Goal: Task Accomplishment & Management: Complete application form

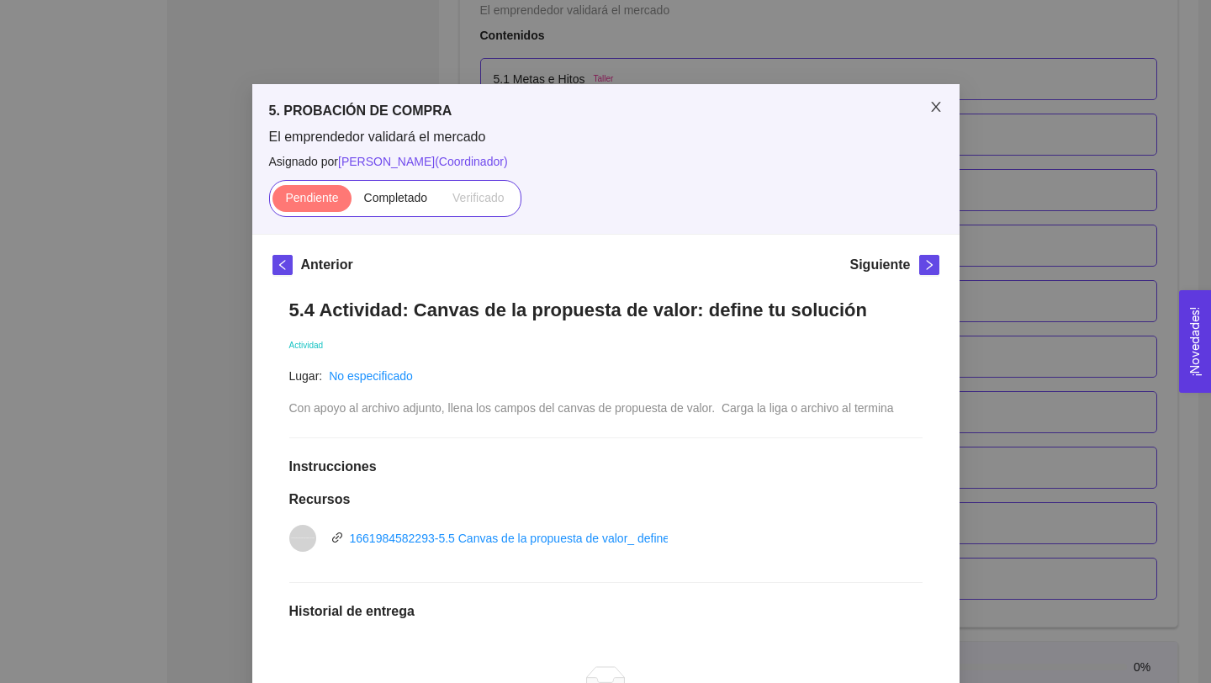
click at [933, 109] on icon "close" at bounding box center [935, 107] width 9 height 10
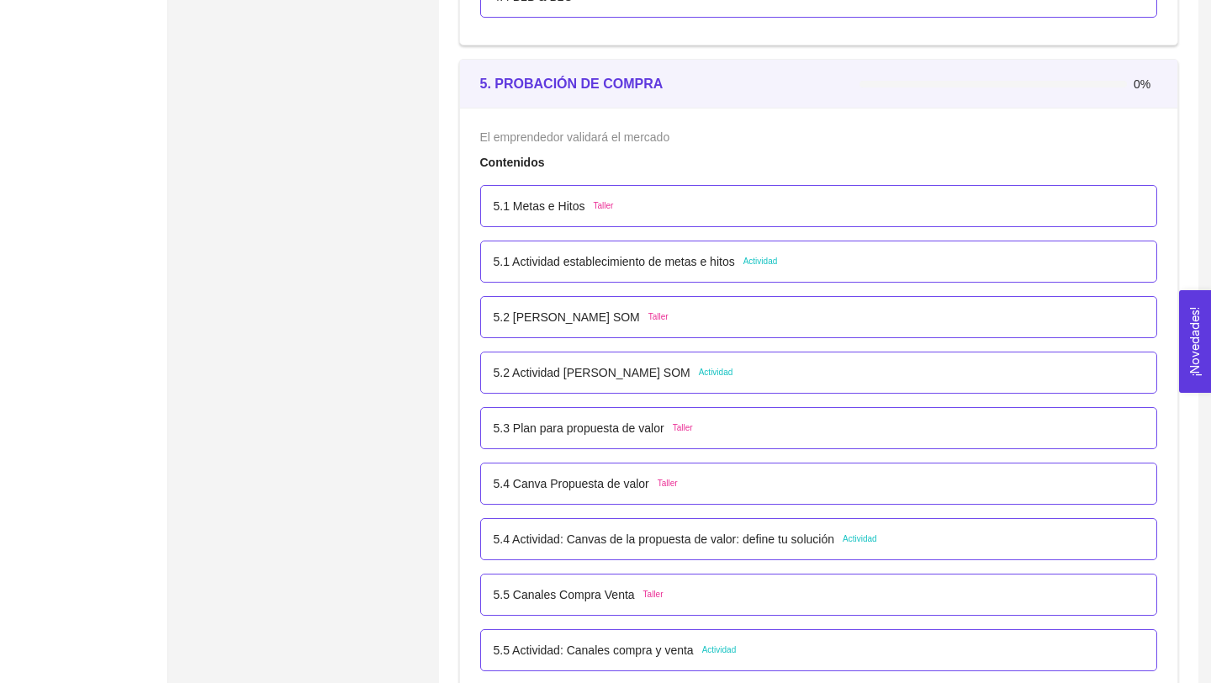
scroll to position [3134, 0]
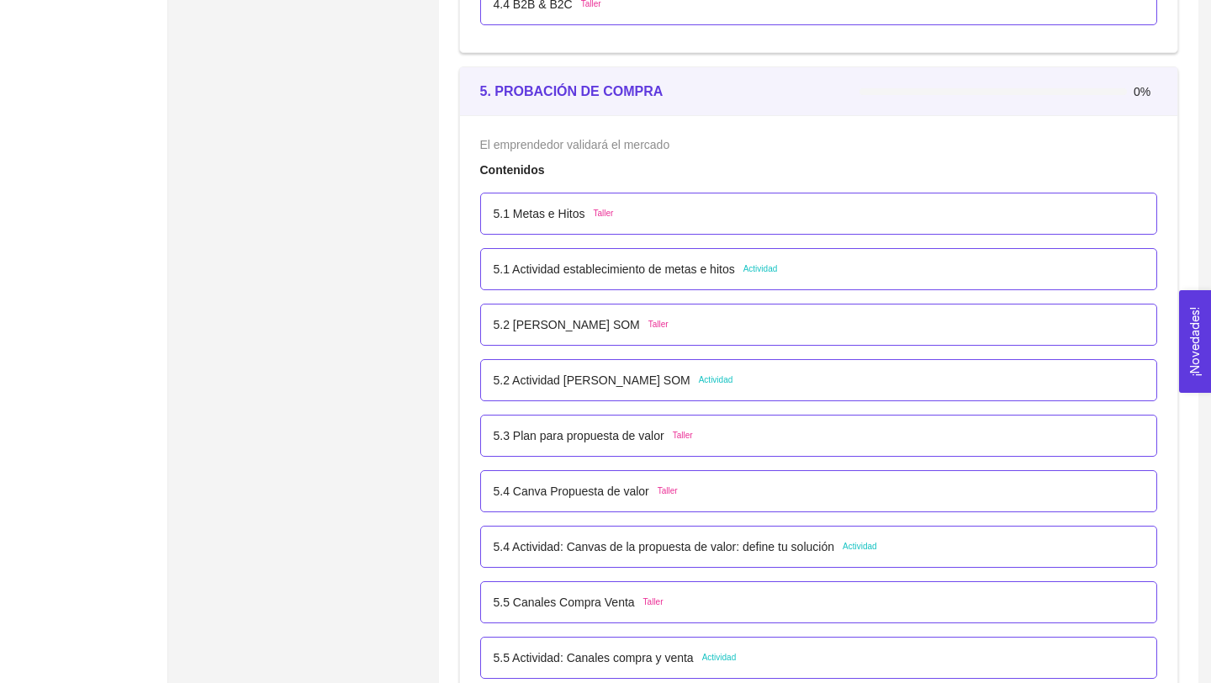
click at [697, 268] on p "5.1 Actividad establecimiento de metas e hitos" at bounding box center [614, 269] width 241 height 18
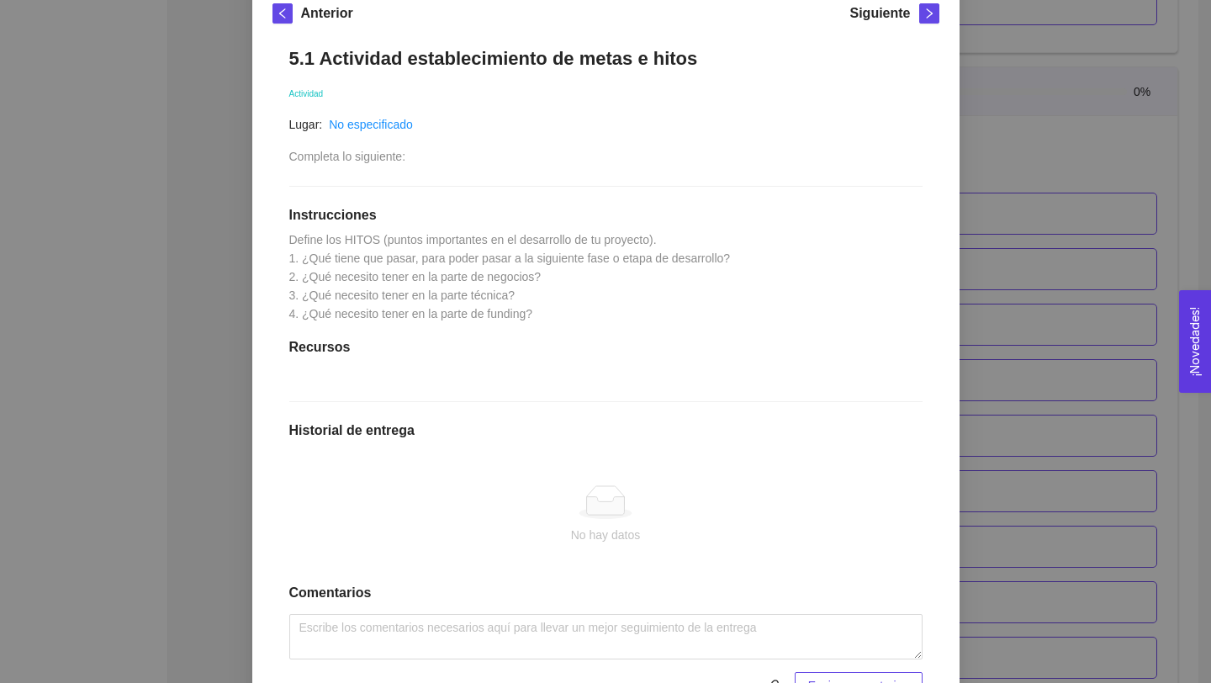
scroll to position [261, 0]
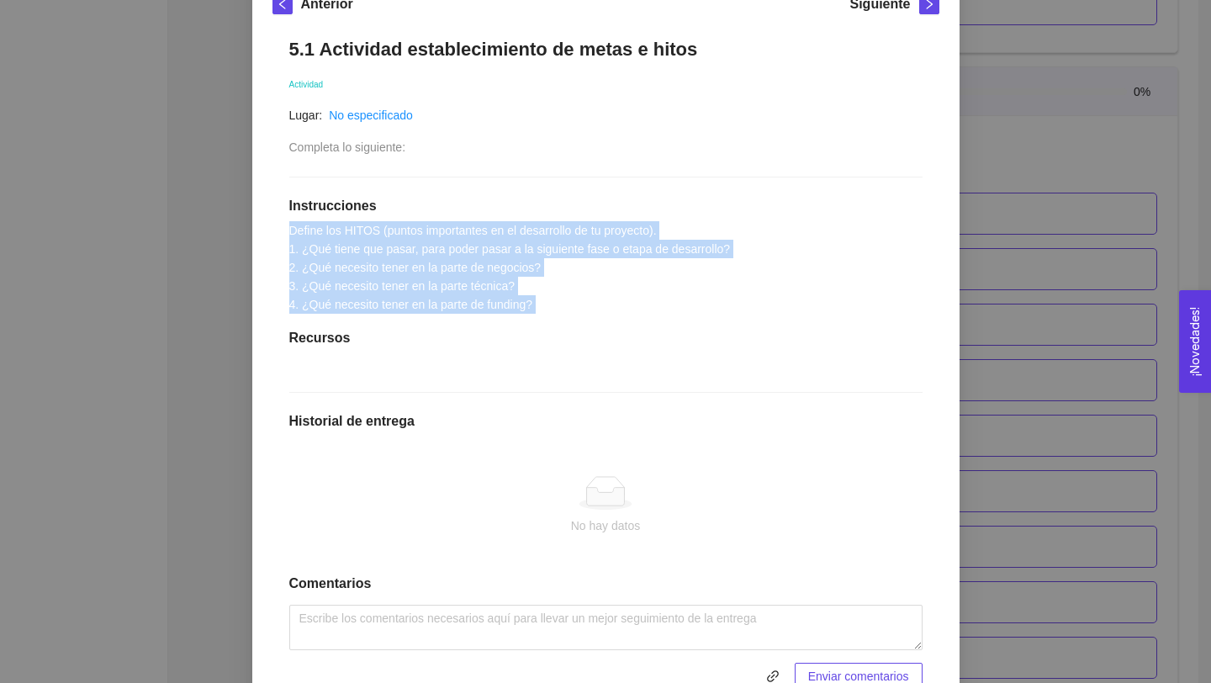
drag, startPoint x: 290, startPoint y: 225, endPoint x: 571, endPoint y: 322, distance: 297.3
click at [571, 322] on div "5.1 Actividad establecimiento de metas e hitos Actividad Lugar: No especificado…" at bounding box center [605, 363] width 667 height 685
copy span "Define los HITOS (puntos importantes en el desarrollo de tu proyecto). 1. ¿Qué …"
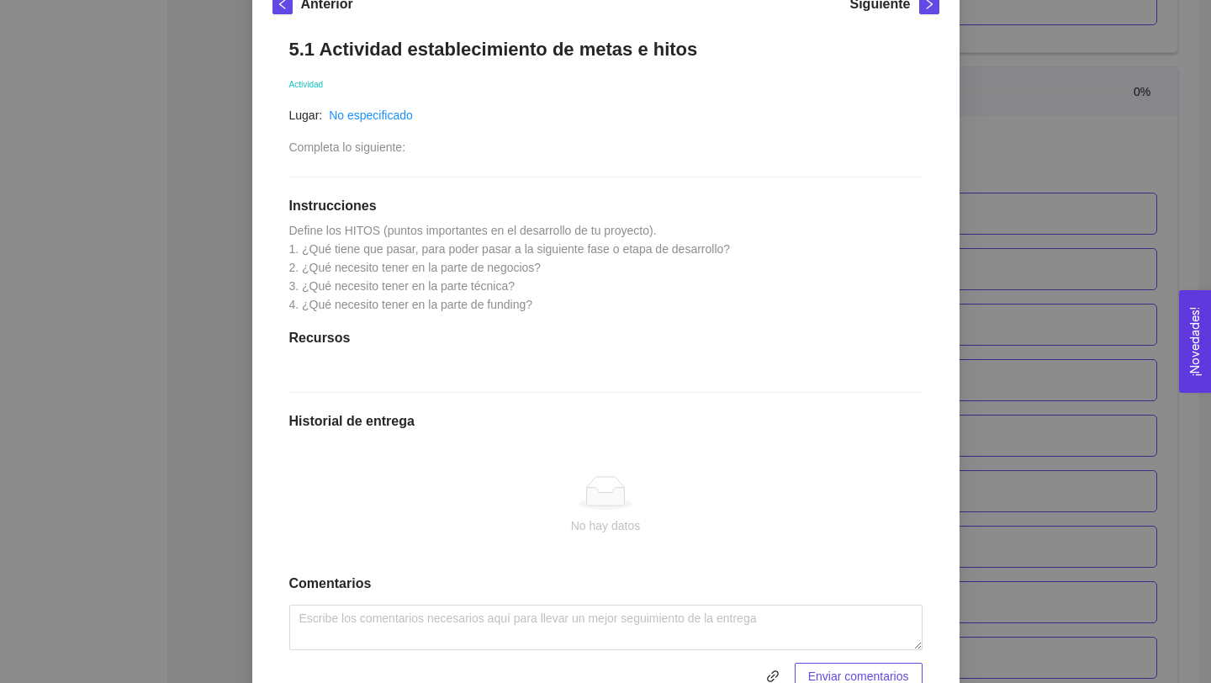
click at [859, 292] on div "5.1 Actividad establecimiento de metas e hitos Actividad Lugar: No especificado…" at bounding box center [605, 363] width 667 height 685
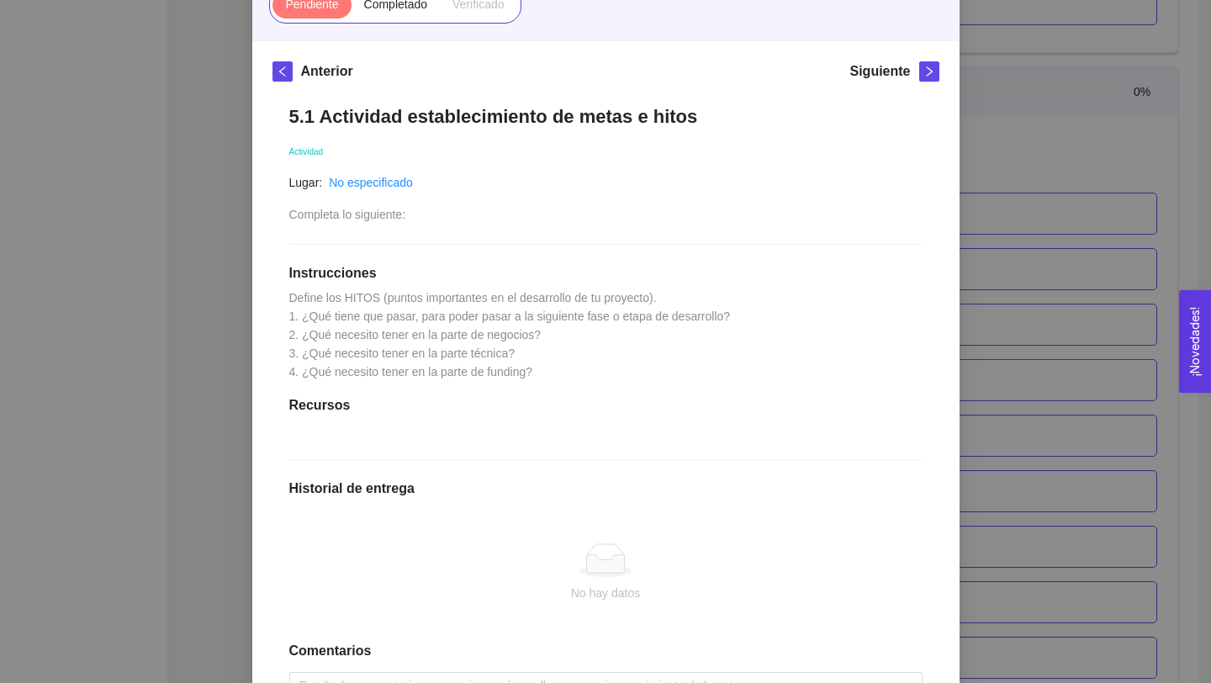
scroll to position [147, 0]
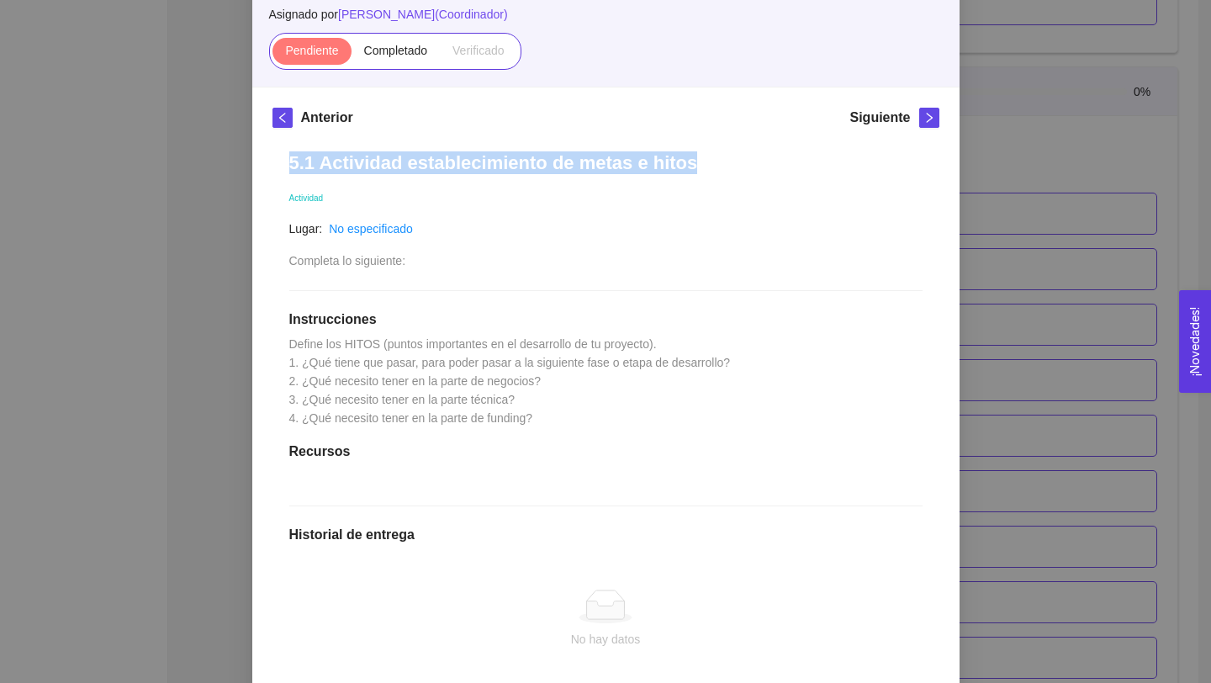
drag, startPoint x: 289, startPoint y: 161, endPoint x: 716, endPoint y: 180, distance: 427.6
click at [717, 181] on div "5.1 Actividad establecimiento de metas e hitos Actividad Lugar: No especificado…" at bounding box center [605, 477] width 667 height 685
copy h1 "5.1 Actividad establecimiento de metas e hitos"
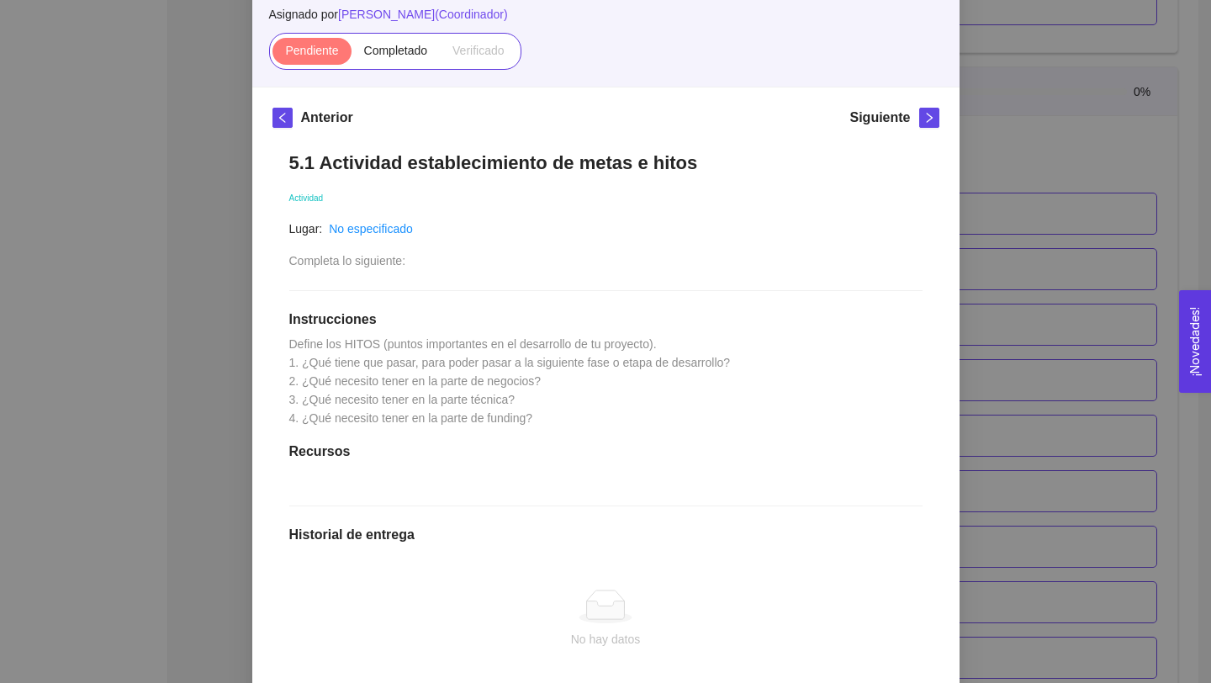
click at [986, 304] on div "5. PROBACIÓN DE COMPRA El emprendedor validará el mercado Asignado por [PERSON_…" at bounding box center [605, 341] width 1211 height 683
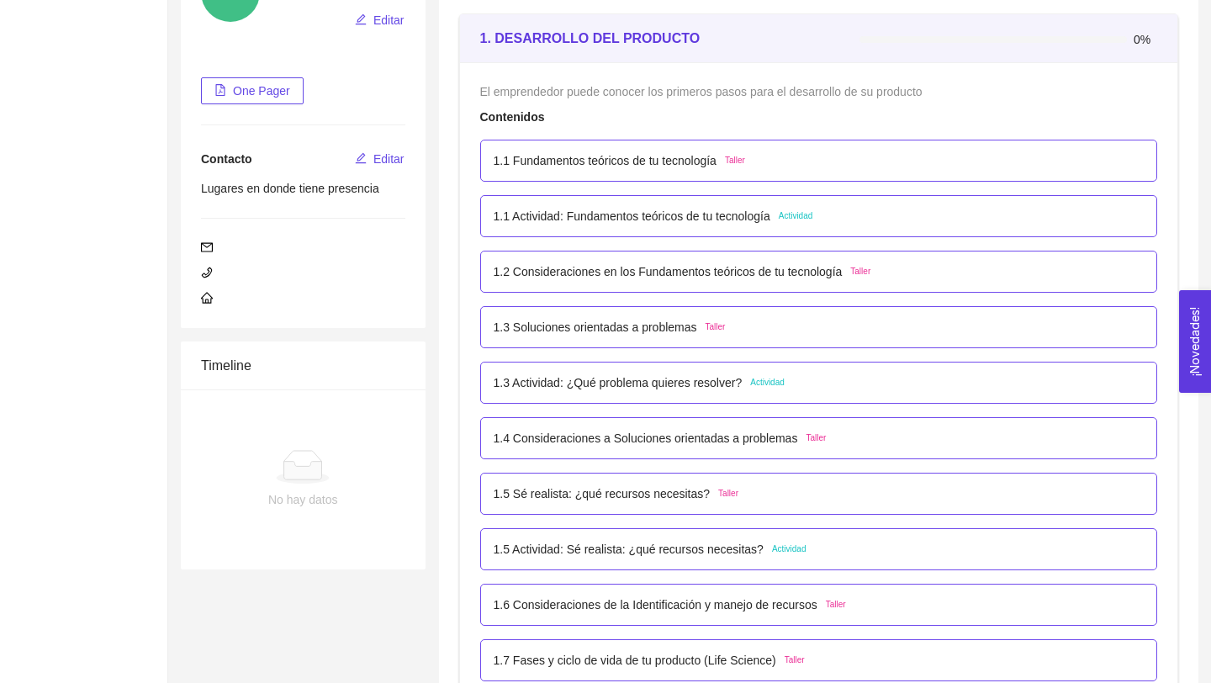
scroll to position [0, 0]
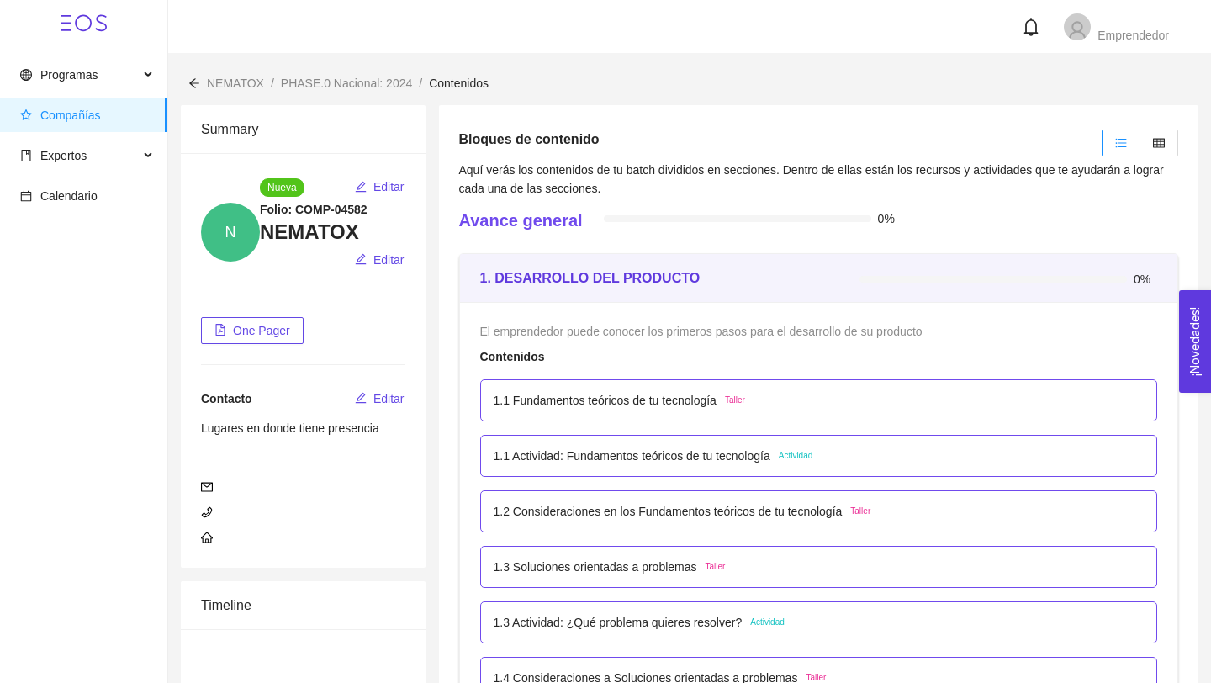
click at [91, 115] on span "Compañías" at bounding box center [70, 114] width 61 height 13
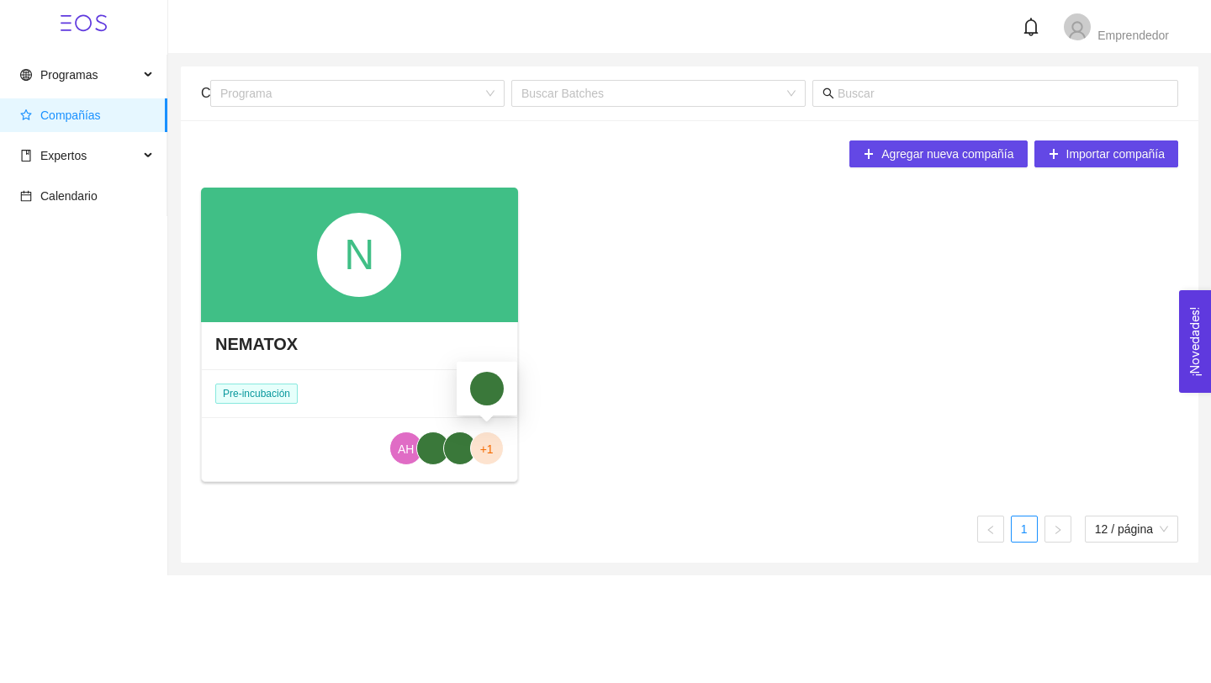
click at [494, 454] on span "+1" at bounding box center [487, 448] width 34 height 34
click at [486, 448] on span "+1" at bounding box center [486, 449] width 13 height 34
click at [438, 226] on div "N" at bounding box center [359, 255] width 317 height 135
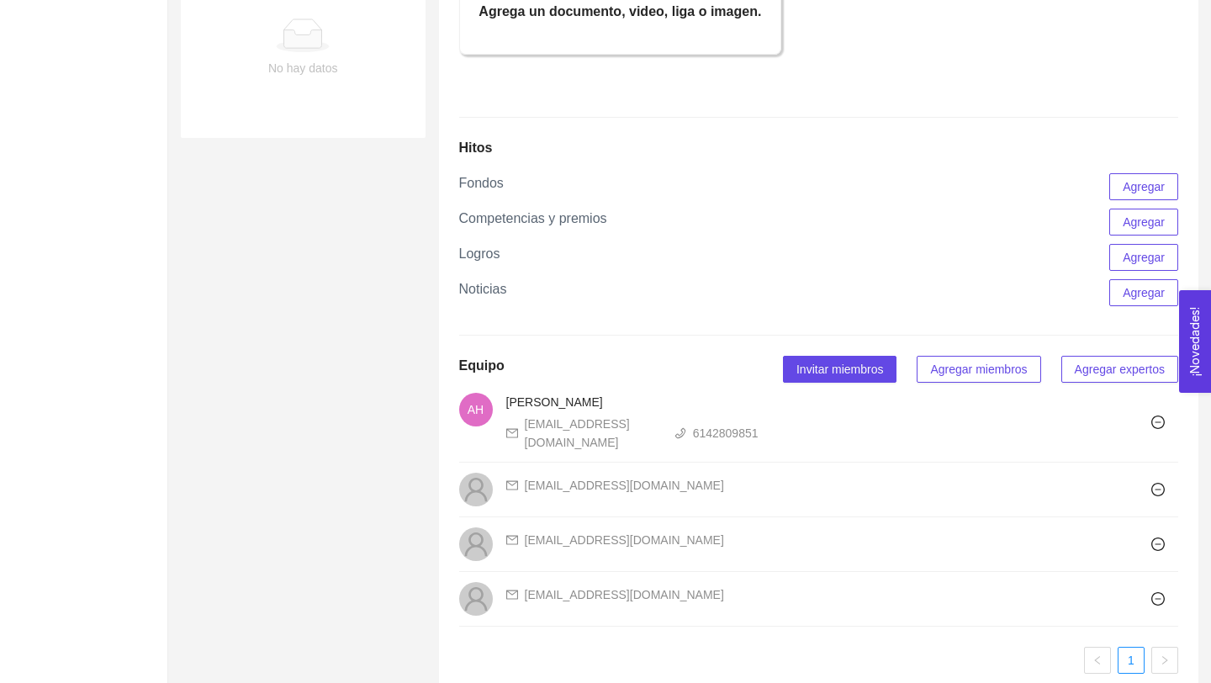
scroll to position [748, 0]
click at [1097, 378] on span "Agregar expertos" at bounding box center [1120, 368] width 90 height 18
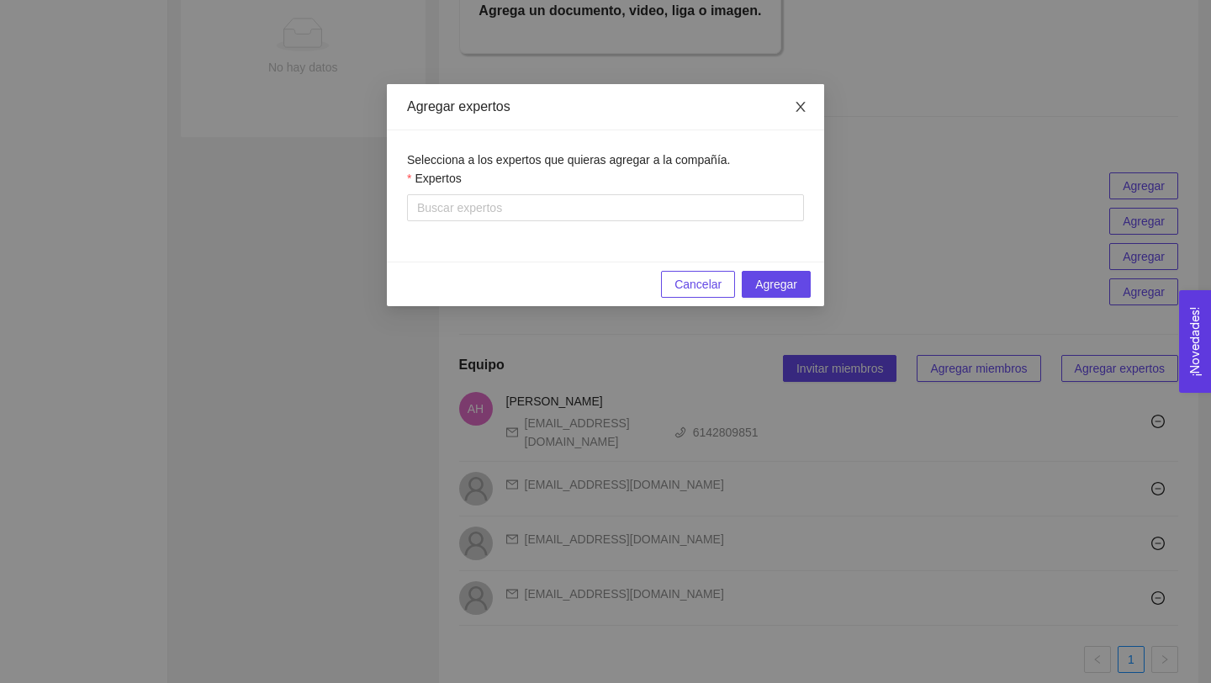
click at [796, 103] on icon "close" at bounding box center [799, 107] width 9 height 10
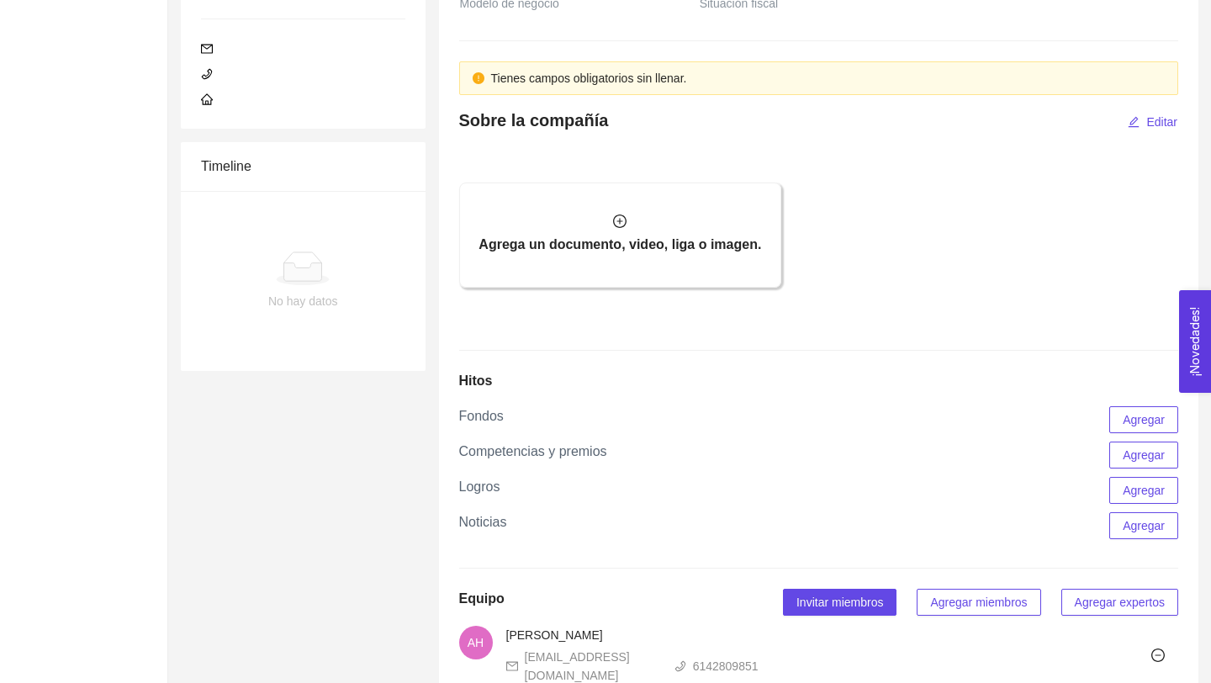
scroll to position [508, 0]
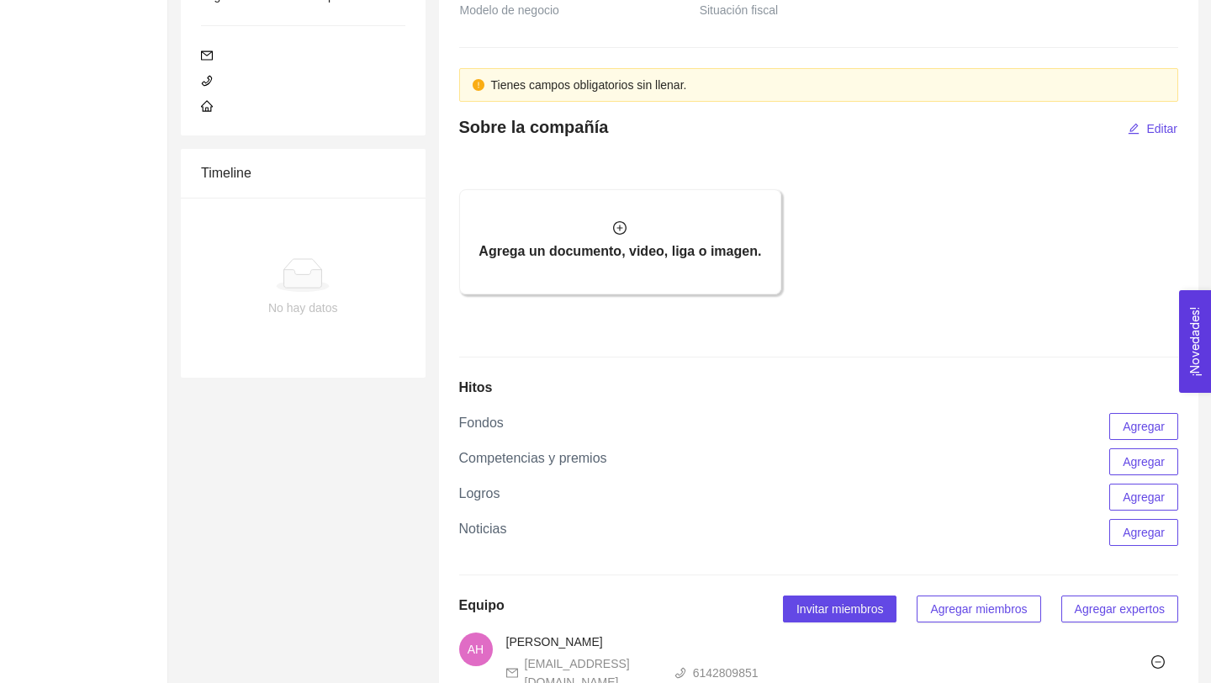
click at [483, 412] on div "Información General Sobre la compañía Hitos Equipo Batches $ 0 MXN Ventas anual…" at bounding box center [819, 488] width 760 height 1783
click at [482, 398] on h5 "Hitos" at bounding box center [476, 388] width 34 height 20
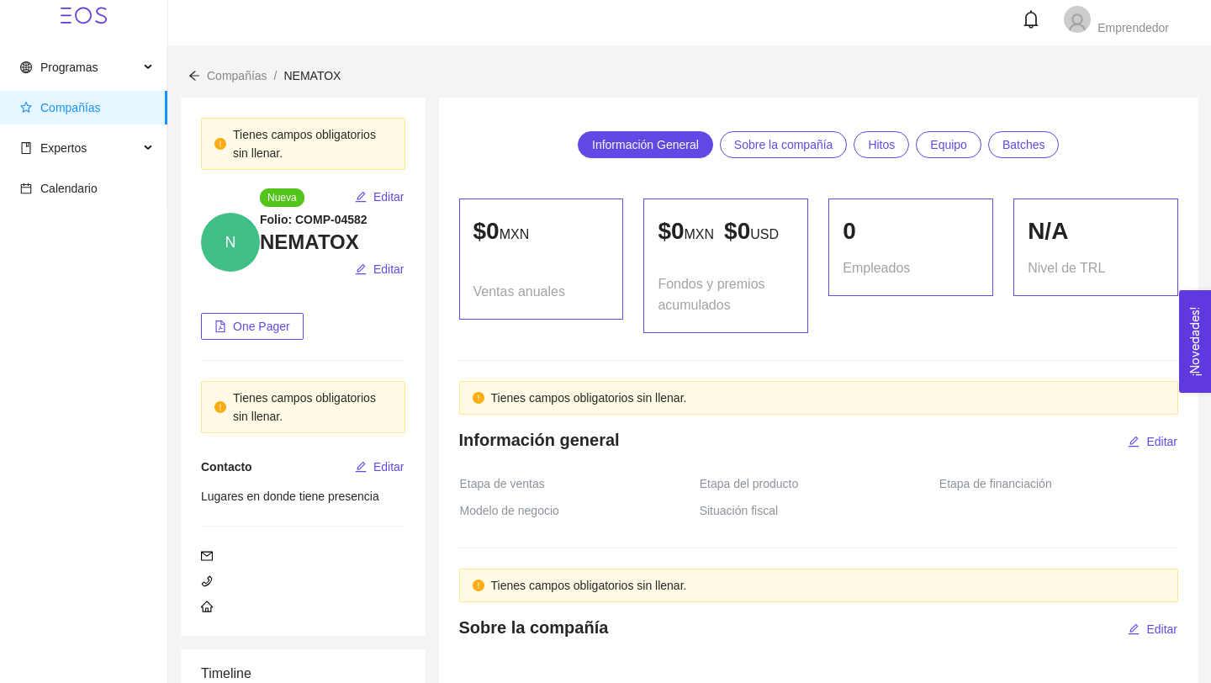
scroll to position [0, 0]
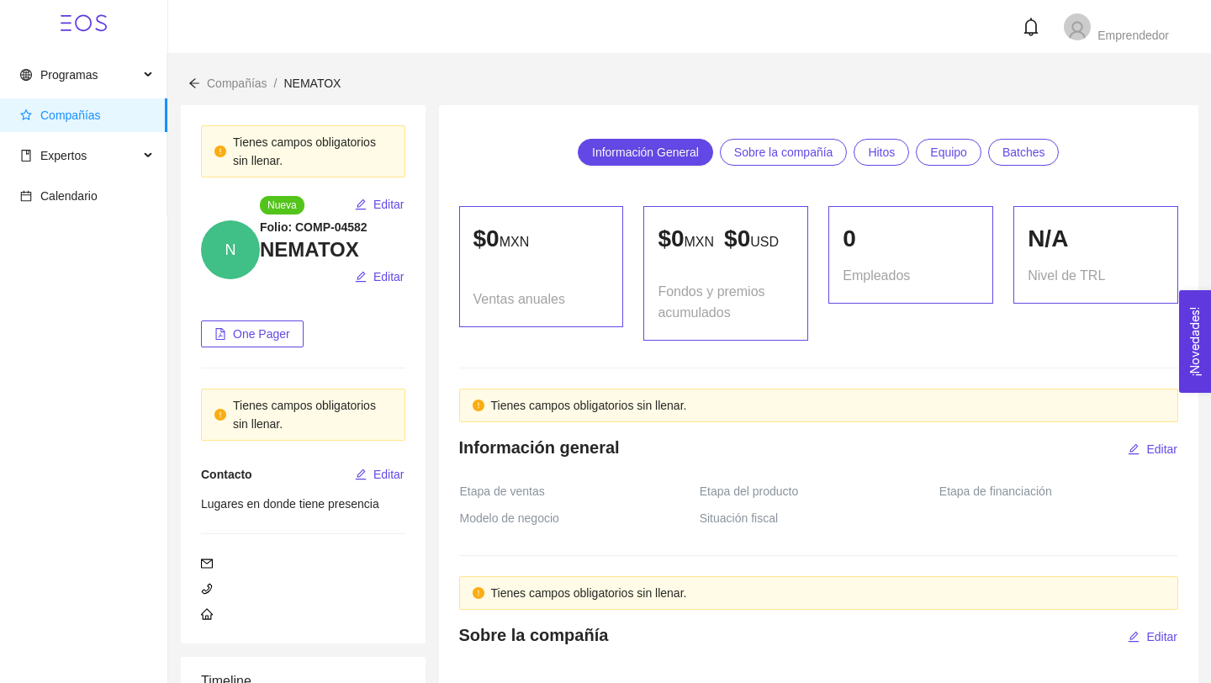
click at [792, 157] on span "Sobre la compañía" at bounding box center [783, 152] width 99 height 25
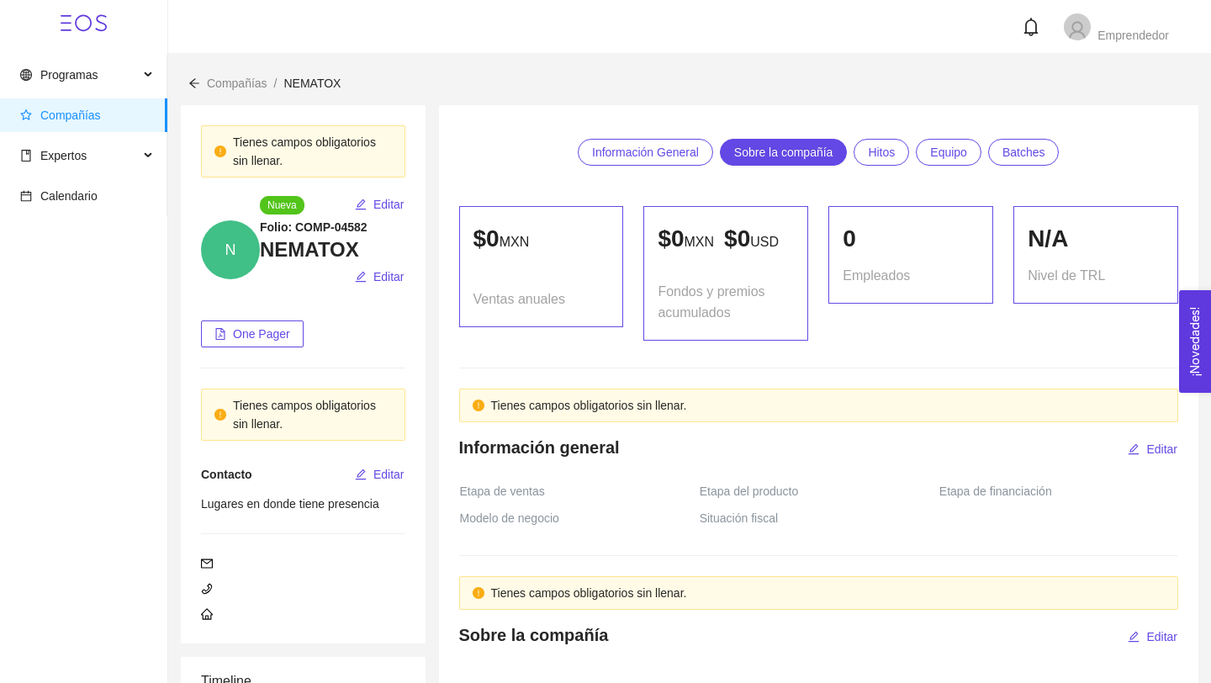
click at [893, 154] on span "Hitos" at bounding box center [881, 152] width 27 height 25
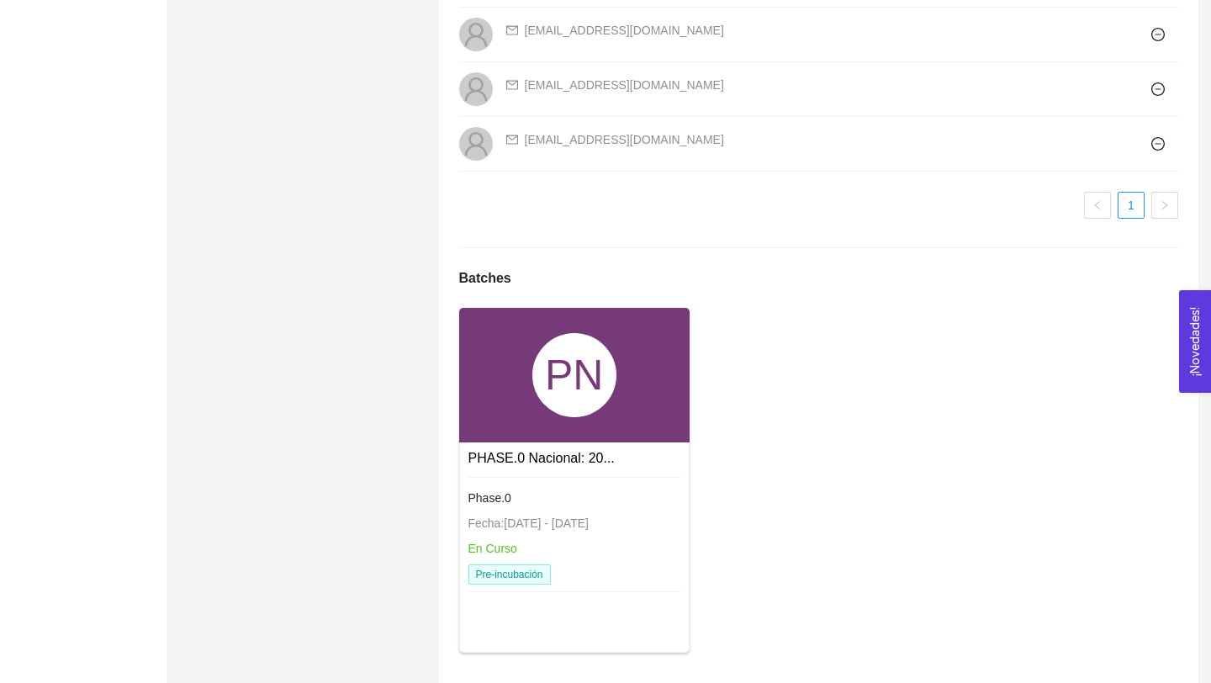
scroll to position [1237, 0]
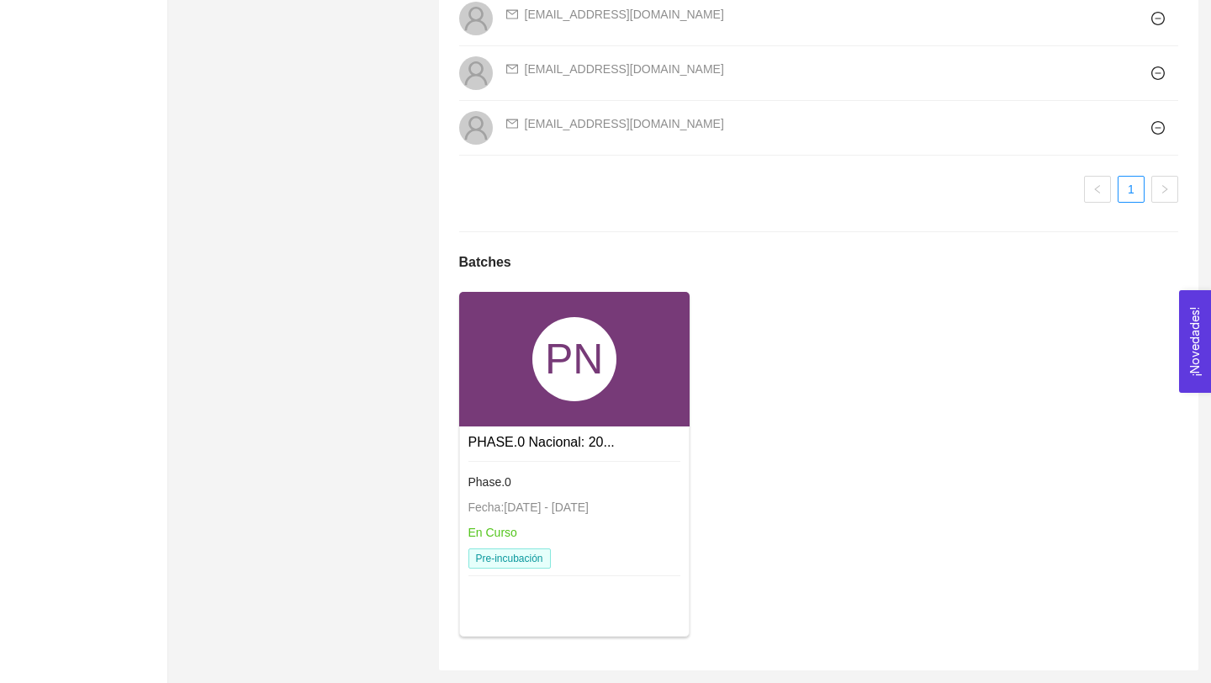
click at [649, 364] on div "PN" at bounding box center [574, 359] width 230 height 135
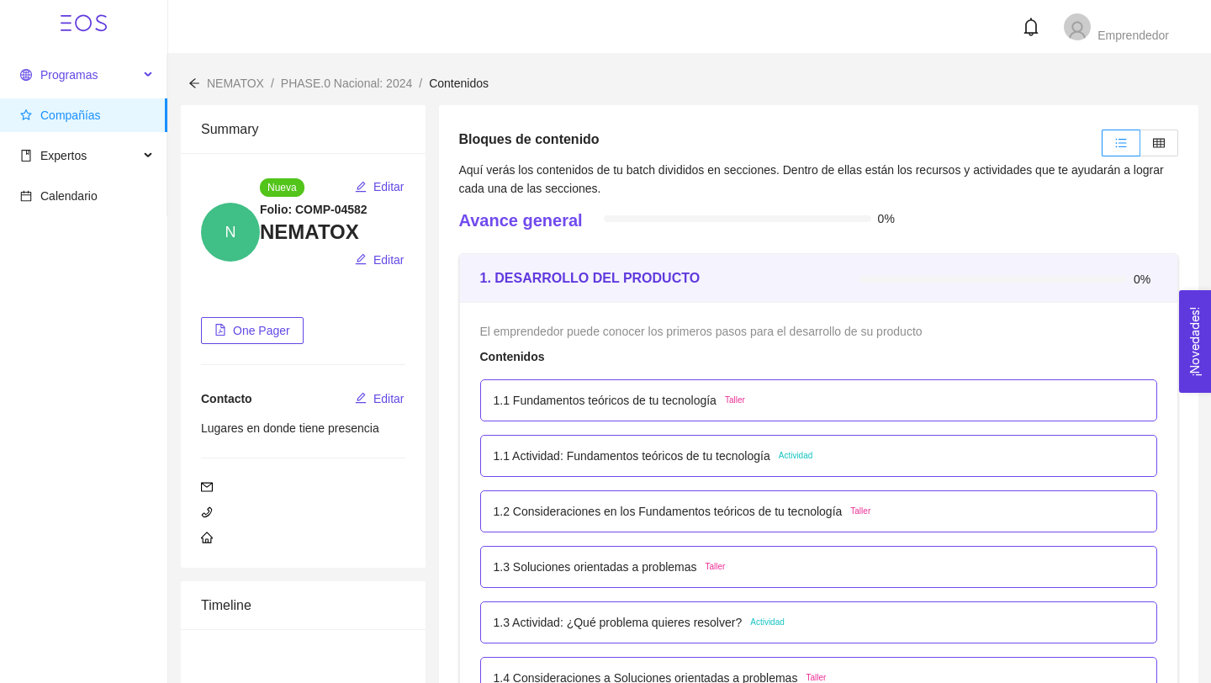
click at [115, 77] on span "Programas" at bounding box center [79, 75] width 119 height 34
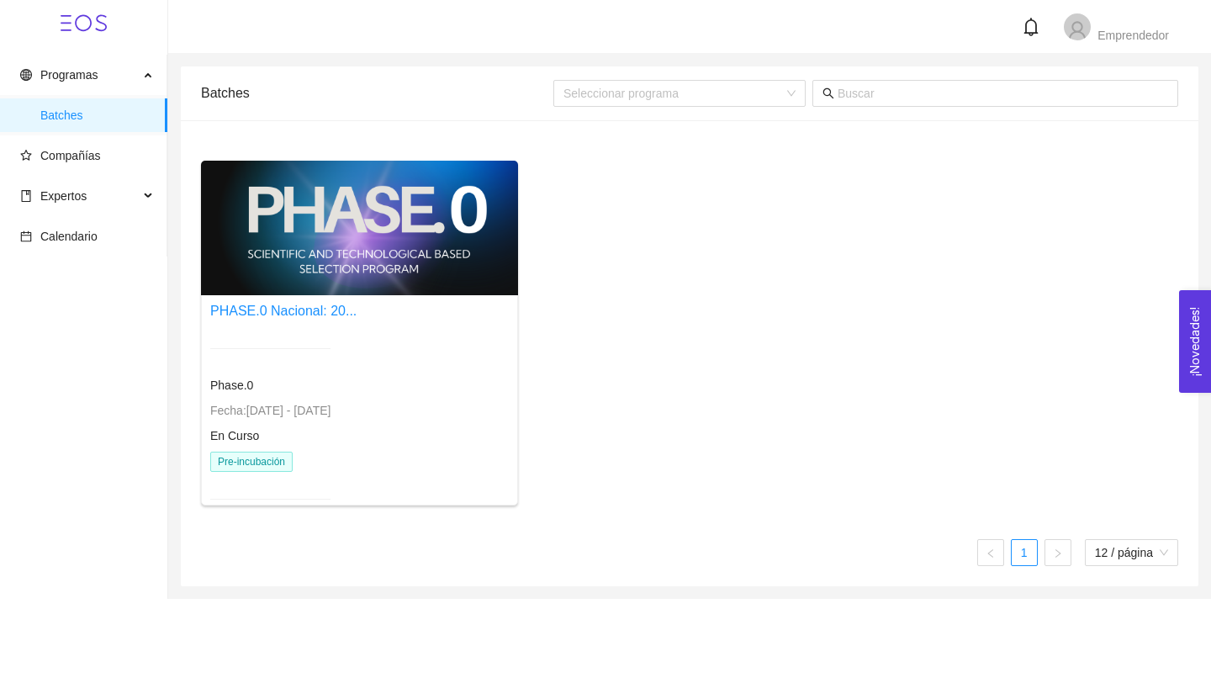
click at [432, 251] on div at bounding box center [359, 228] width 317 height 135
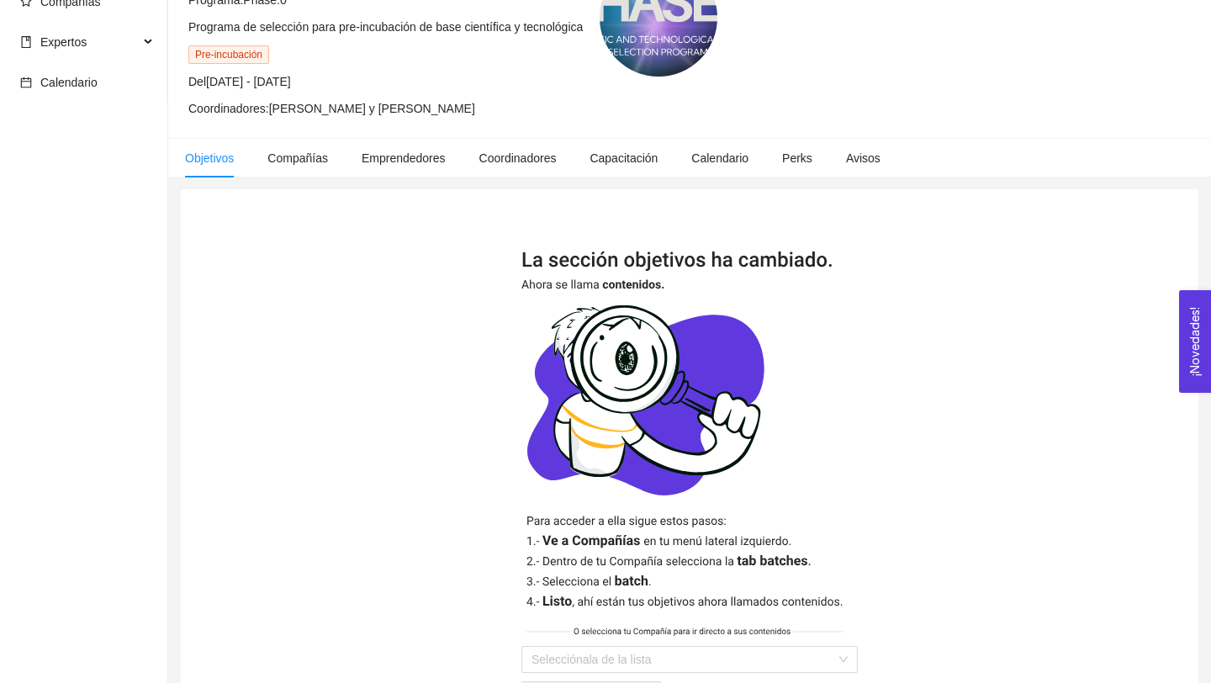
scroll to position [135, 0]
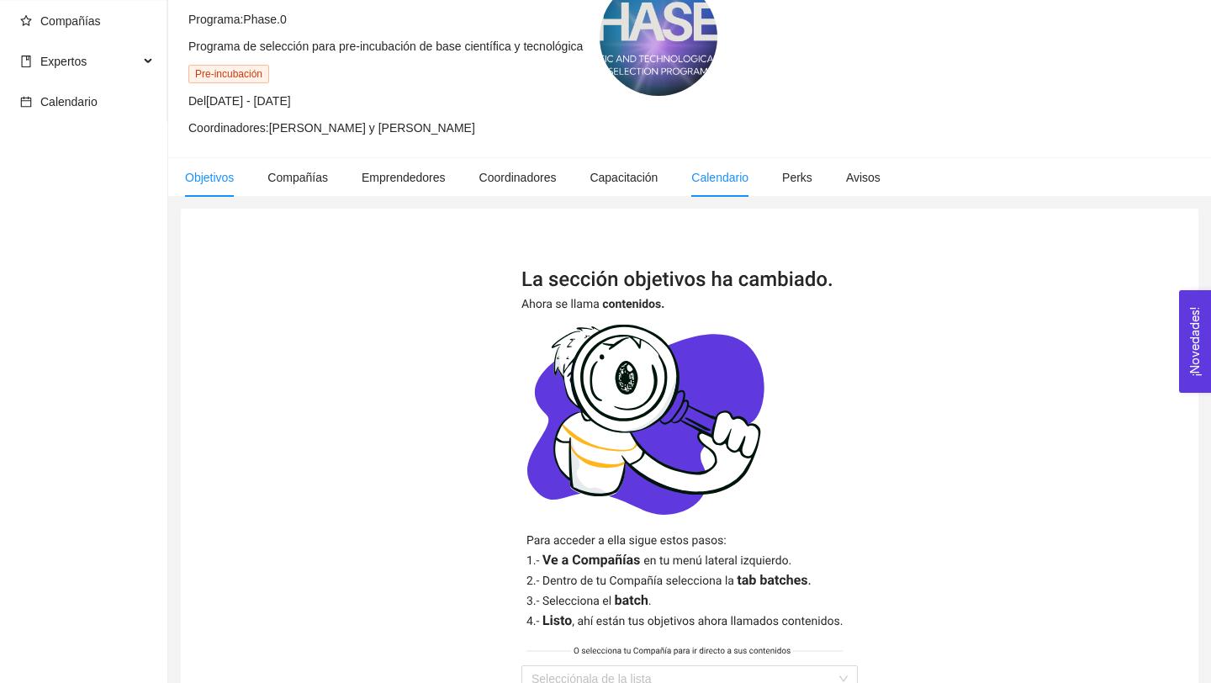
click at [747, 176] on span "Calendario" at bounding box center [719, 177] width 57 height 13
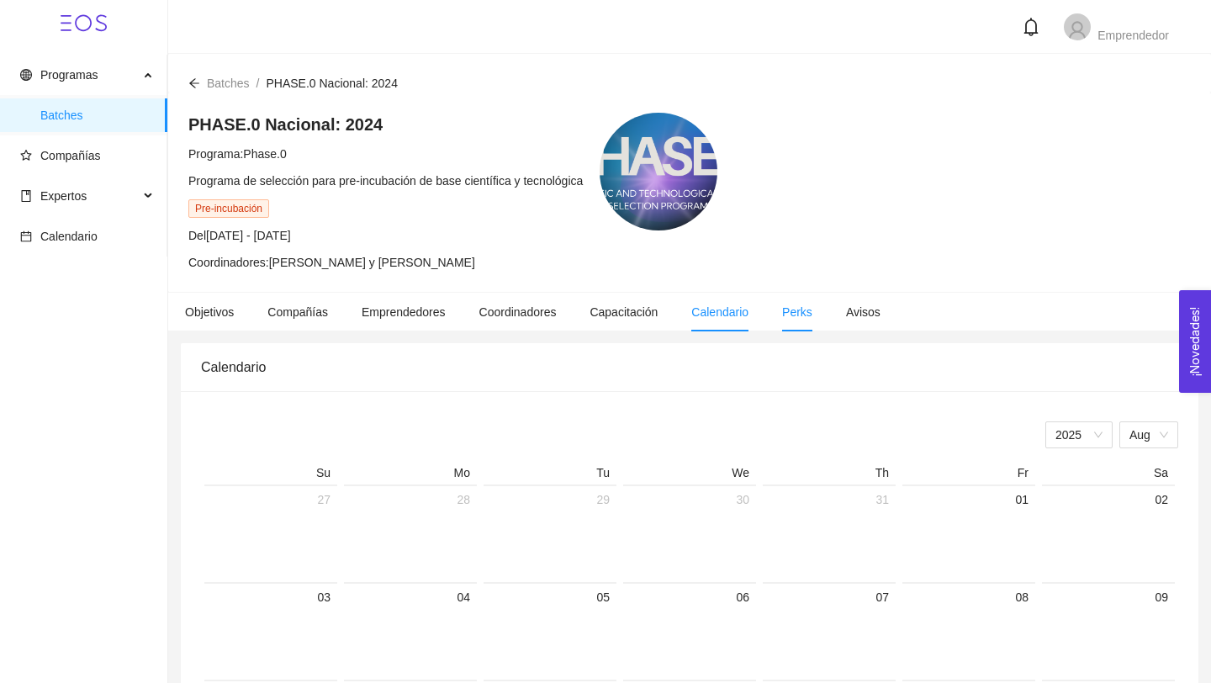
click at [812, 305] on span "Perks" at bounding box center [797, 311] width 30 height 13
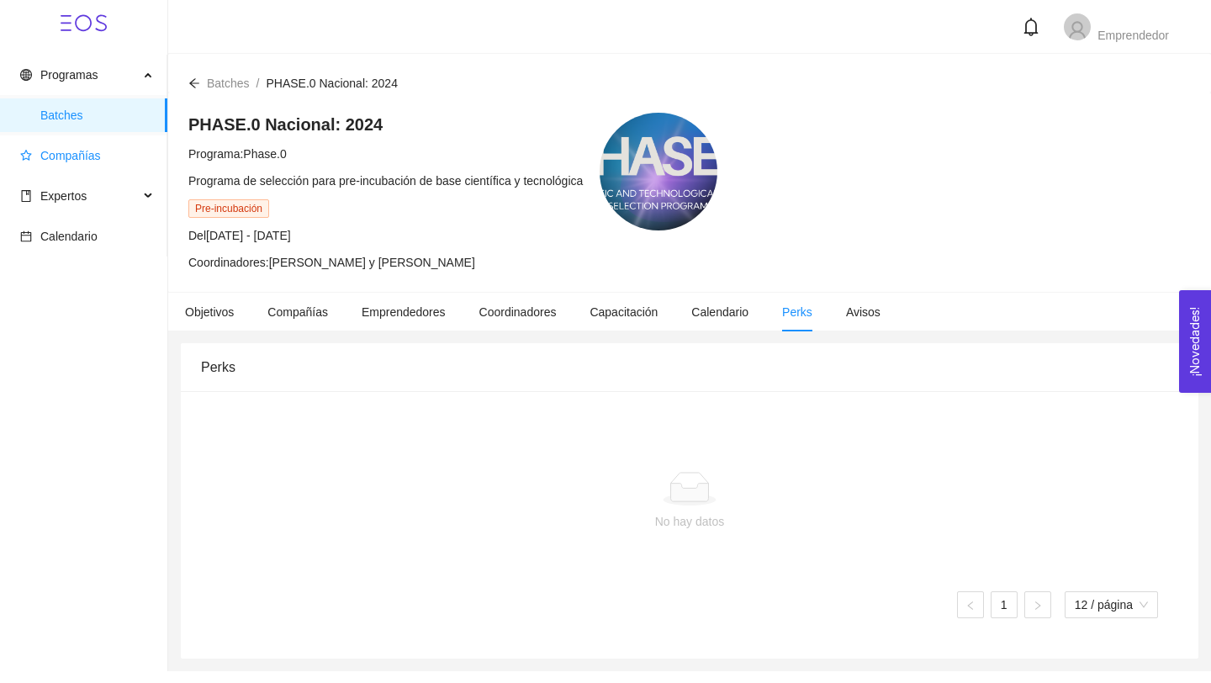
click at [75, 158] on span "Compañías" at bounding box center [70, 155] width 61 height 13
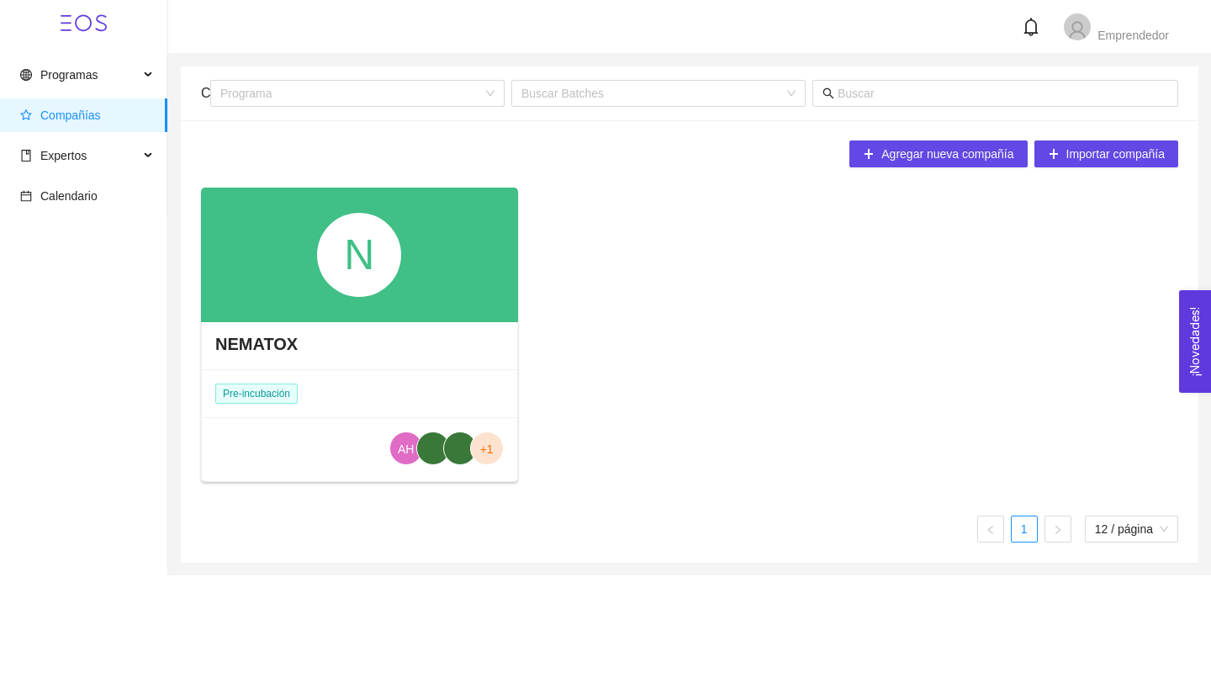
click at [448, 350] on div "NEMATOX" at bounding box center [359, 344] width 315 height 50
click at [445, 276] on div "N" at bounding box center [359, 255] width 317 height 135
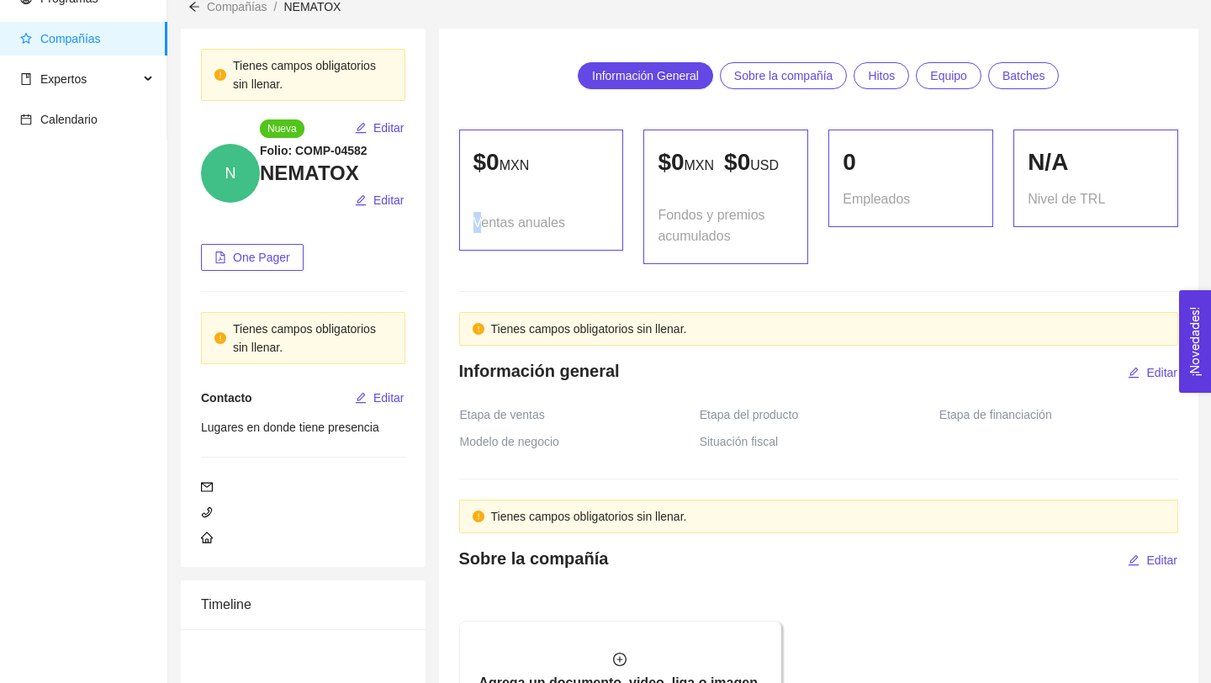
scroll to position [77, 0]
click at [952, 75] on span "Equipo" at bounding box center [948, 74] width 37 height 25
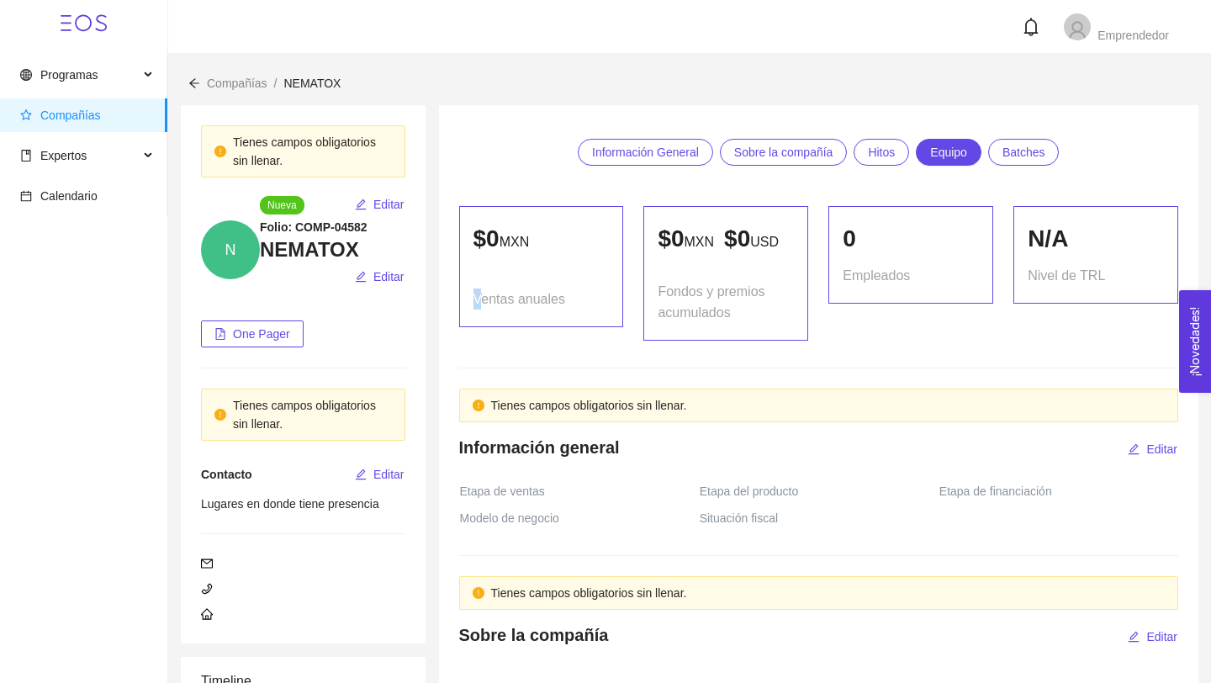
click at [887, 151] on span "Hitos" at bounding box center [881, 152] width 27 height 25
click at [801, 160] on span "Sobre la compañía" at bounding box center [783, 152] width 99 height 25
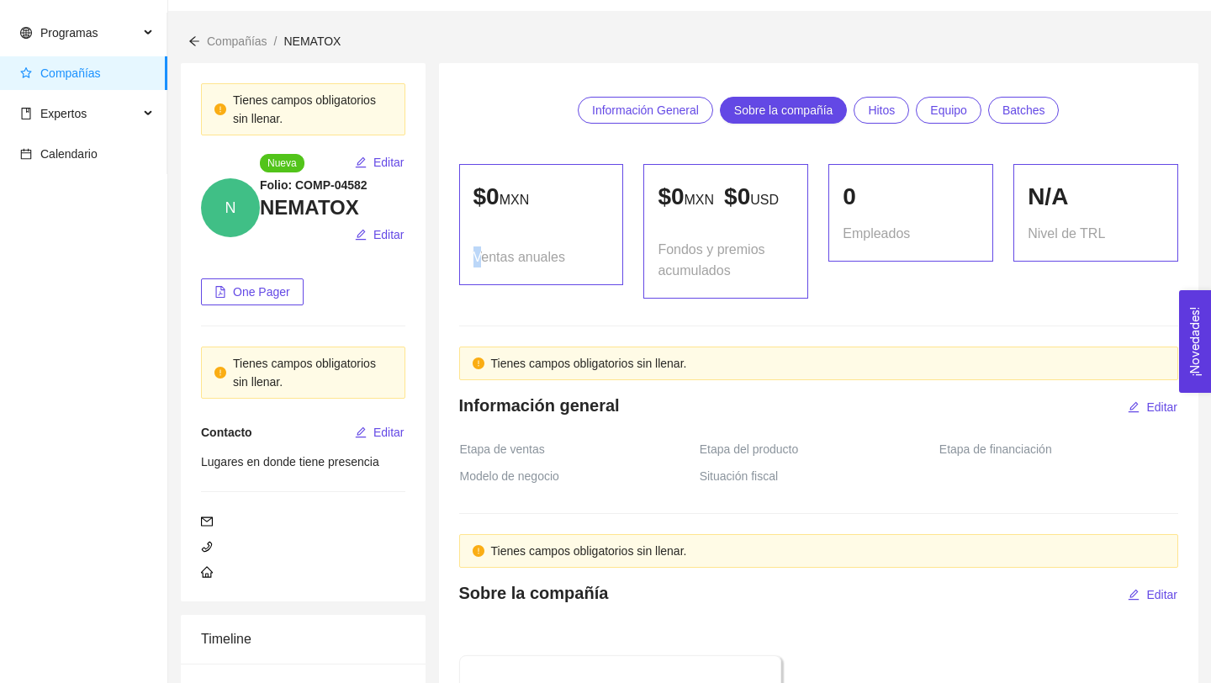
scroll to position [17, 0]
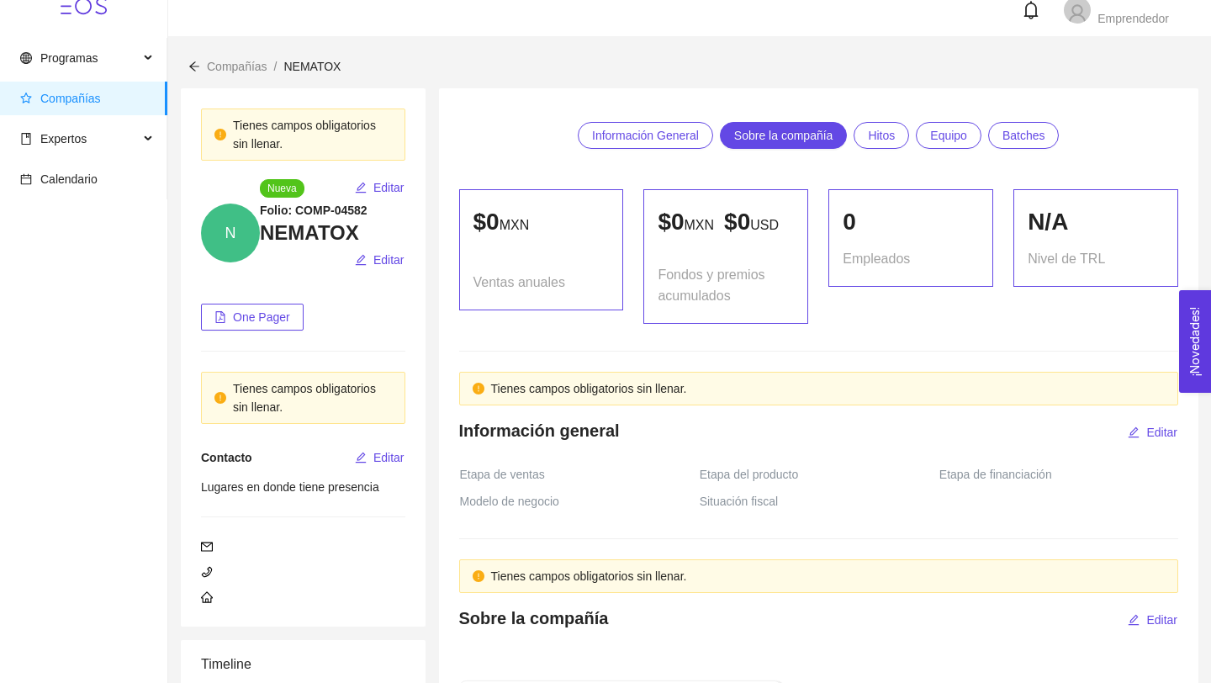
click at [197, 64] on icon "arrow-left" at bounding box center [194, 67] width 12 height 12
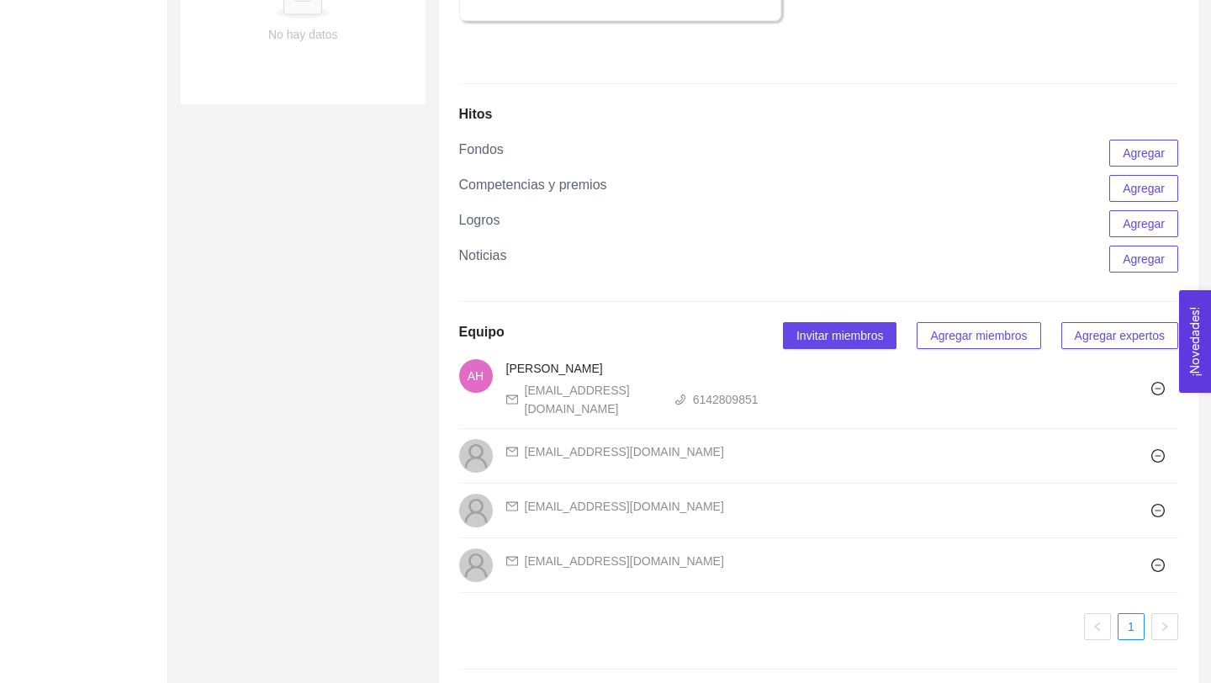
scroll to position [1237, 0]
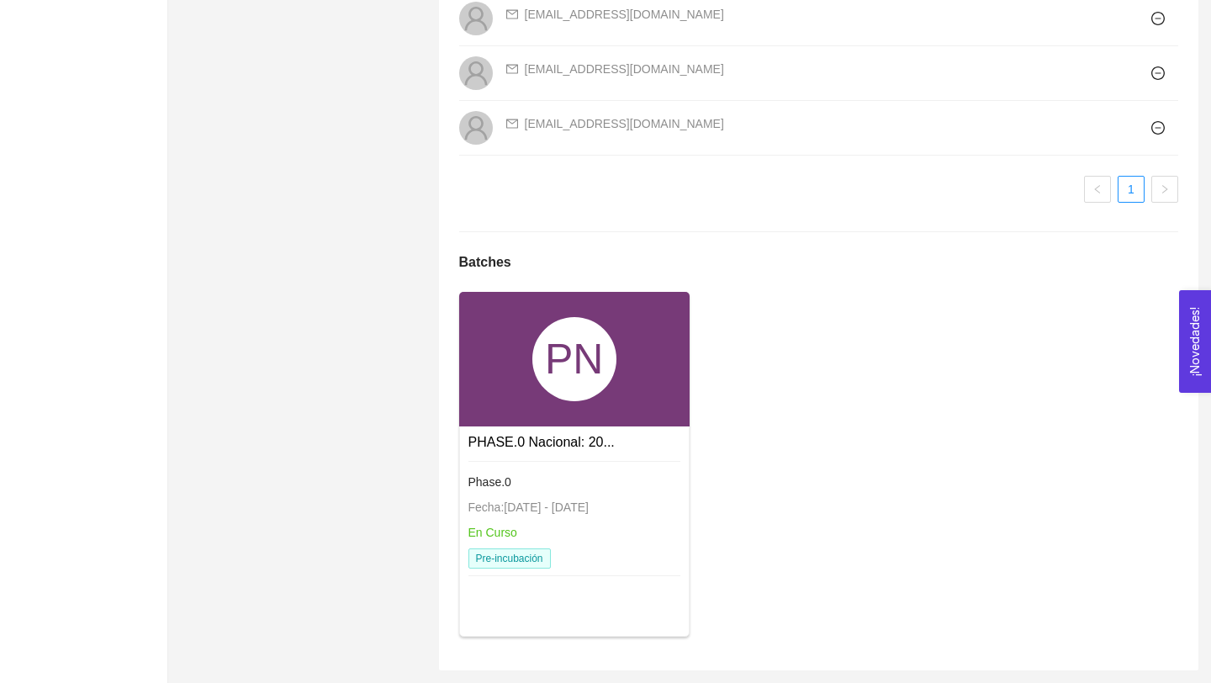
click at [605, 485] on div "Phase.0" at bounding box center [574, 482] width 212 height 18
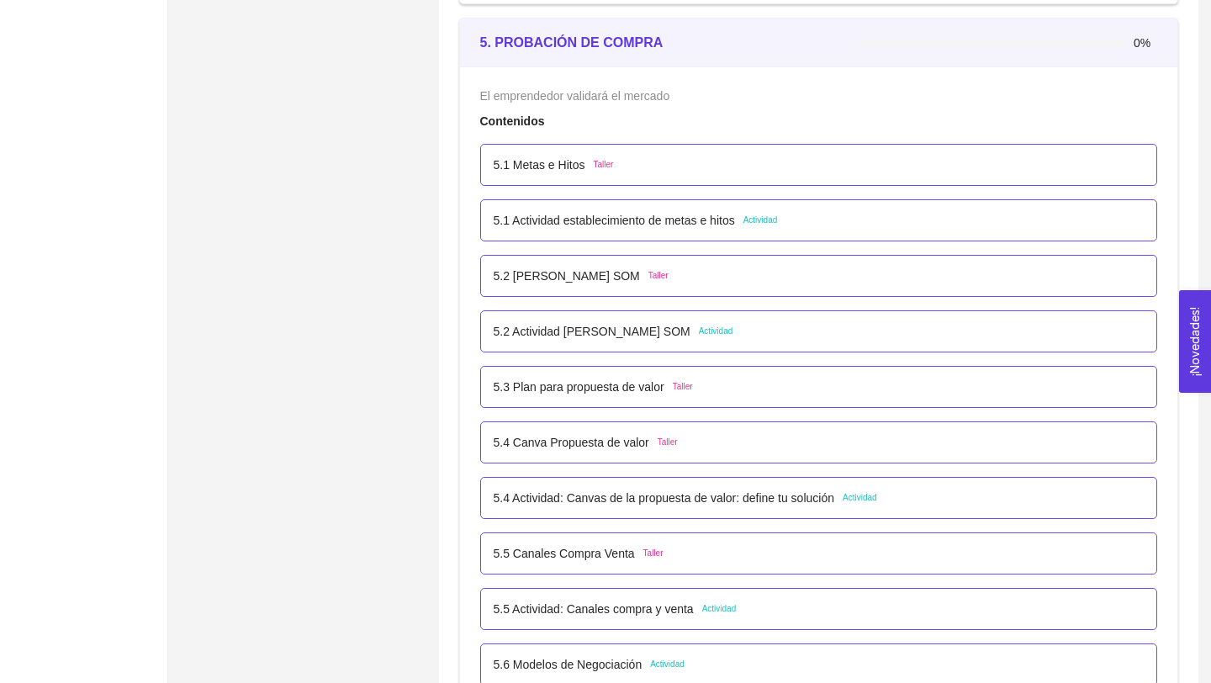
scroll to position [3188, 0]
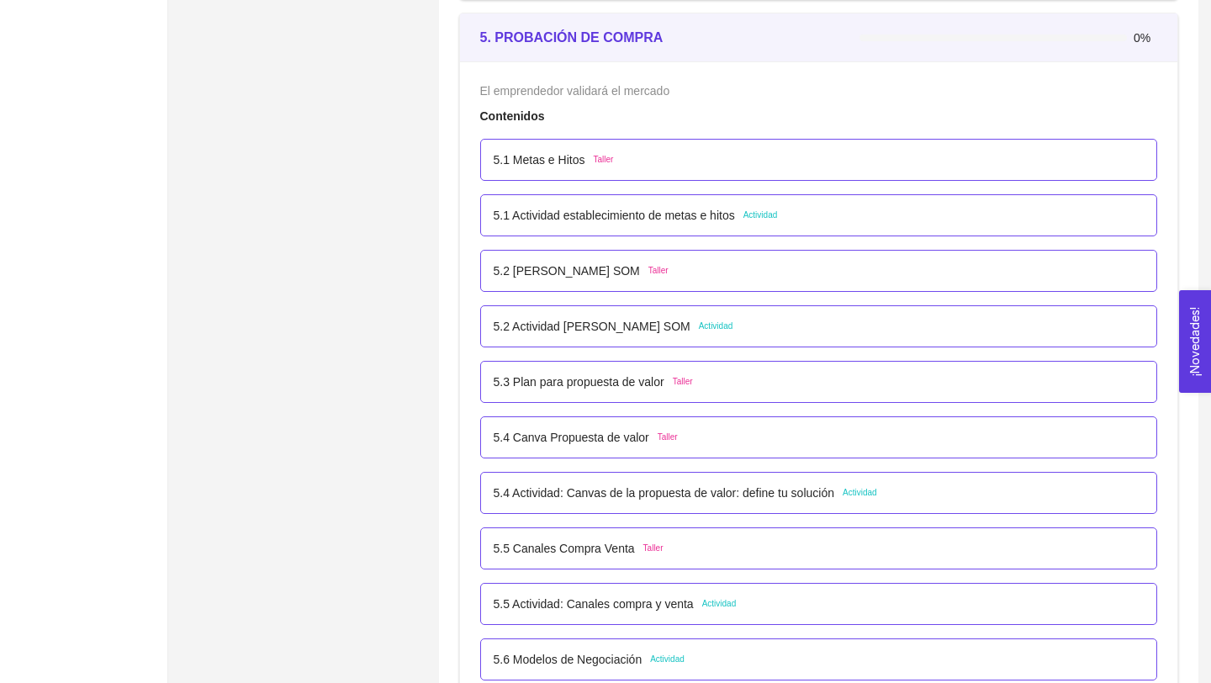
click at [634, 214] on p "5.1 Actividad establecimiento de metas e hitos" at bounding box center [614, 215] width 241 height 18
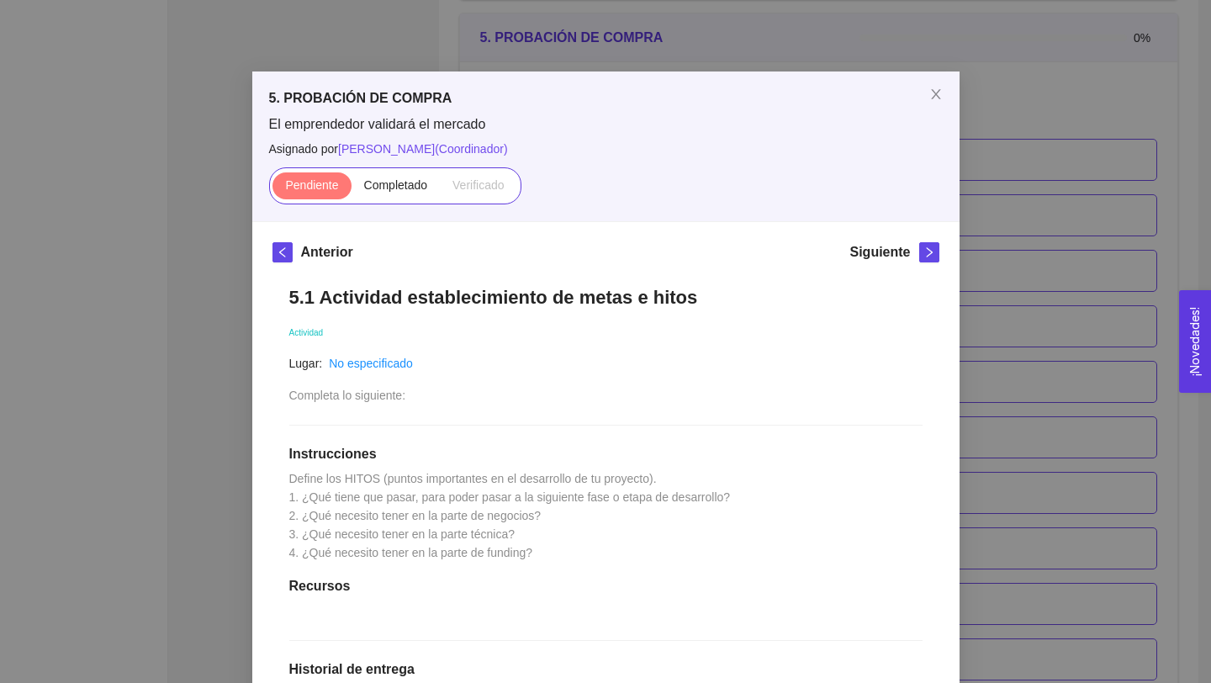
scroll to position [0, 0]
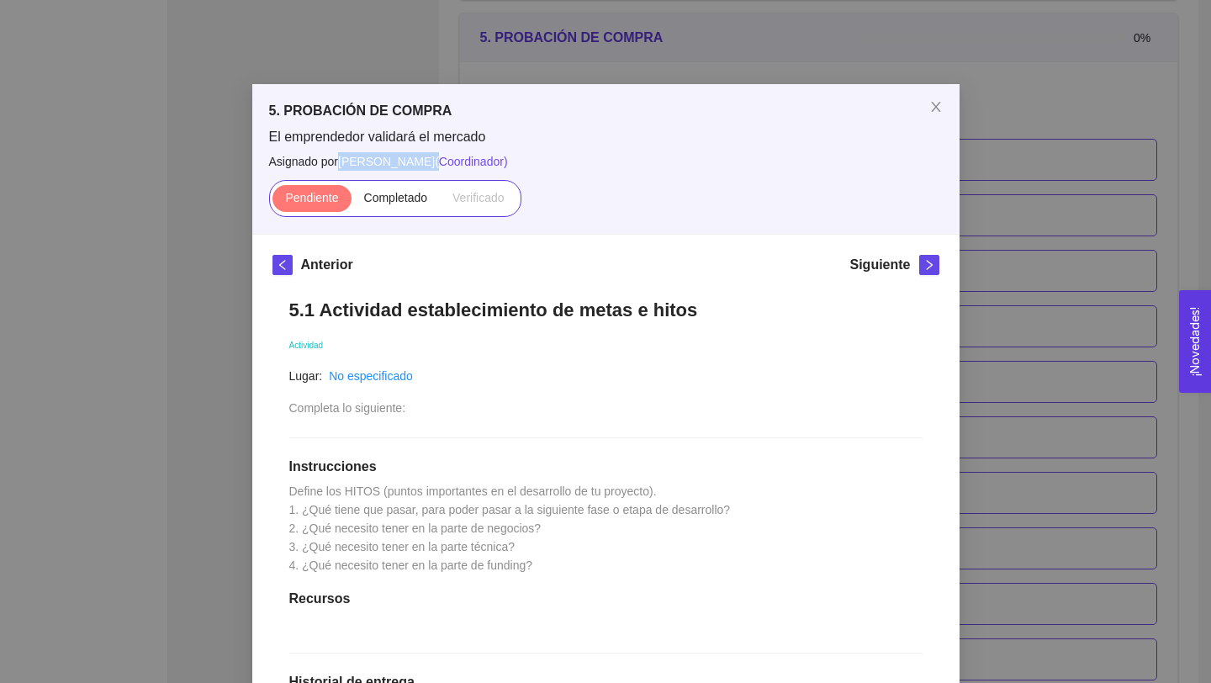
drag, startPoint x: 502, startPoint y: 162, endPoint x: 344, endPoint y: 165, distance: 158.1
click at [344, 165] on span "[PERSON_NAME] ( Coordinador )" at bounding box center [423, 161] width 170 height 13
copy span "[PERSON_NAME]"
click at [771, 326] on div "5.1 Actividad establecimiento de metas e hitos Actividad Lugar: No especificado…" at bounding box center [605, 624] width 667 height 685
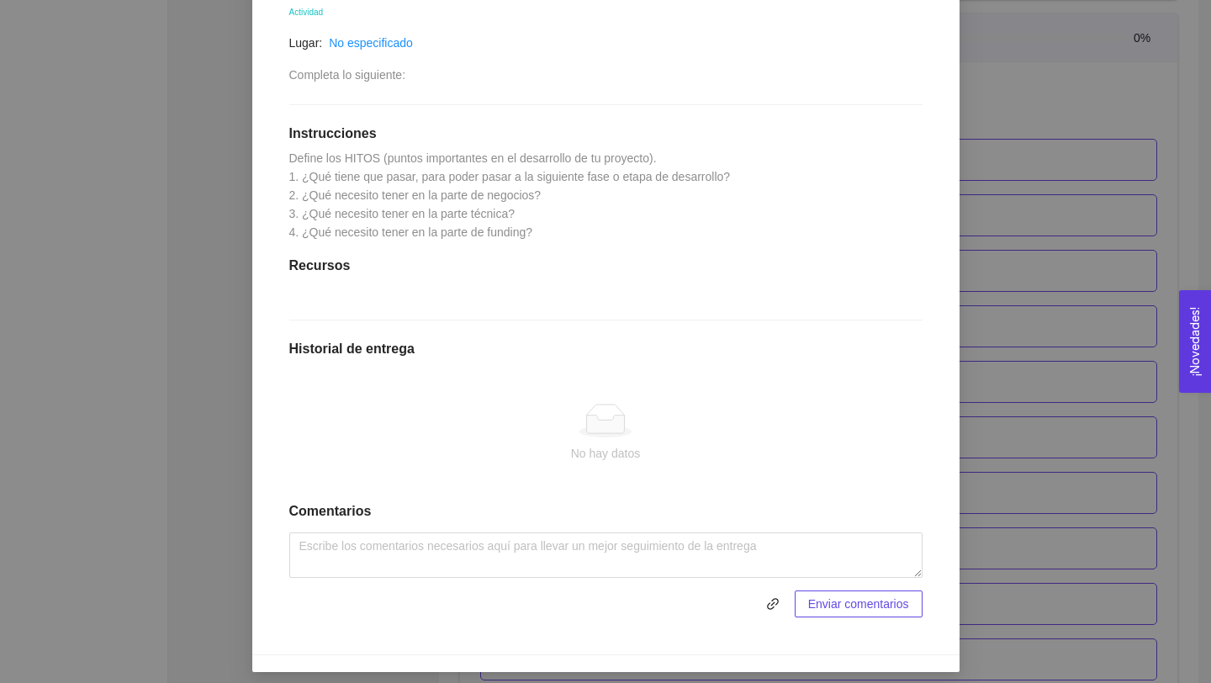
scroll to position [342, 0]
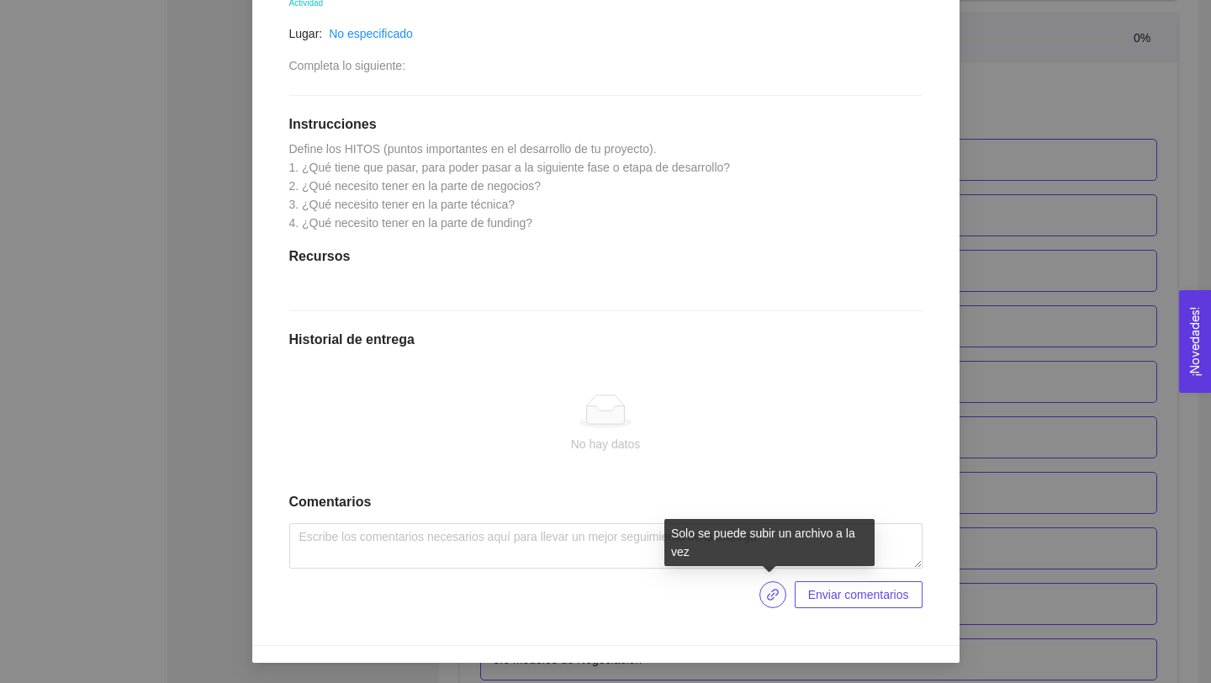
click at [769, 601] on button "button" at bounding box center [772, 594] width 27 height 27
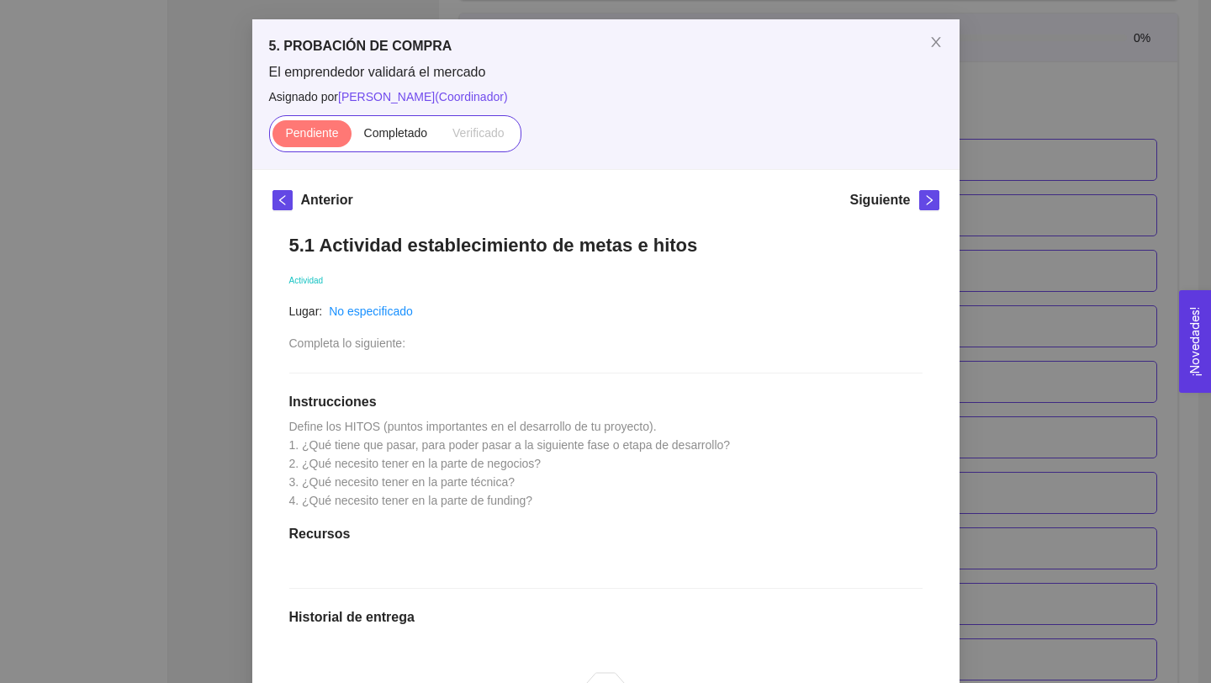
scroll to position [45, 0]
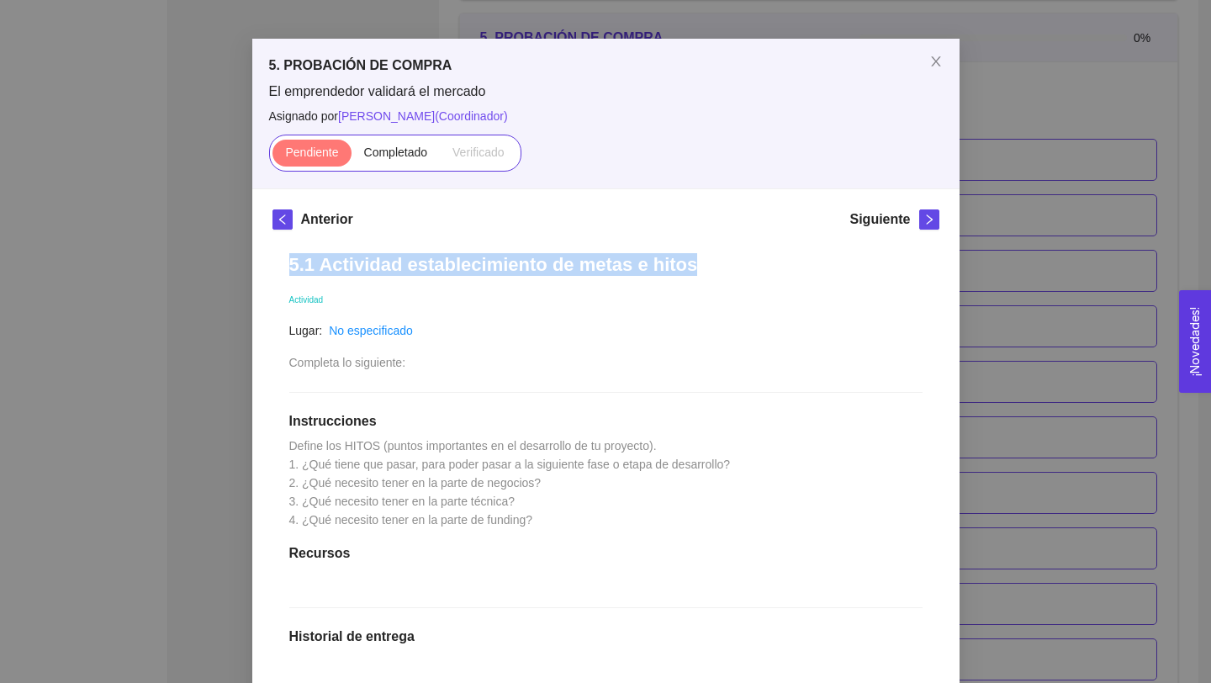
drag, startPoint x: 288, startPoint y: 261, endPoint x: 792, endPoint y: 278, distance: 504.8
click at [792, 278] on div "5.1 Actividad establecimiento de metas e hitos Actividad Lugar: No especificado…" at bounding box center [605, 578] width 667 height 685
copy h1 "5.1 Actividad establecimiento de metas e hitos"
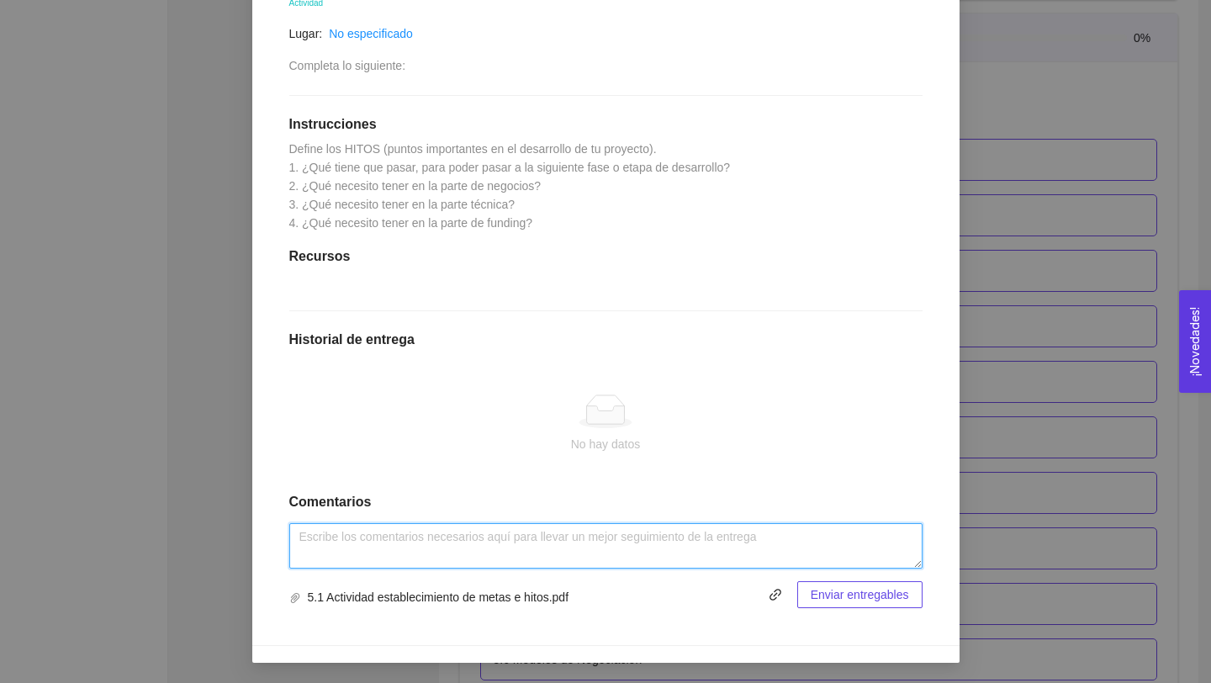
click at [521, 536] on textarea at bounding box center [605, 545] width 633 height 45
paste textarea "5.1 Actividad establecimiento de metas e hitos"
type textarea "5.1 Actividad establecimiento de metas e hitos NEMATOX"
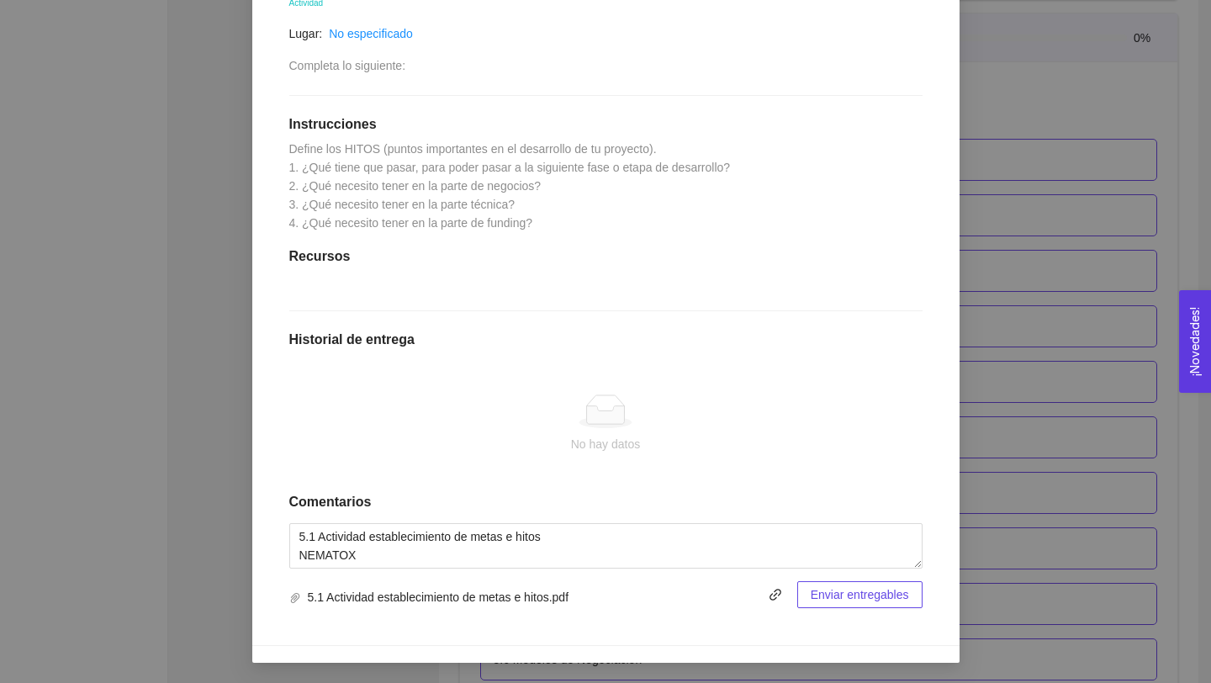
click at [833, 599] on span "Enviar entregables" at bounding box center [860, 594] width 98 height 18
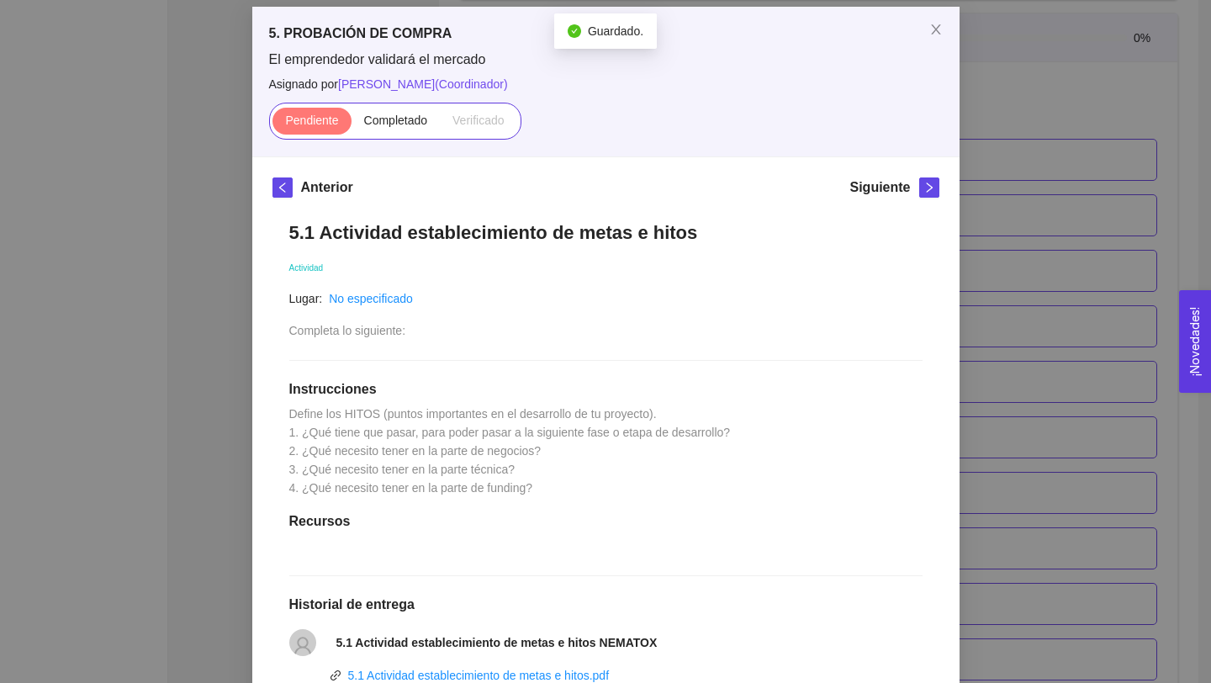
scroll to position [72, 0]
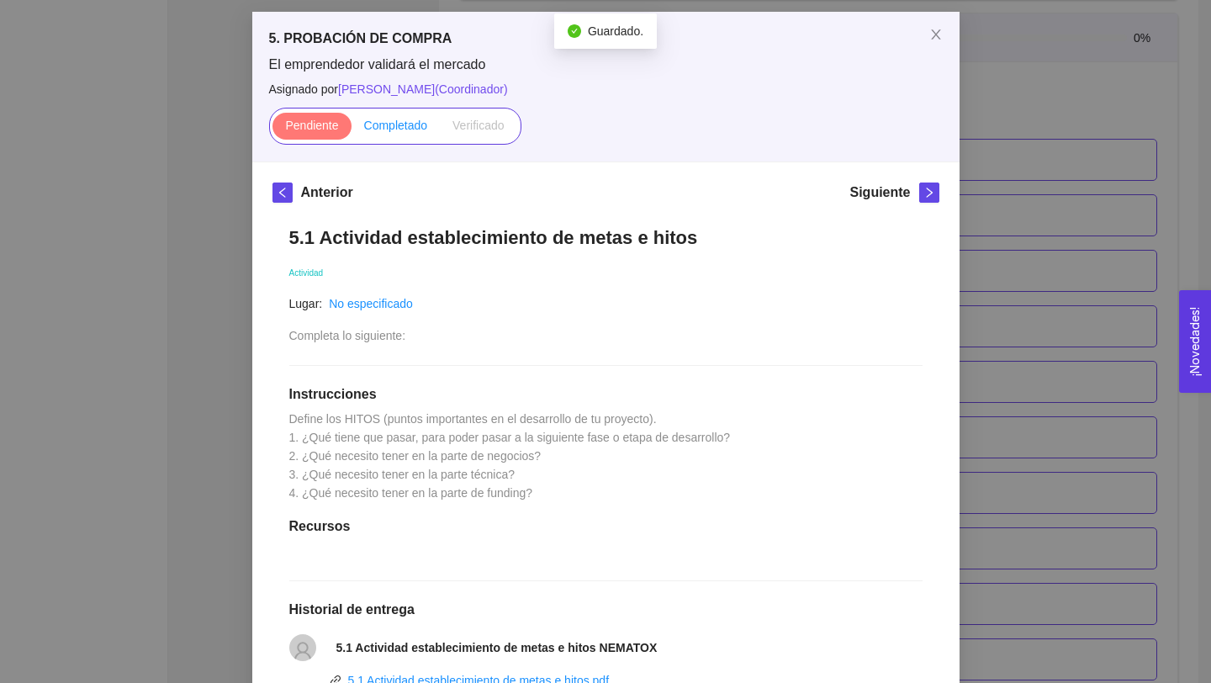
click at [381, 123] on span "Completado" at bounding box center [396, 125] width 64 height 13
click at [351, 129] on input "Completado" at bounding box center [351, 129] width 0 height 0
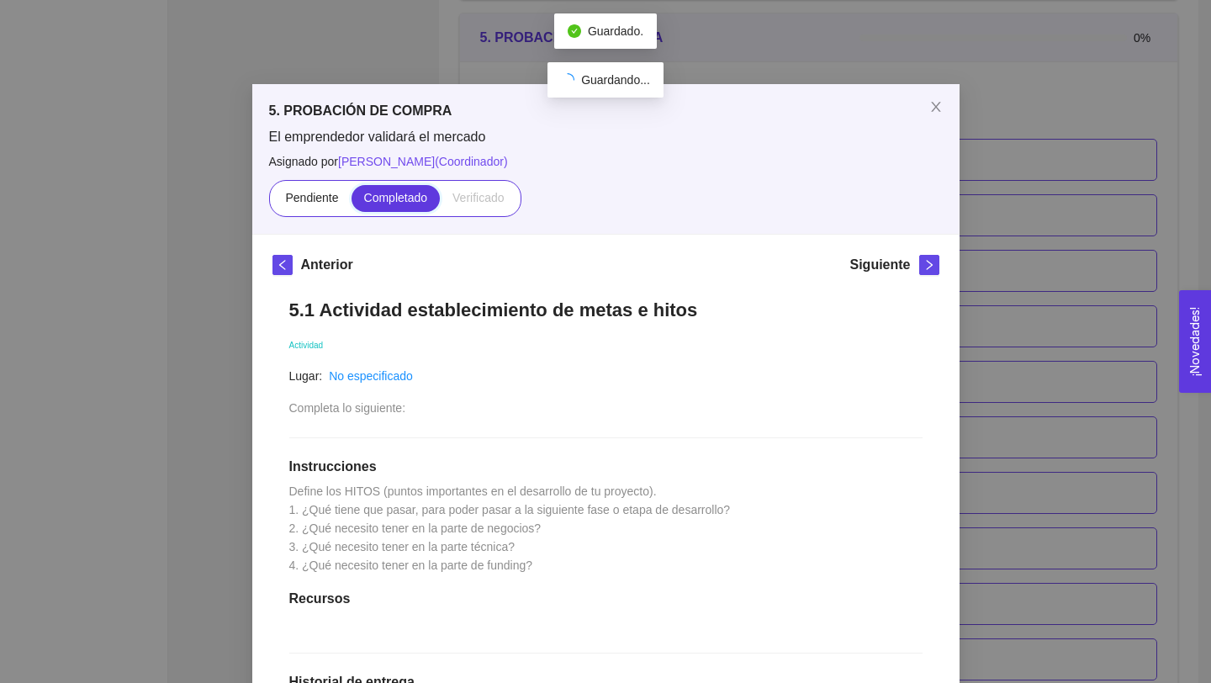
scroll to position [138, 0]
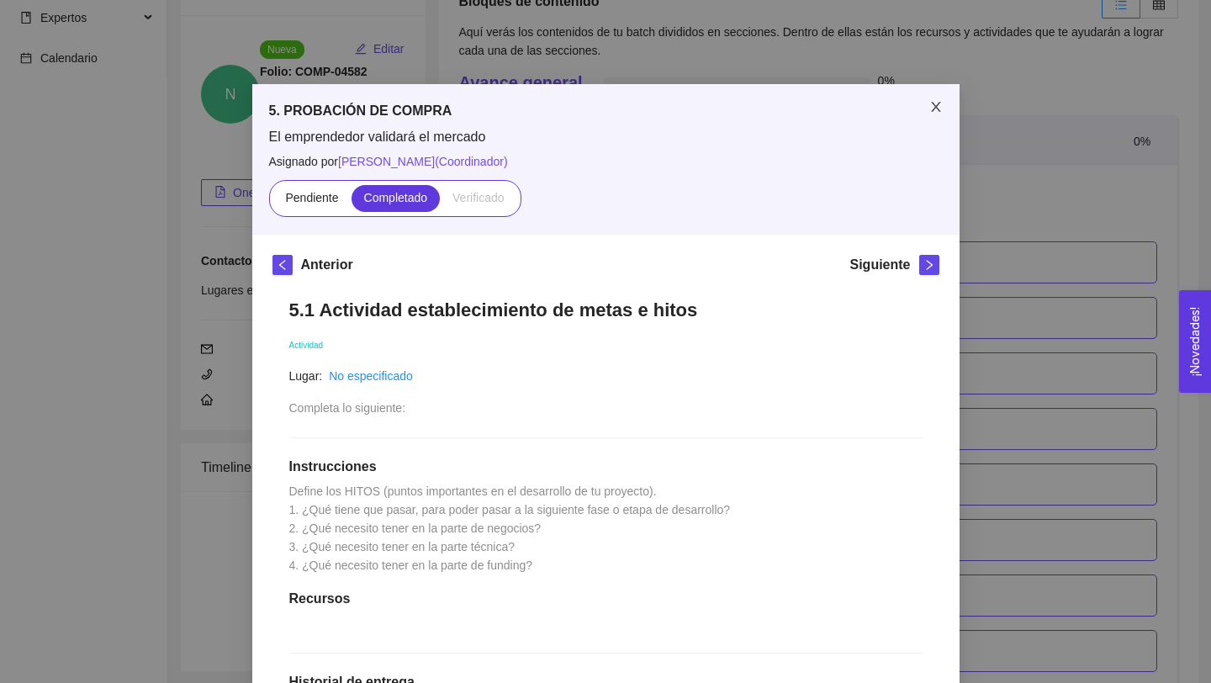
click at [936, 103] on icon "close" at bounding box center [935, 106] width 13 height 13
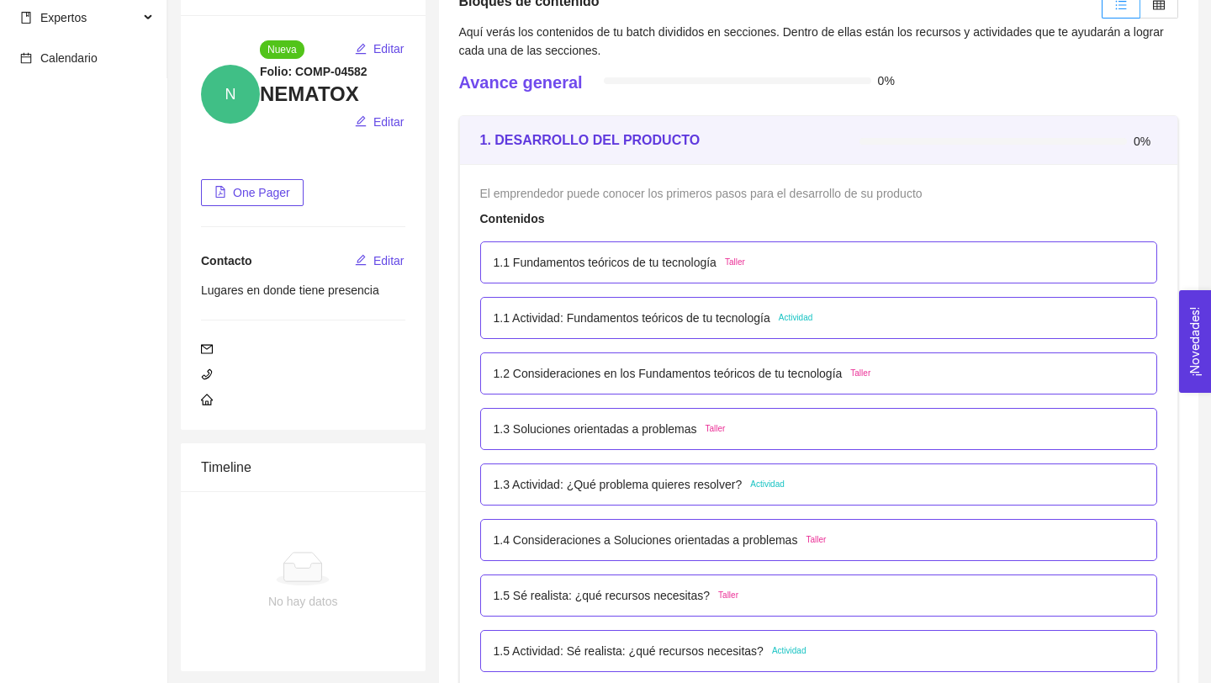
click at [709, 317] on p "1.1 Actividad: Fundamentos teóricos de tu tecnología" at bounding box center [632, 318] width 277 height 18
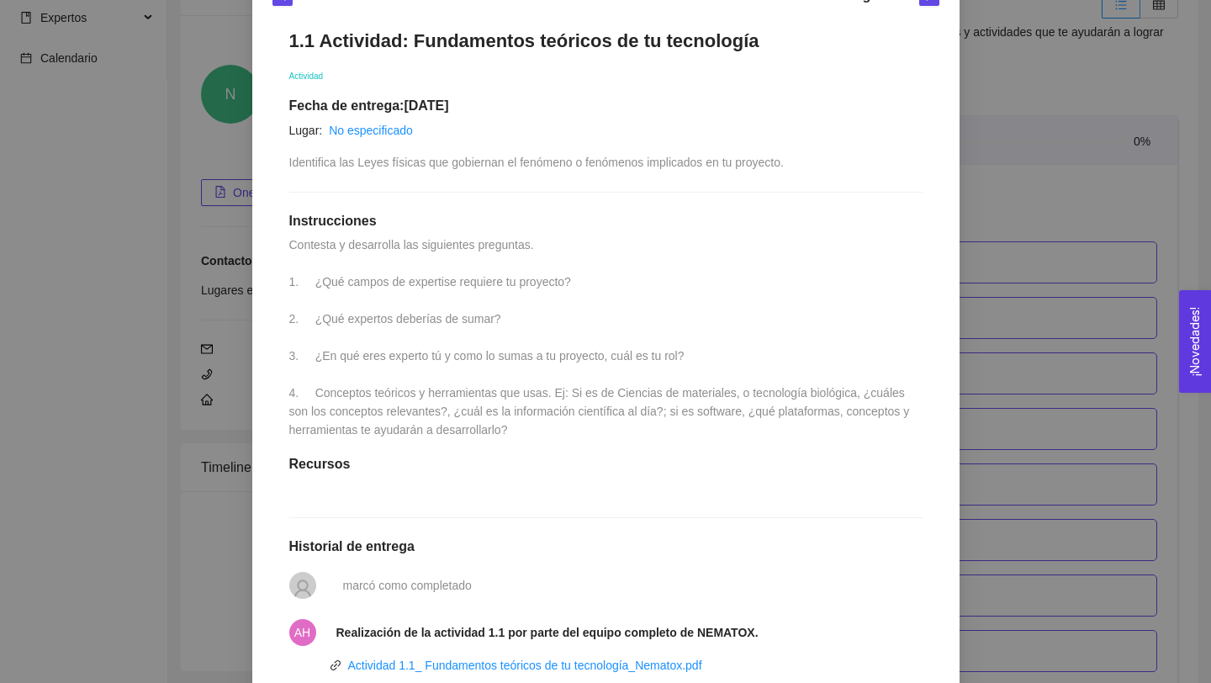
scroll to position [0, 0]
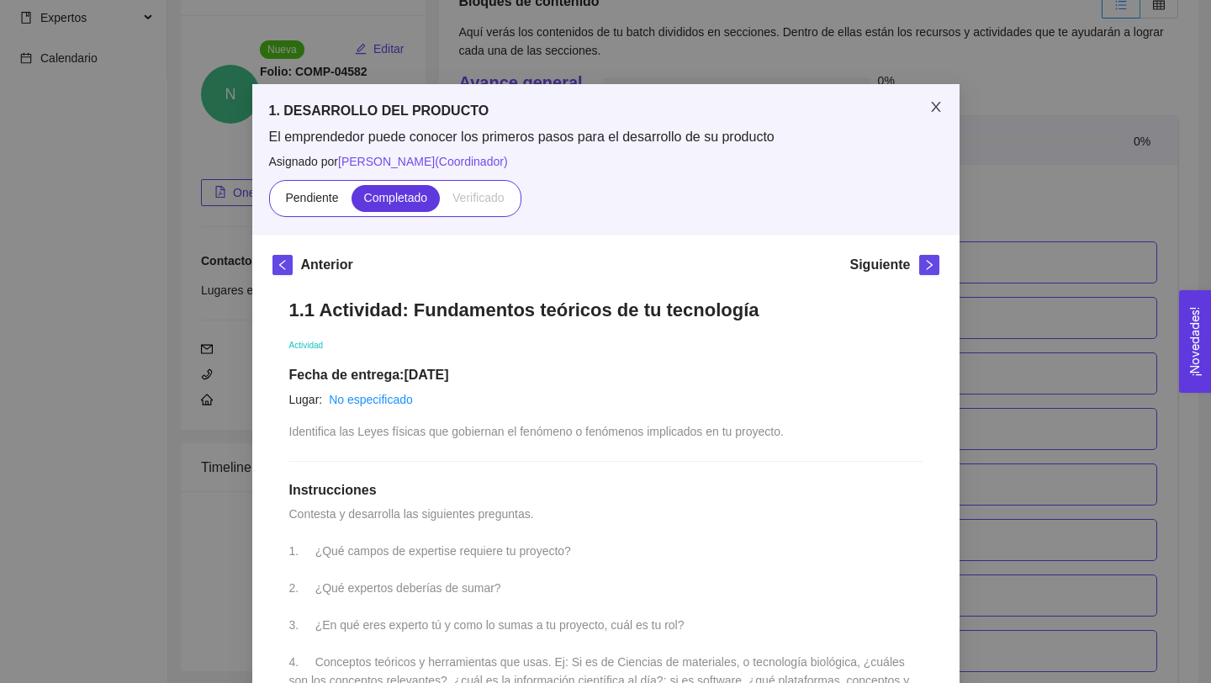
click at [935, 105] on icon "close" at bounding box center [935, 106] width 13 height 13
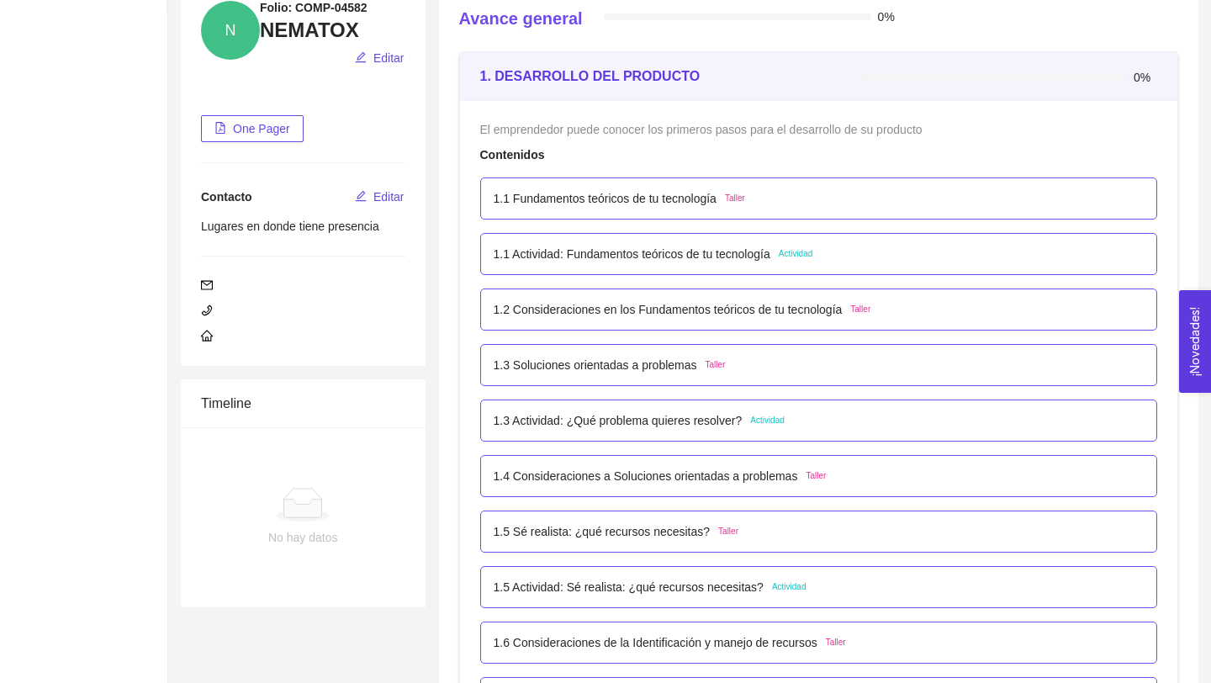
scroll to position [203, 0]
click at [713, 421] on p "1.3 Actividad: ¿Qué problema quieres resolver?" at bounding box center [618, 419] width 249 height 18
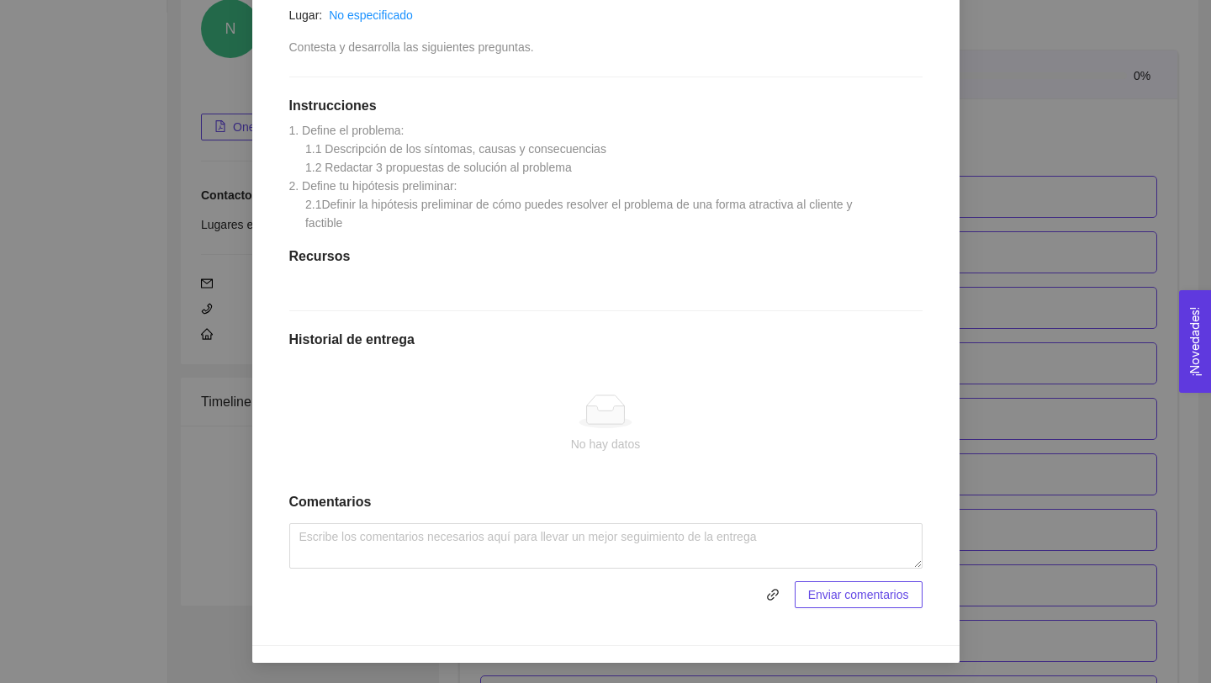
scroll to position [0, 0]
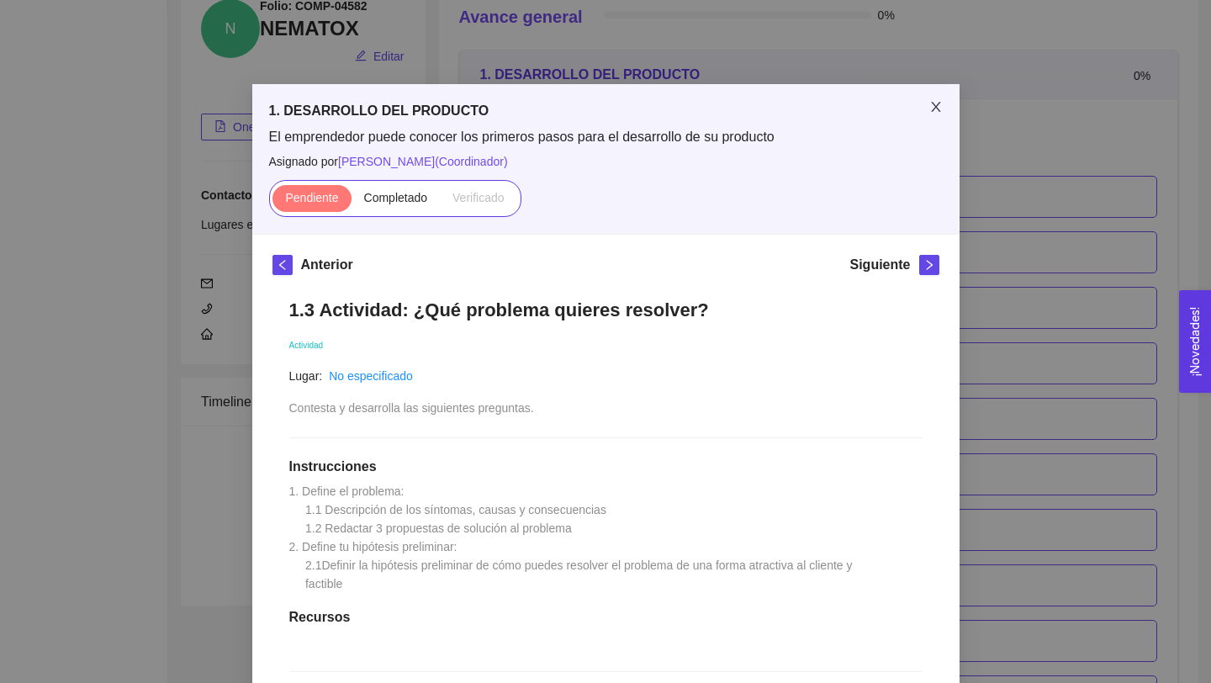
click at [937, 106] on icon "close" at bounding box center [935, 107] width 9 height 10
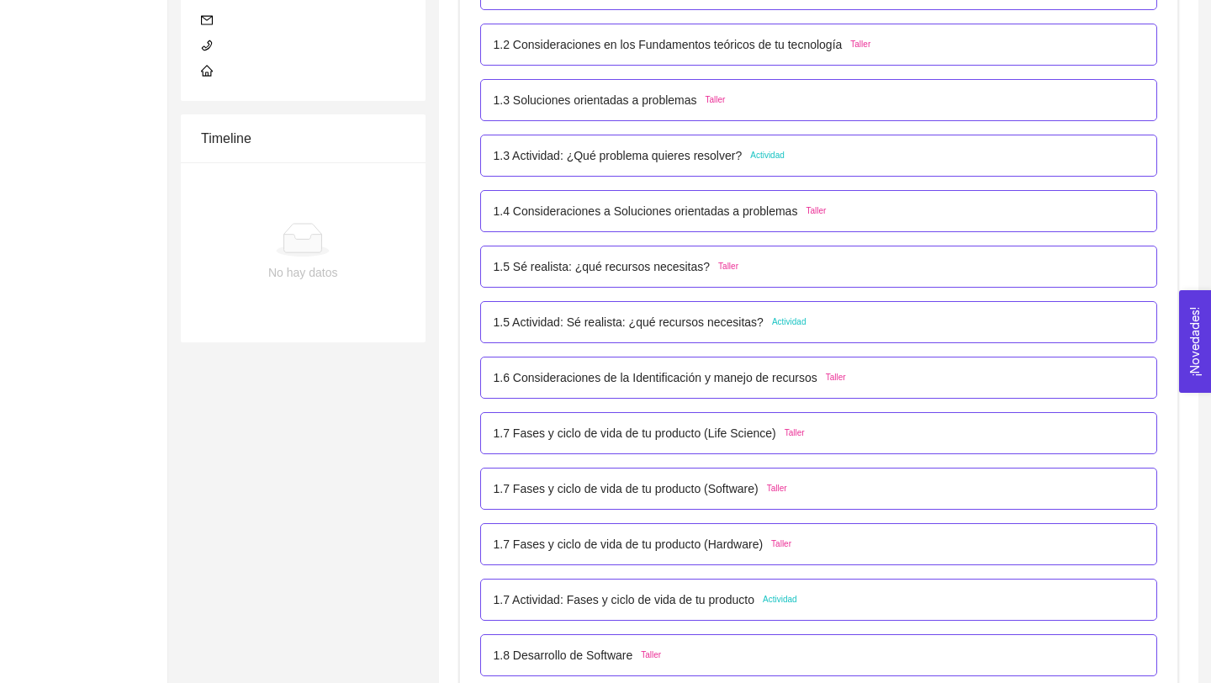
scroll to position [477, 0]
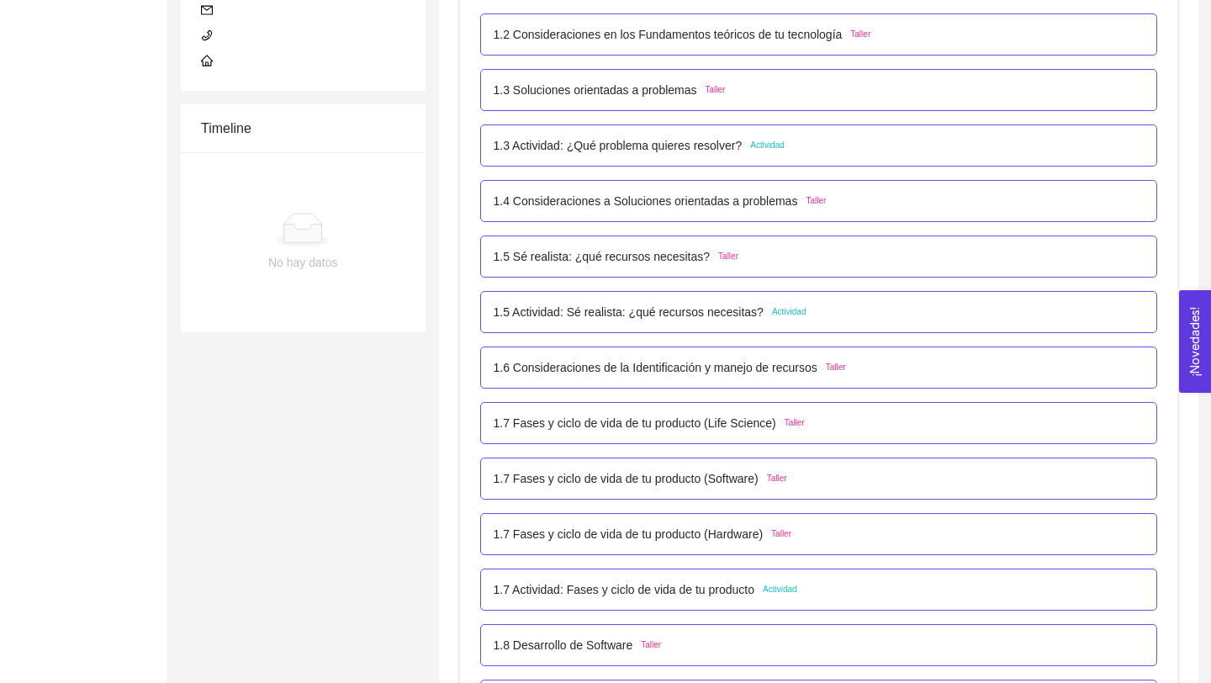
click at [727, 309] on p "1.5 Actividad: Sé realista: ¿qué recursos necesitas?" at bounding box center [629, 312] width 270 height 18
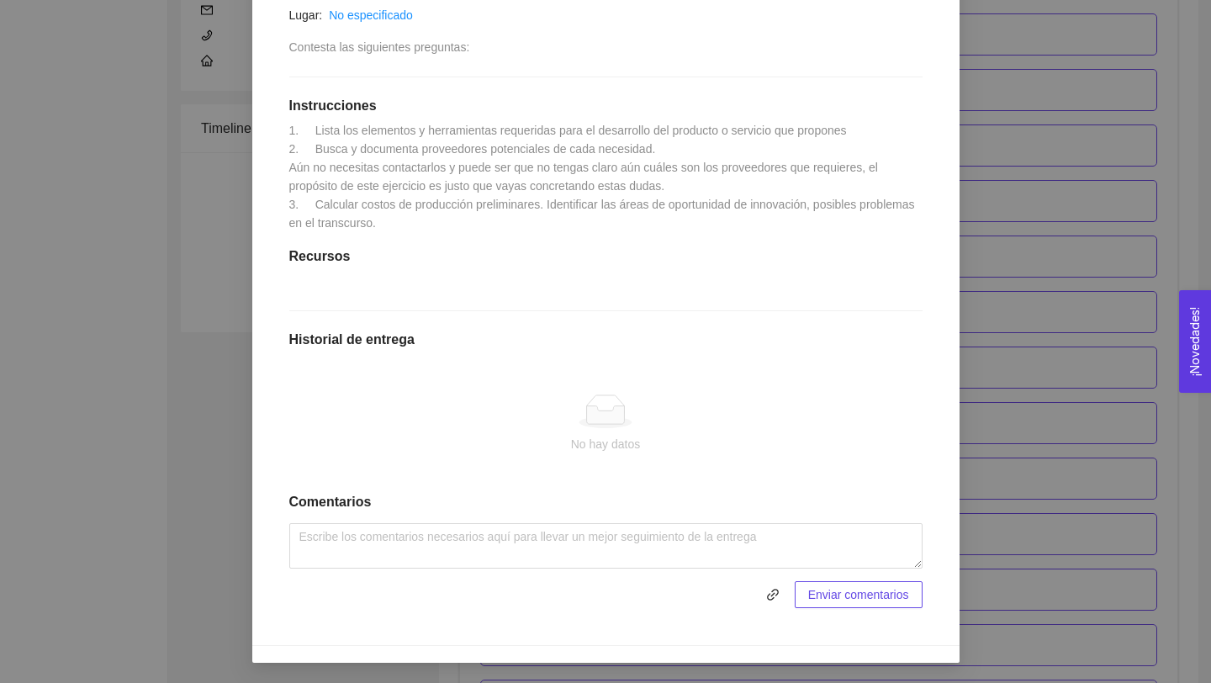
scroll to position [0, 0]
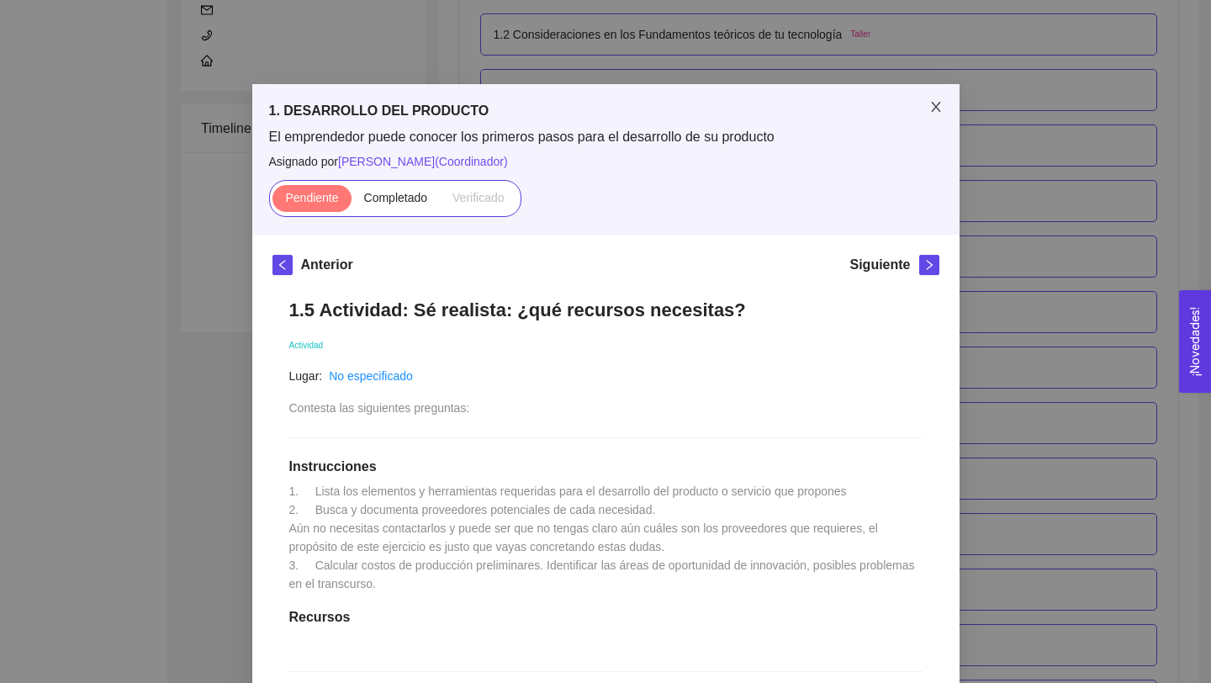
click at [931, 103] on icon "close" at bounding box center [935, 106] width 13 height 13
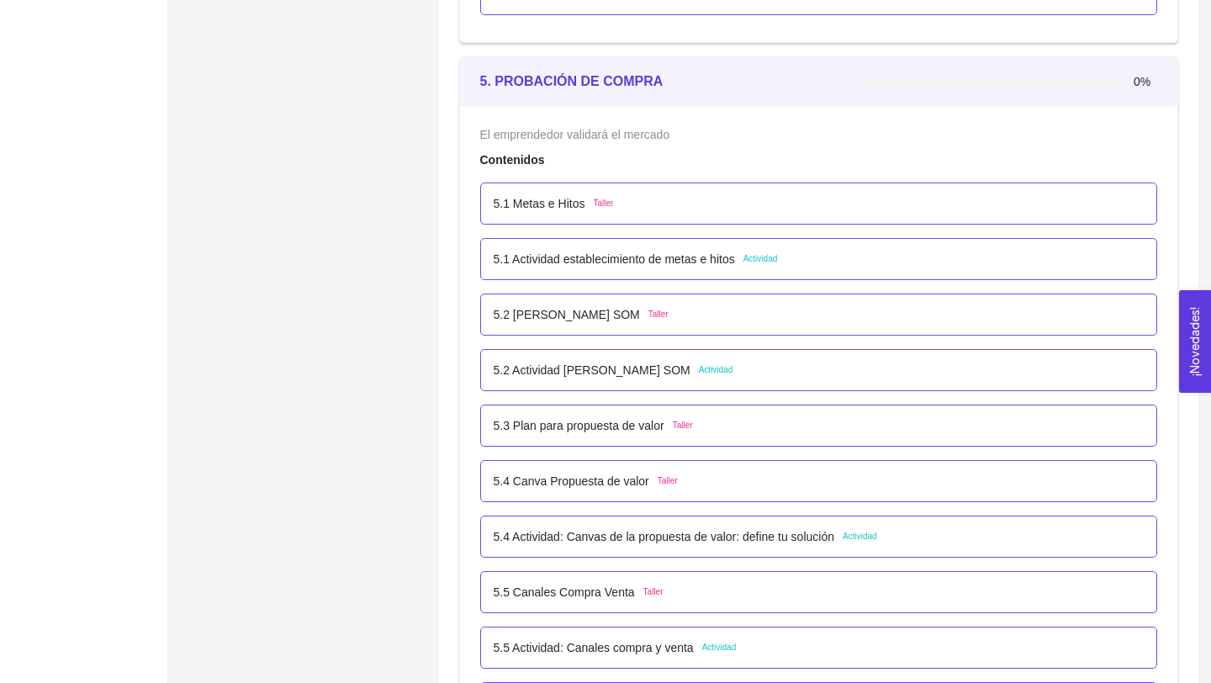
scroll to position [3156, 0]
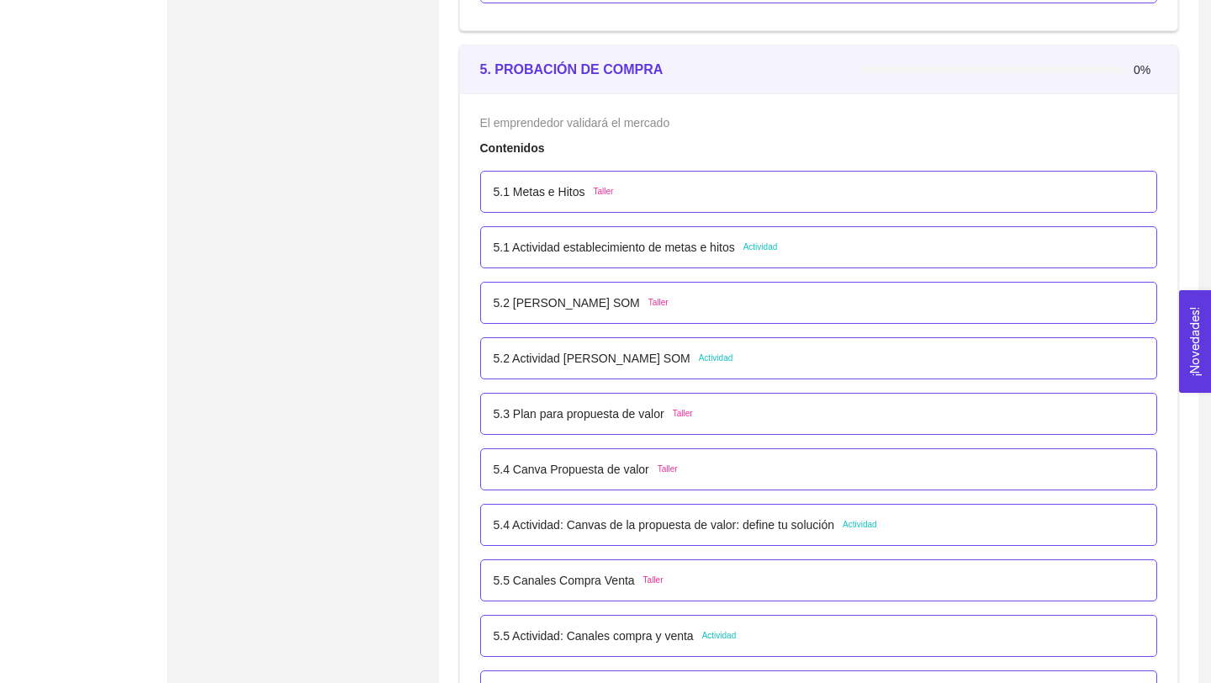
click at [577, 188] on p "5.1 Metas e Hitos" at bounding box center [540, 191] width 92 height 18
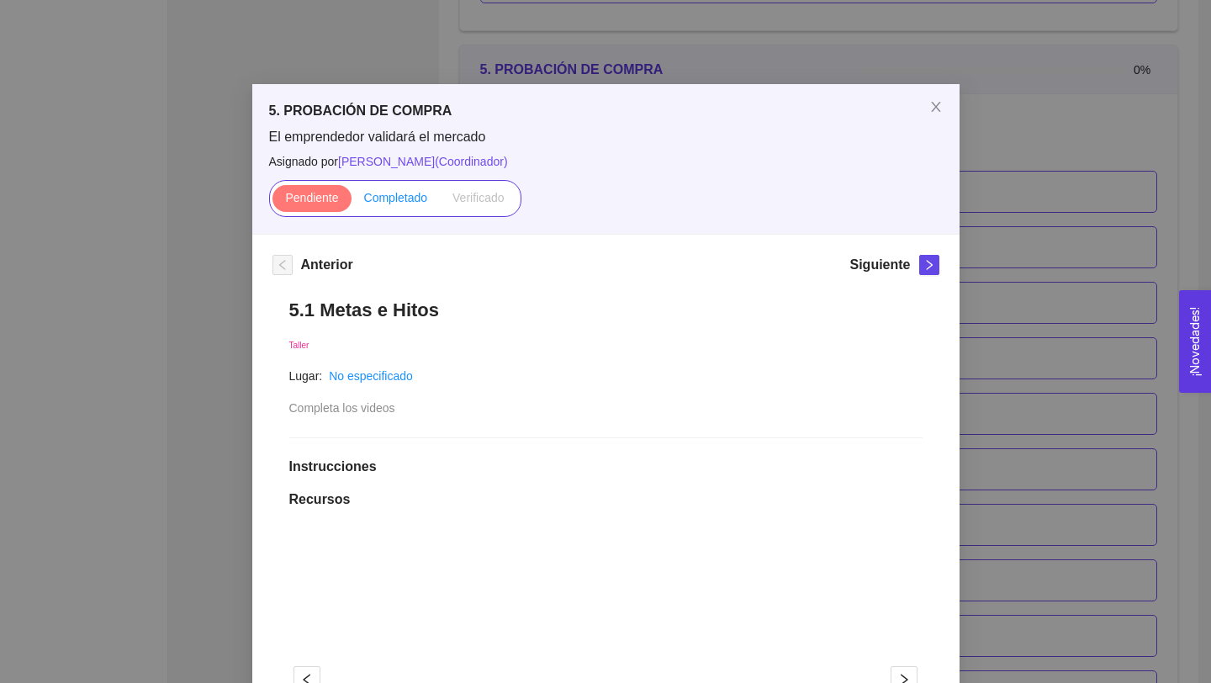
click at [378, 203] on span "Completado" at bounding box center [396, 197] width 64 height 13
click at [351, 202] on input "Completado" at bounding box center [351, 202] width 0 height 0
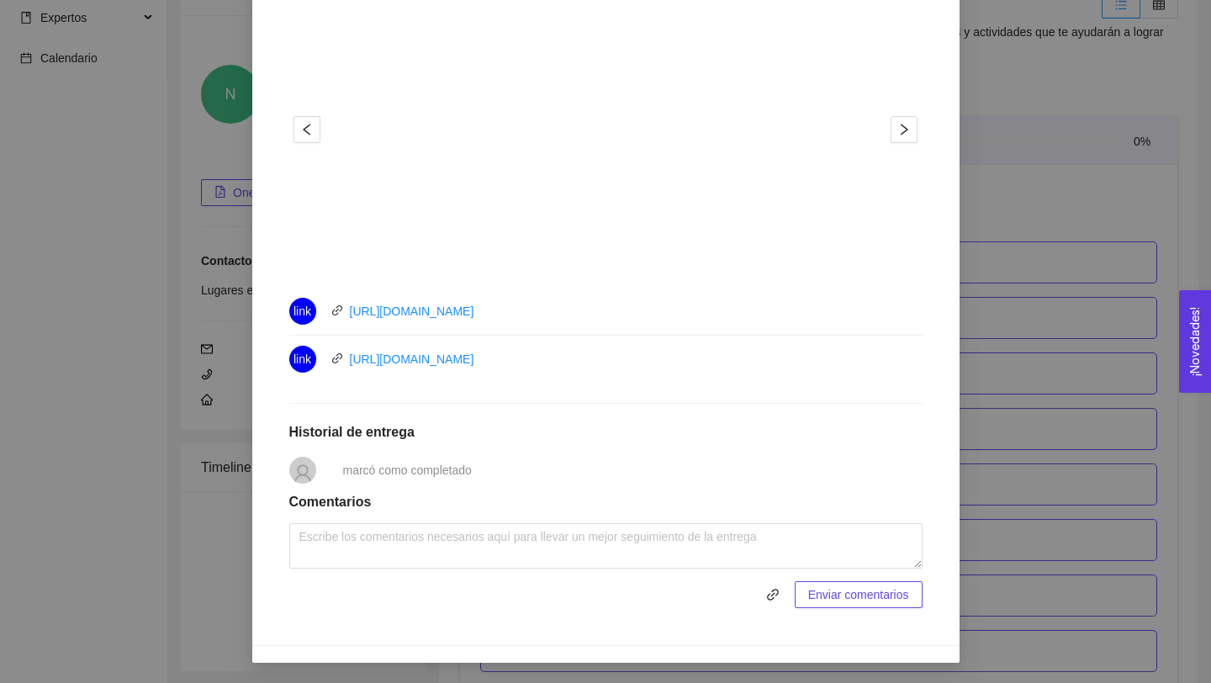
scroll to position [0, 0]
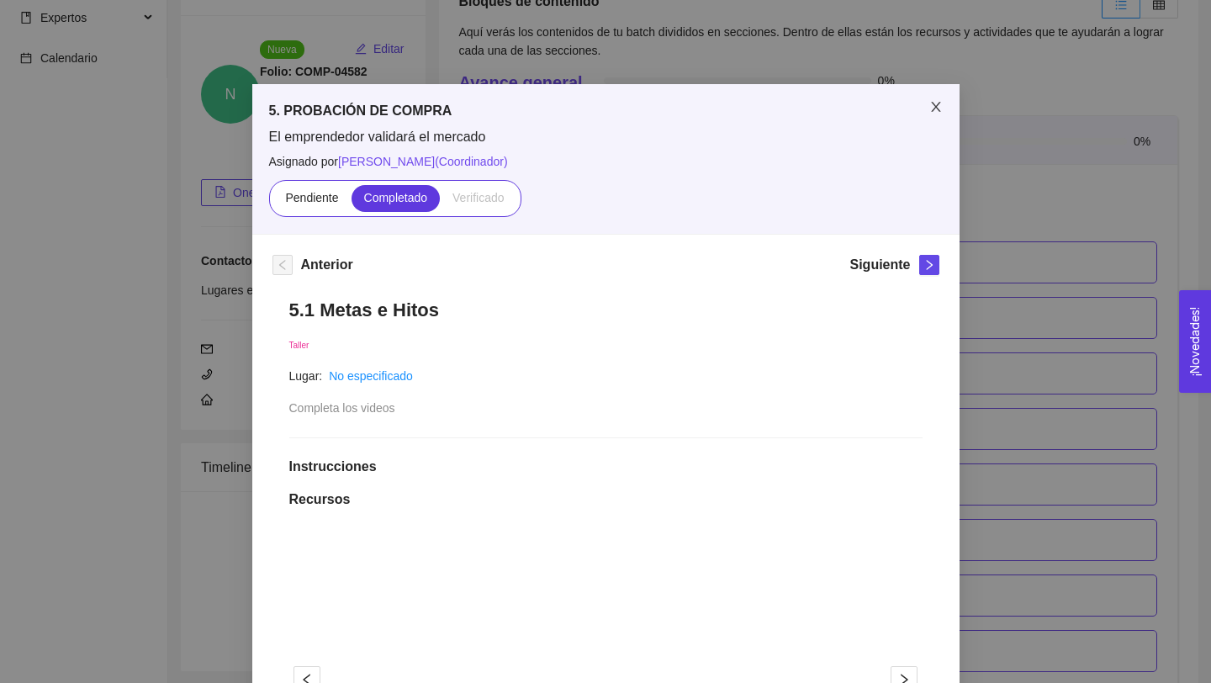
click at [941, 103] on icon "close" at bounding box center [935, 106] width 13 height 13
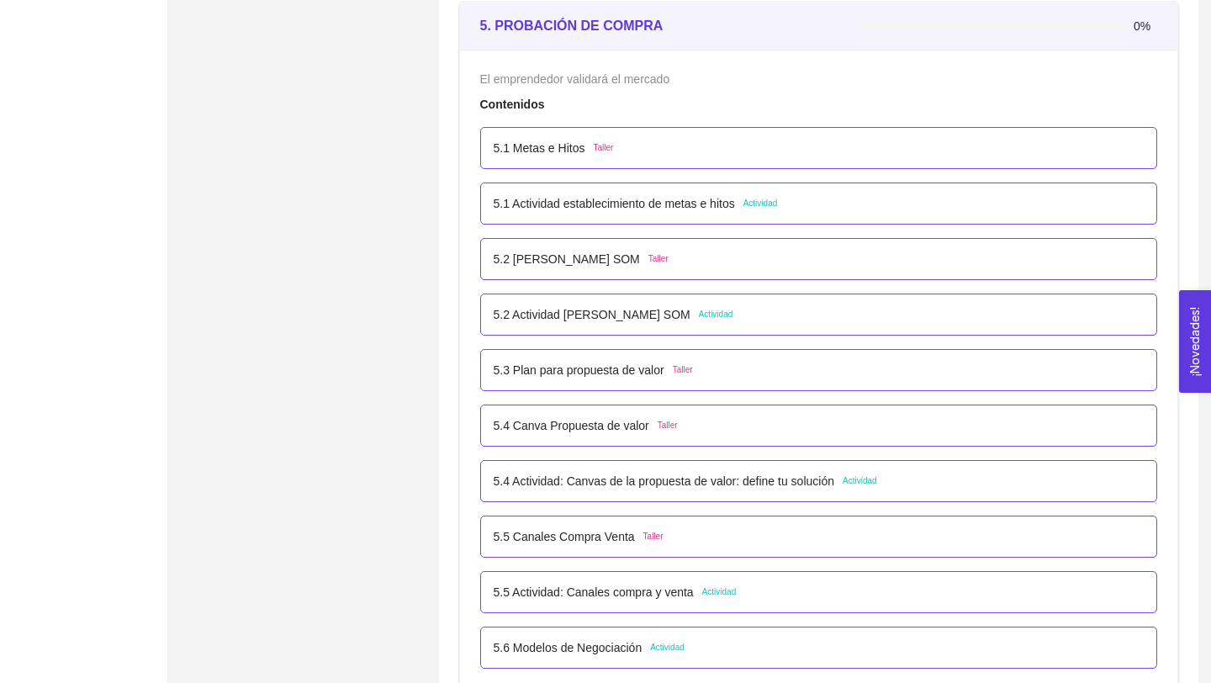
scroll to position [3206, 0]
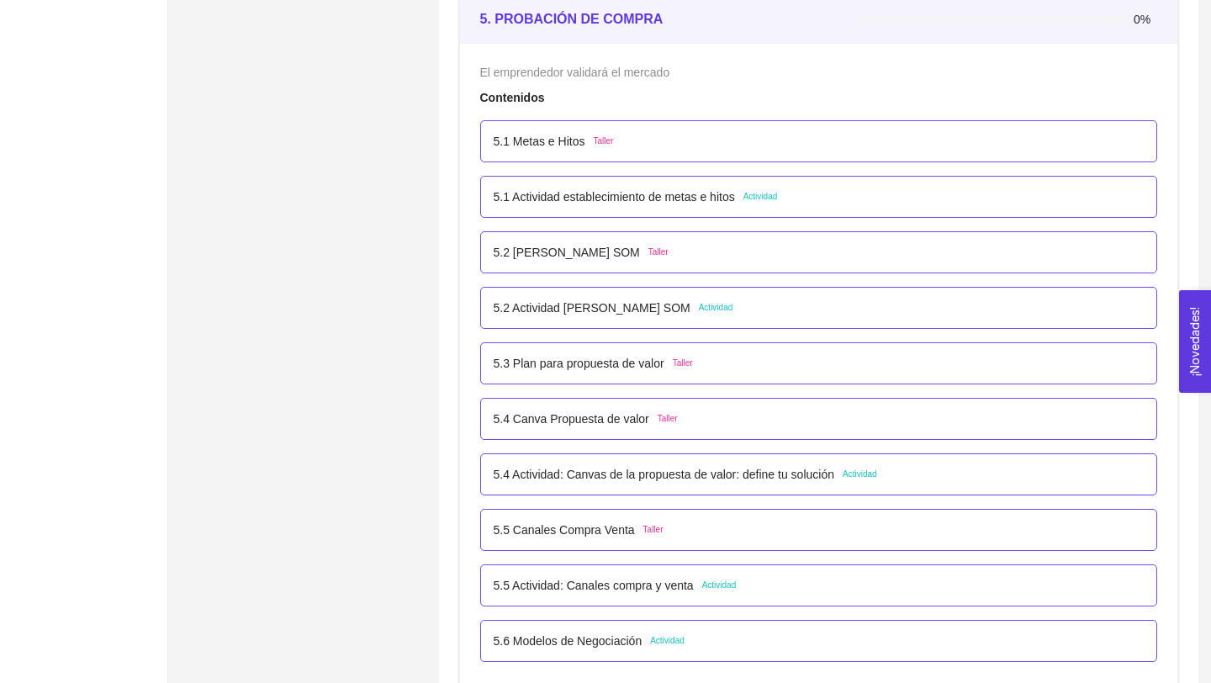
click at [559, 142] on p "5.1 Metas e Hitos" at bounding box center [540, 141] width 92 height 18
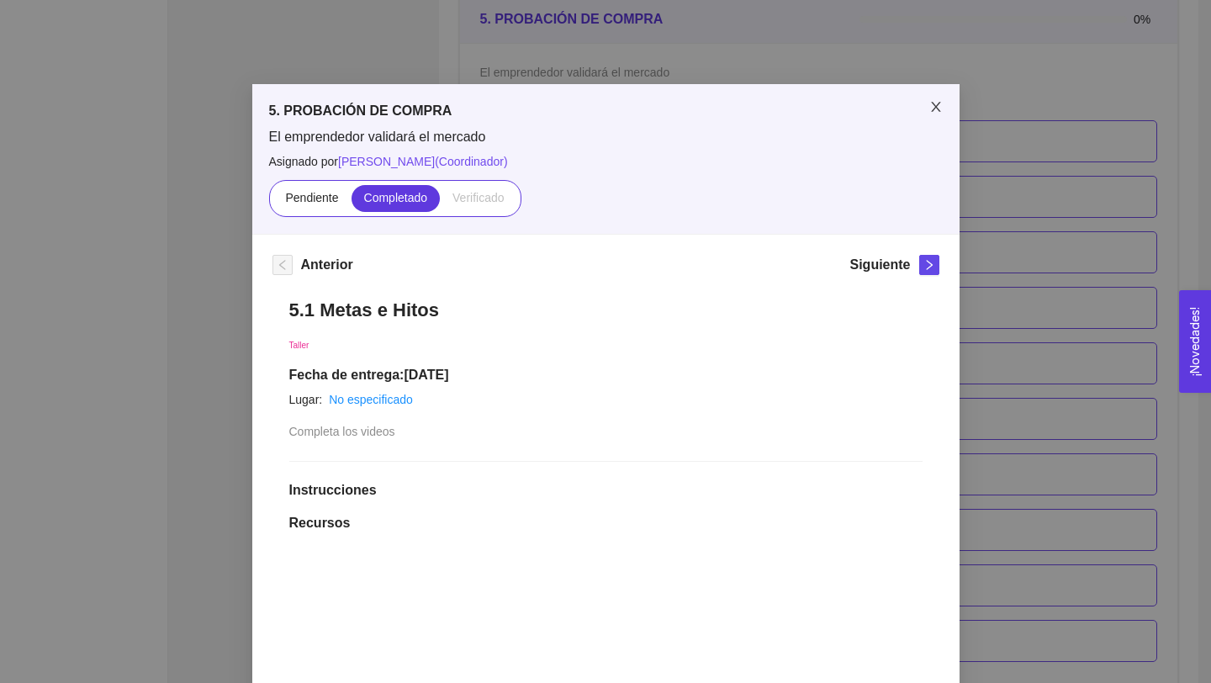
click at [933, 112] on icon "close" at bounding box center [935, 106] width 13 height 13
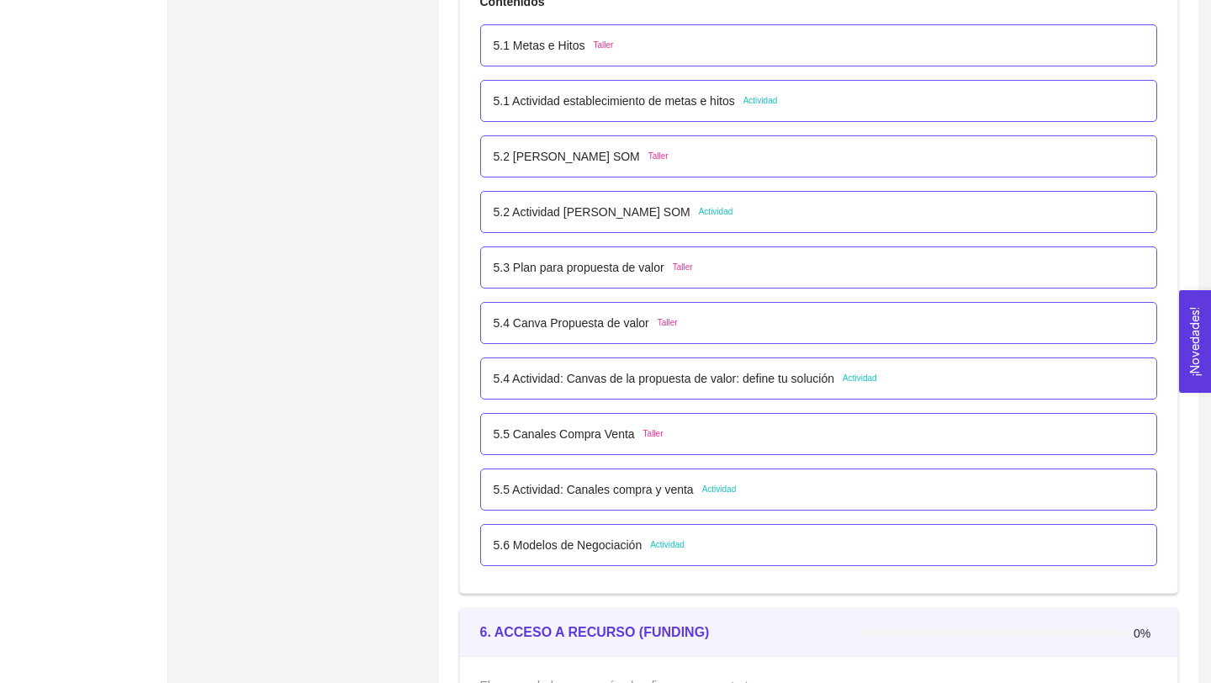
scroll to position [3305, 0]
click at [642, 492] on p "5.5 Actividad: Canales compra y venta" at bounding box center [594, 487] width 200 height 18
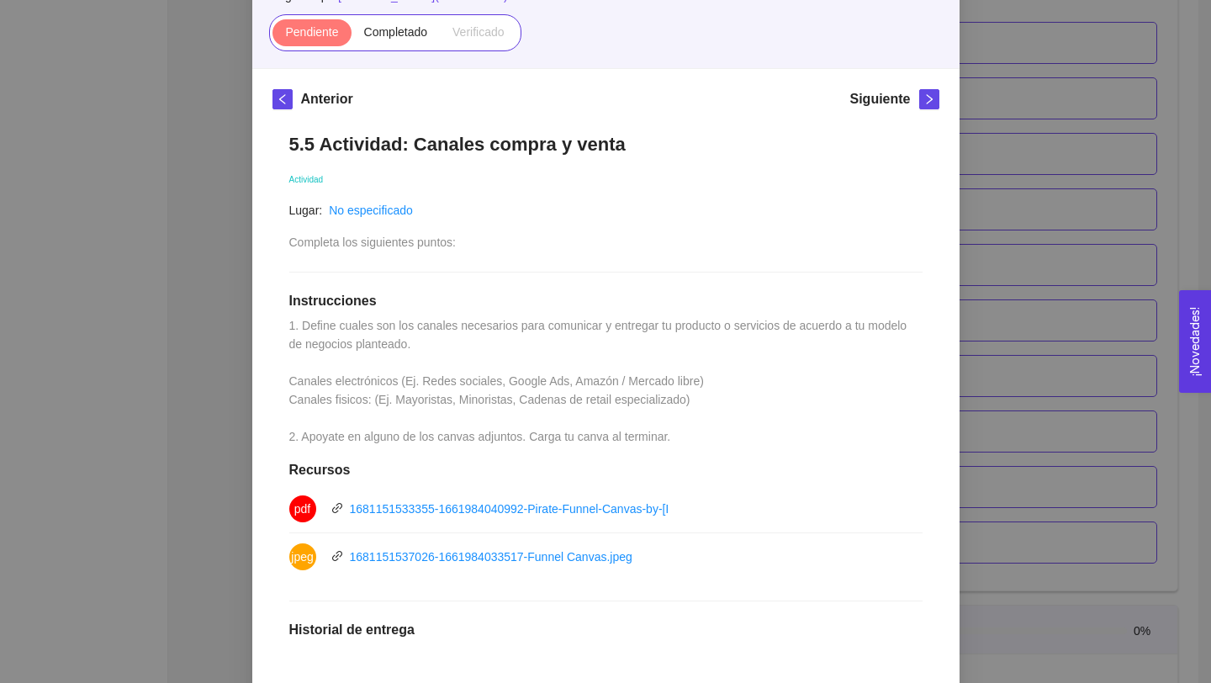
scroll to position [162, 0]
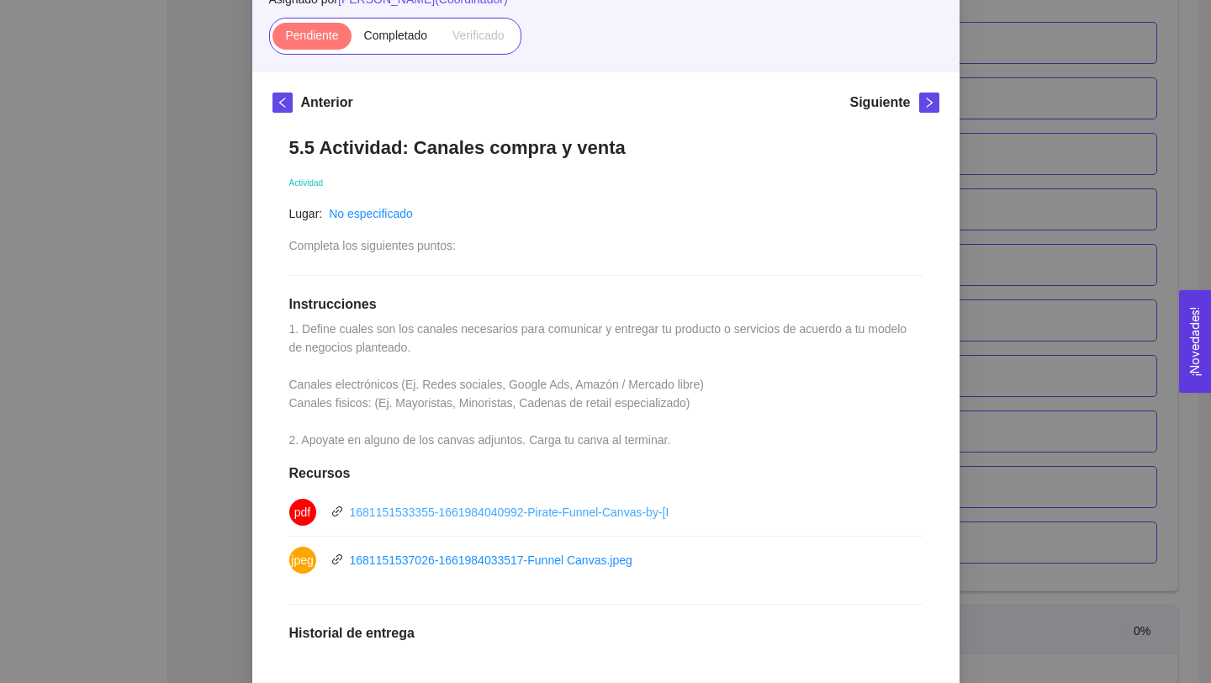
click at [636, 515] on link "1681151533355-1661984040992-Pirate-Funnel-Canvas-by-[PERSON_NAME].pdf" at bounding box center [565, 511] width 430 height 13
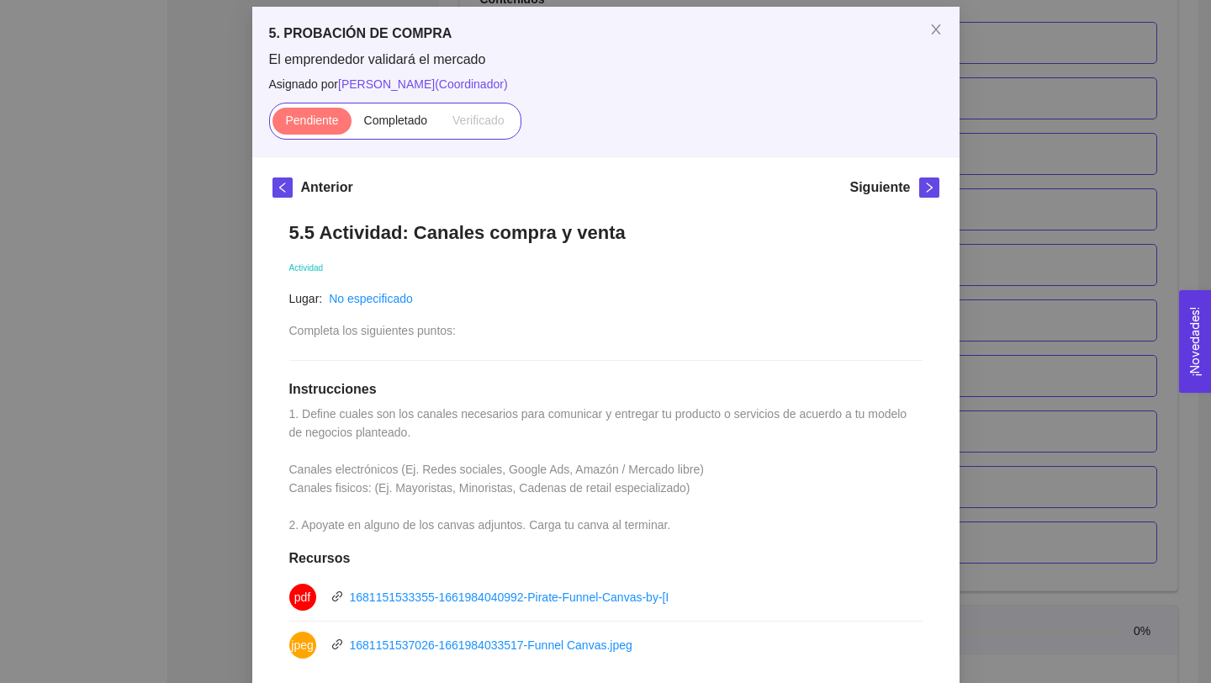
scroll to position [0, 0]
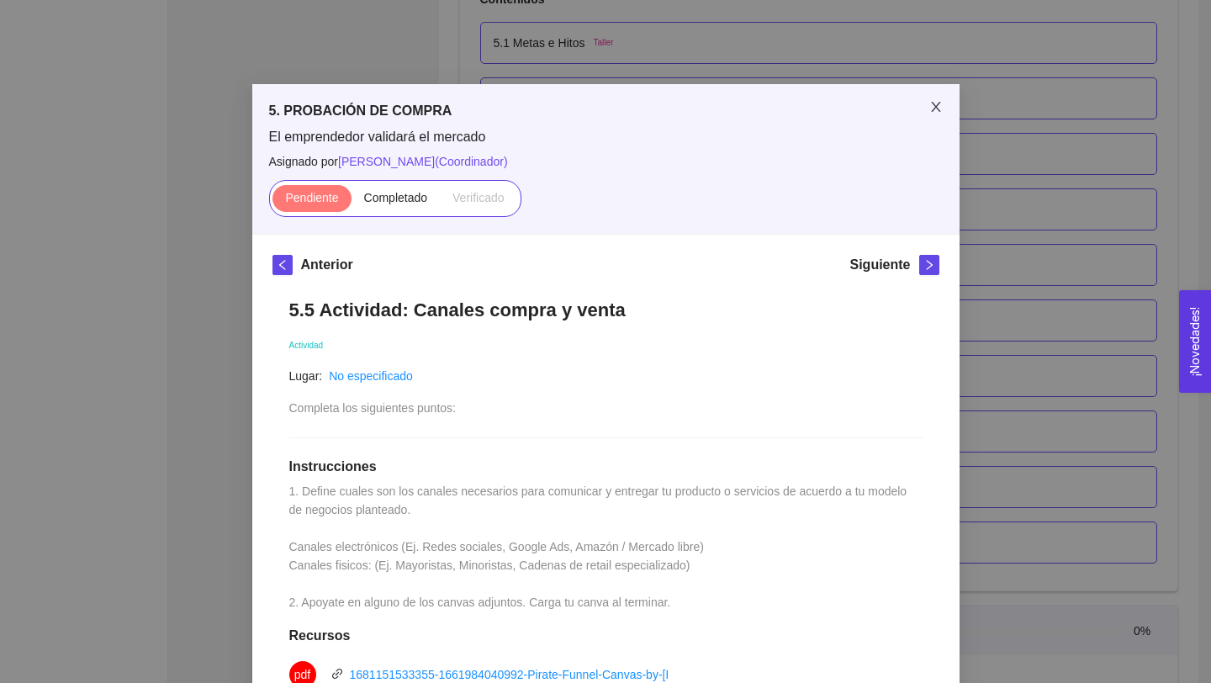
click at [937, 104] on icon "close" at bounding box center [935, 106] width 13 height 13
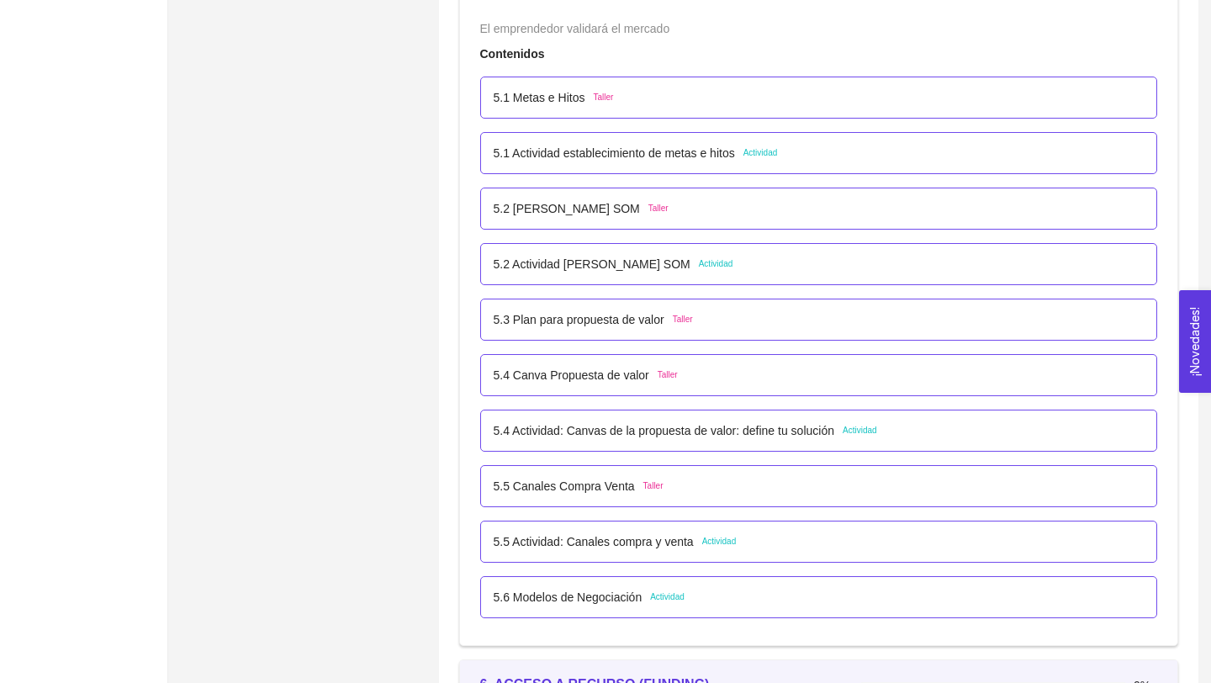
scroll to position [3242, 0]
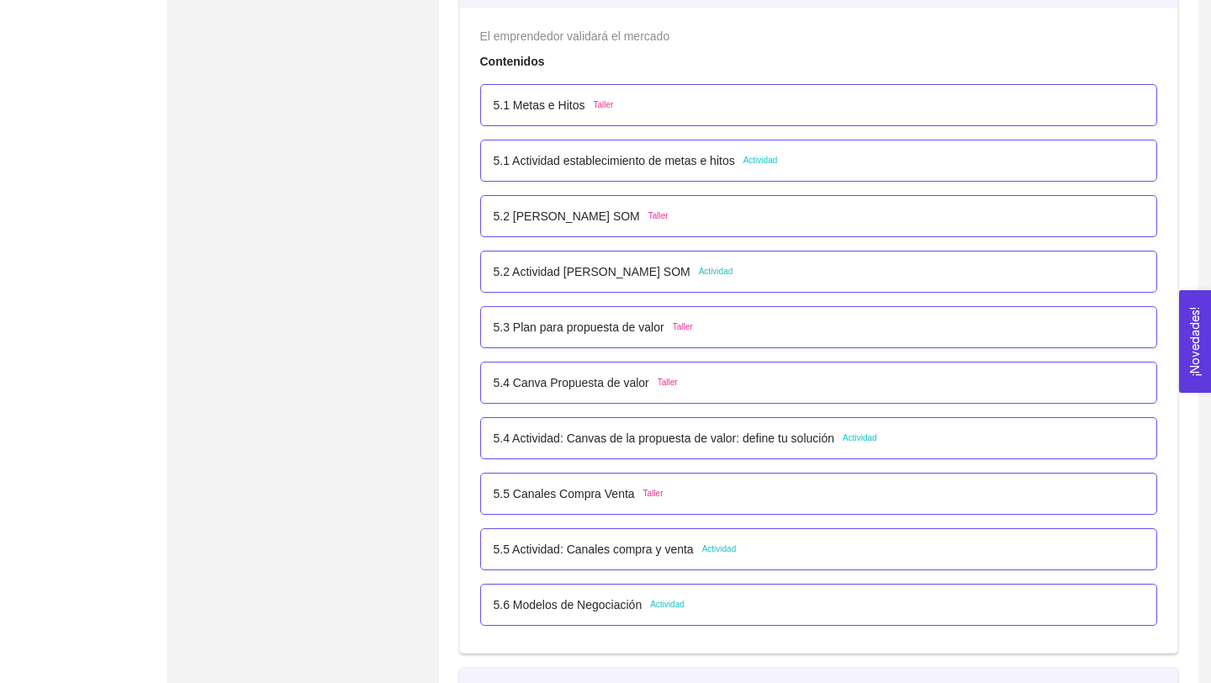
click at [700, 165] on p "5.1 Actividad establecimiento de metas e hitos" at bounding box center [614, 160] width 241 height 18
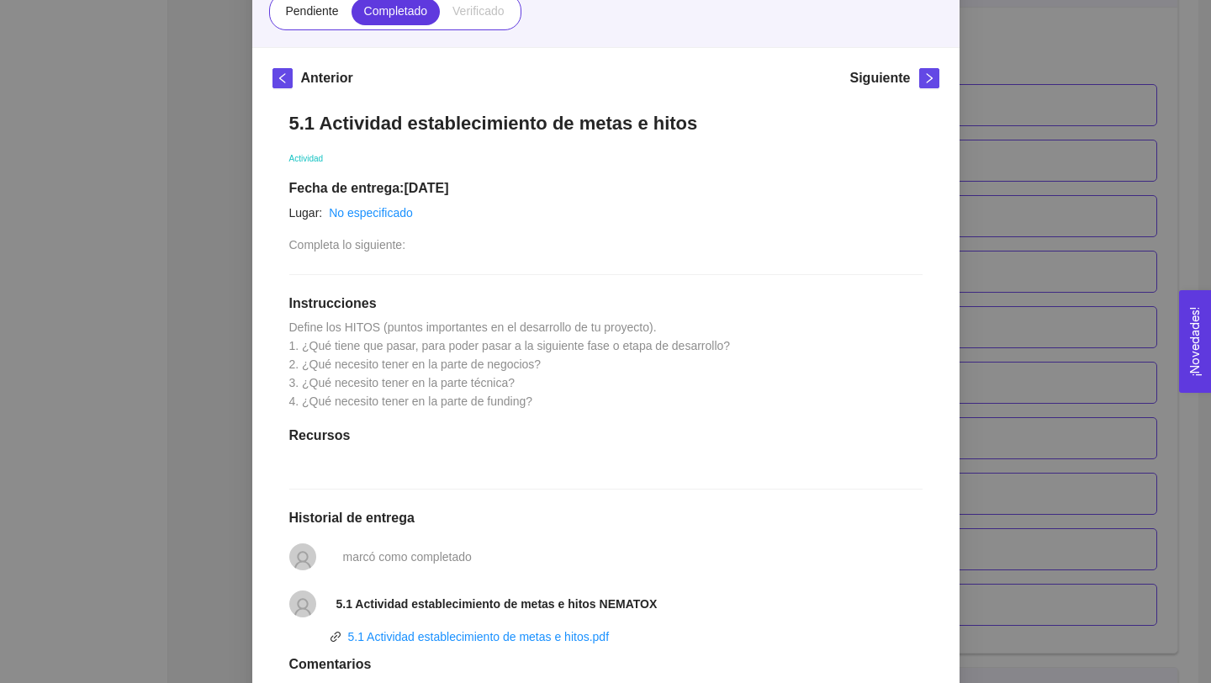
scroll to position [0, 0]
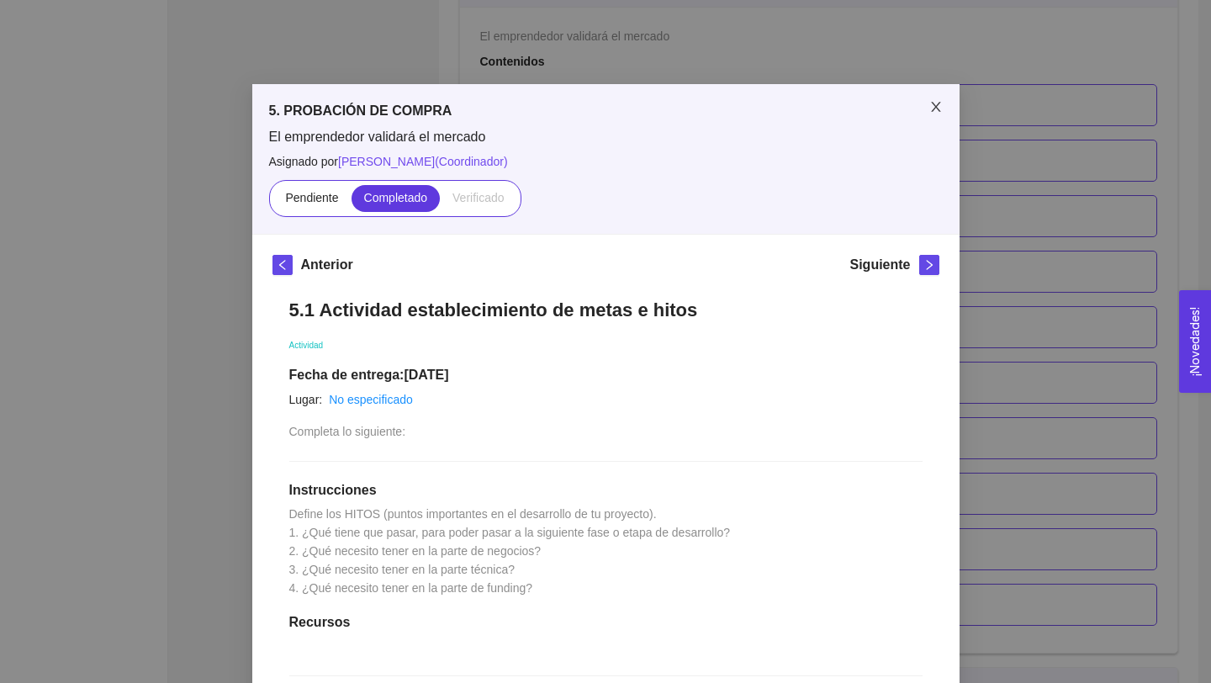
click at [935, 94] on span "Close" at bounding box center [935, 107] width 47 height 47
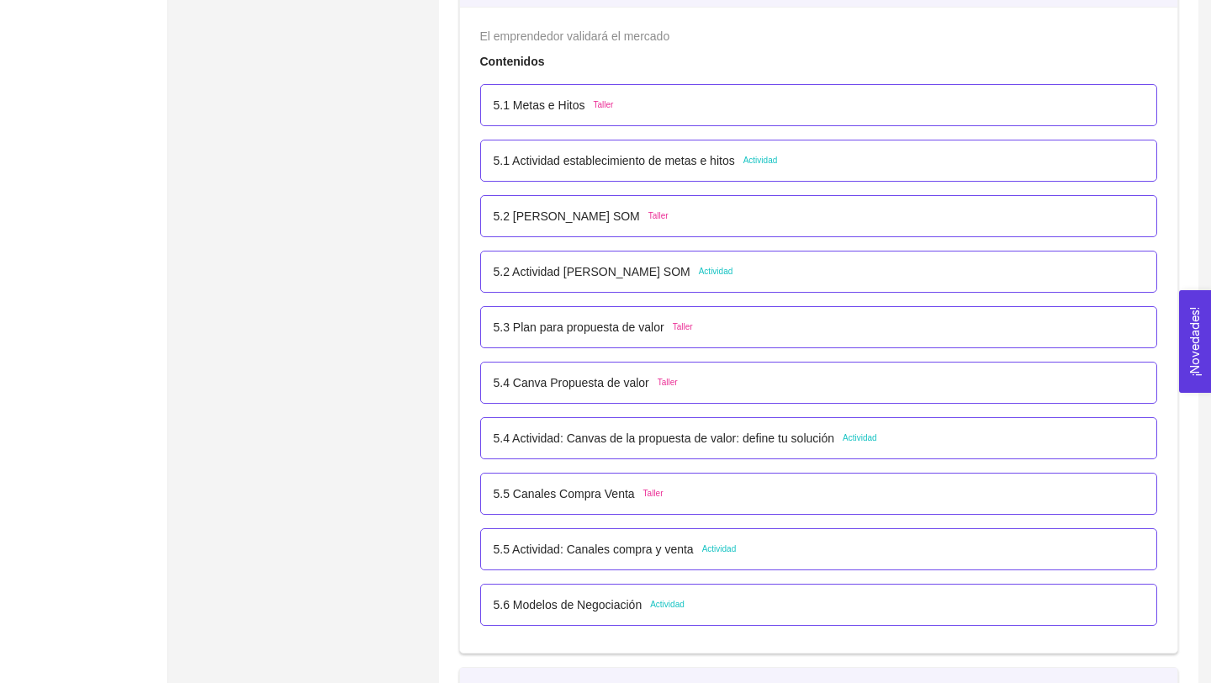
click at [670, 269] on p "5.2 Actividad [PERSON_NAME] SOM" at bounding box center [592, 271] width 197 height 18
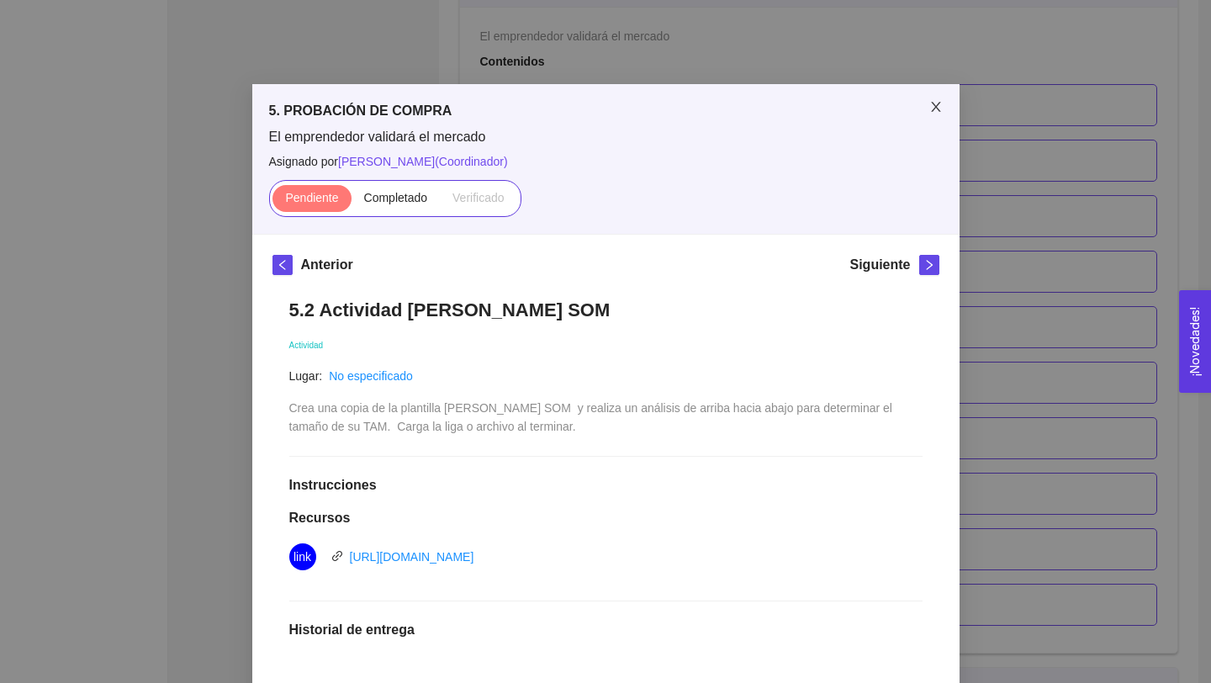
click at [936, 103] on icon "close" at bounding box center [935, 106] width 13 height 13
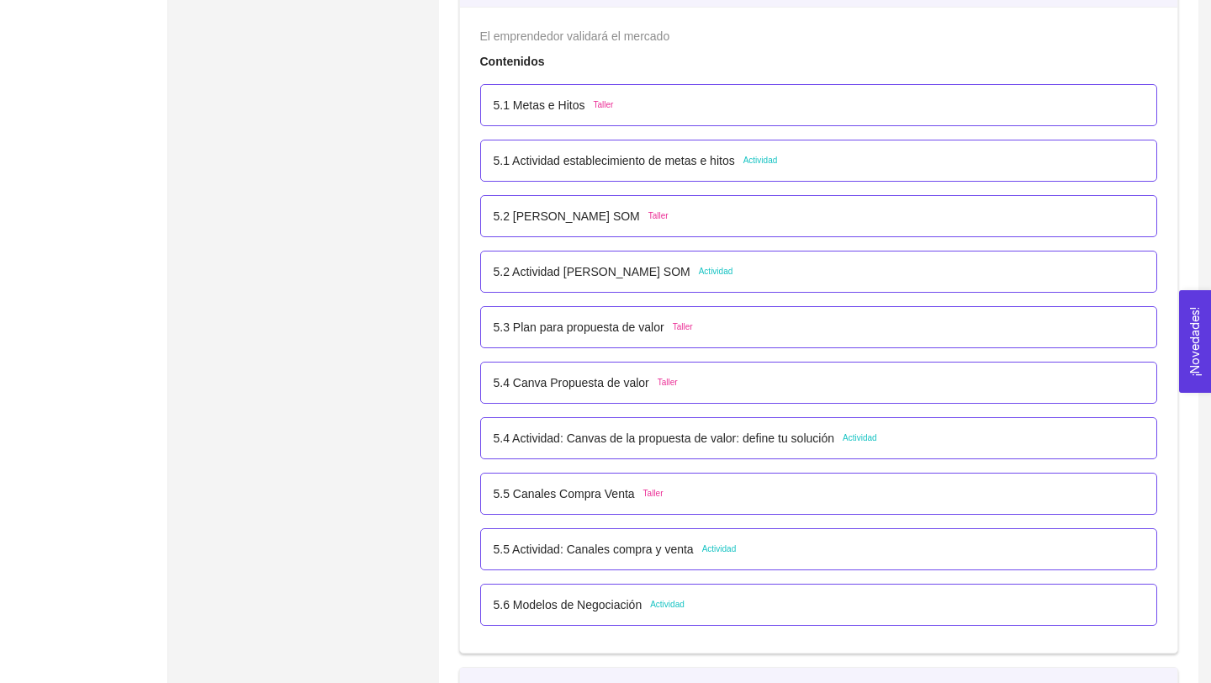
click at [735, 443] on p "5.4 Actividad: Canvas de la propuesta de valor: define tu solución" at bounding box center [664, 438] width 341 height 18
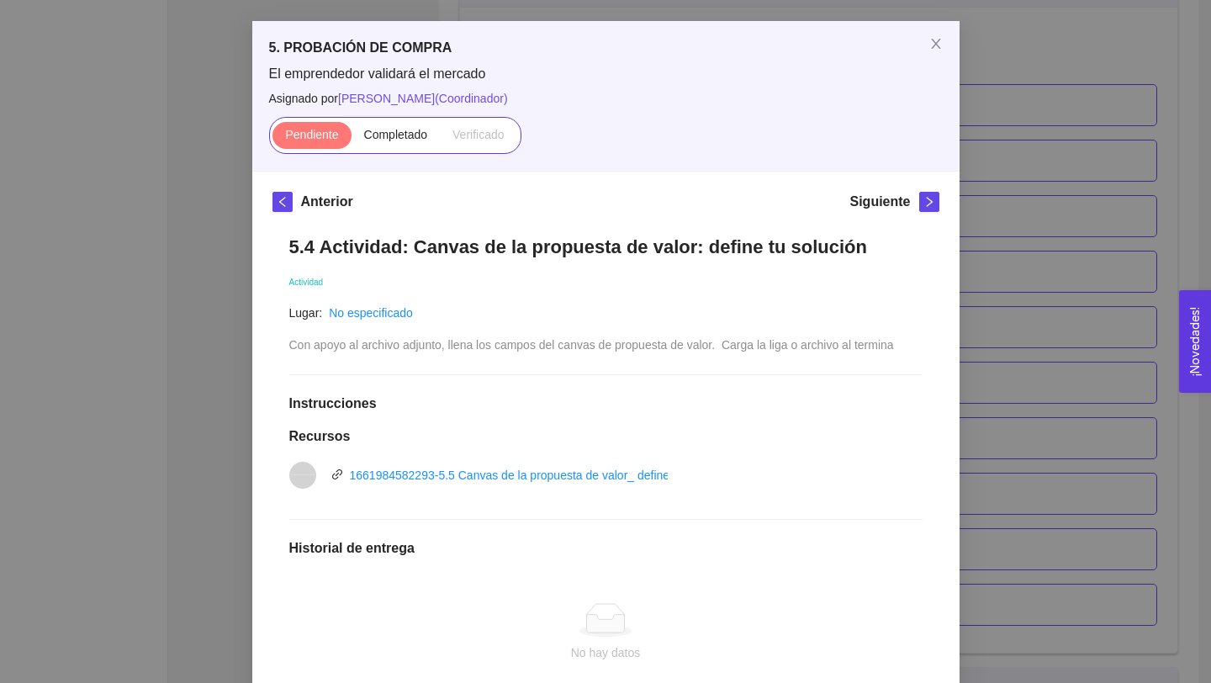
scroll to position [146, 0]
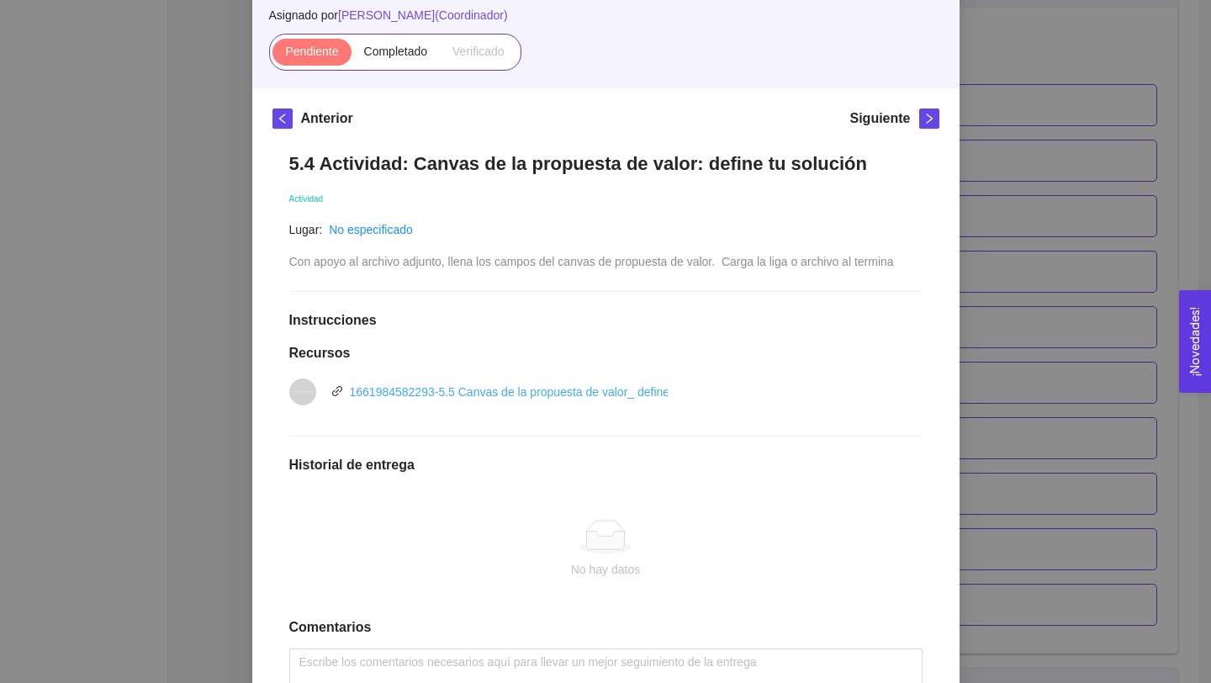
click at [617, 392] on link "1661984582293-5.5 Canvas de la propuesta de valor_ define tu solución.pptx" at bounding box center [552, 391] width 405 height 13
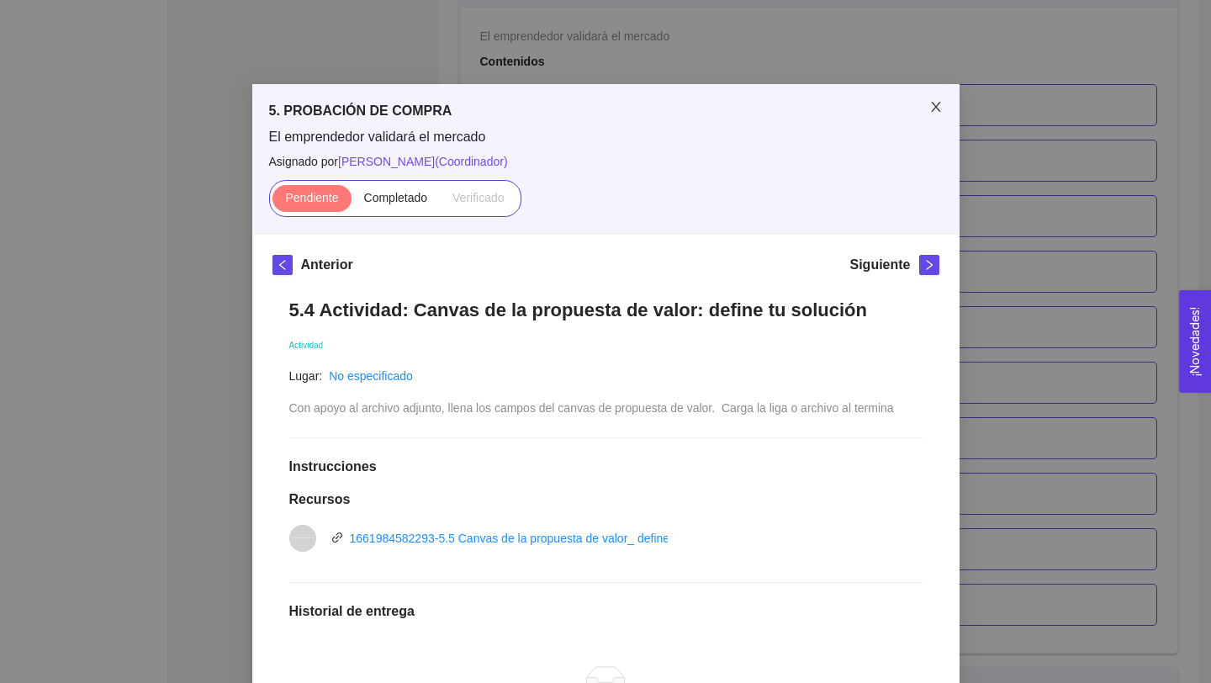
click at [936, 112] on icon "close" at bounding box center [935, 106] width 13 height 13
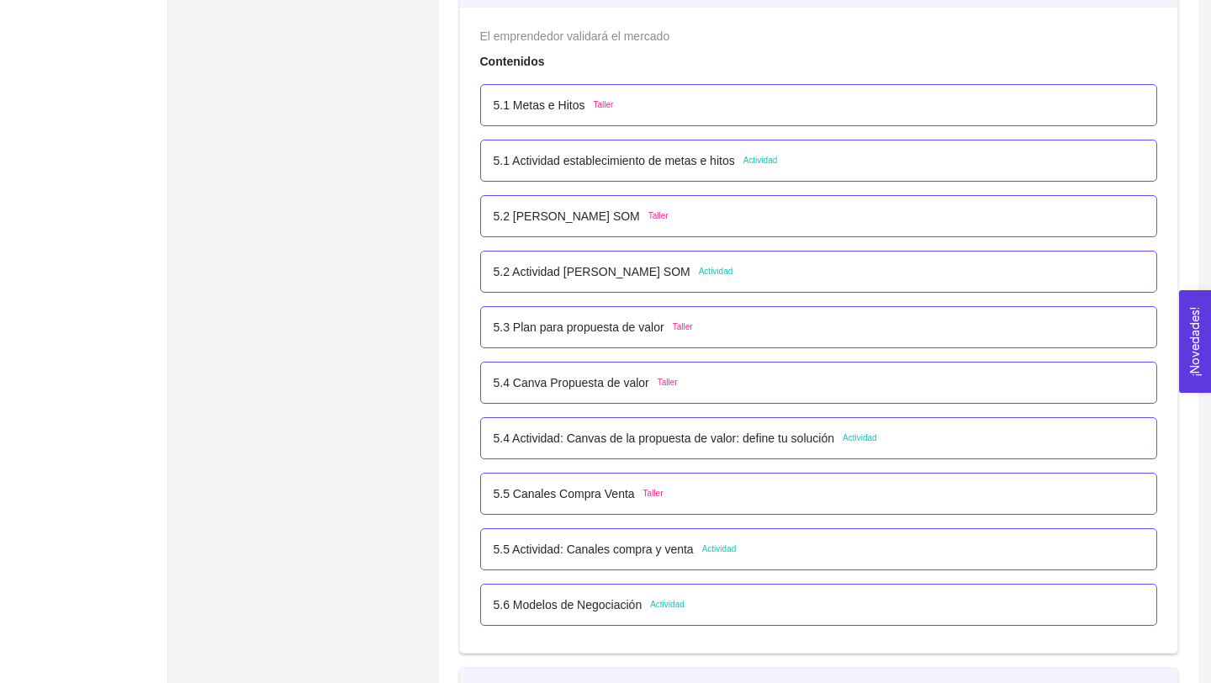
click at [624, 605] on p "5.6 Modelos de Negociación" at bounding box center [568, 604] width 149 height 18
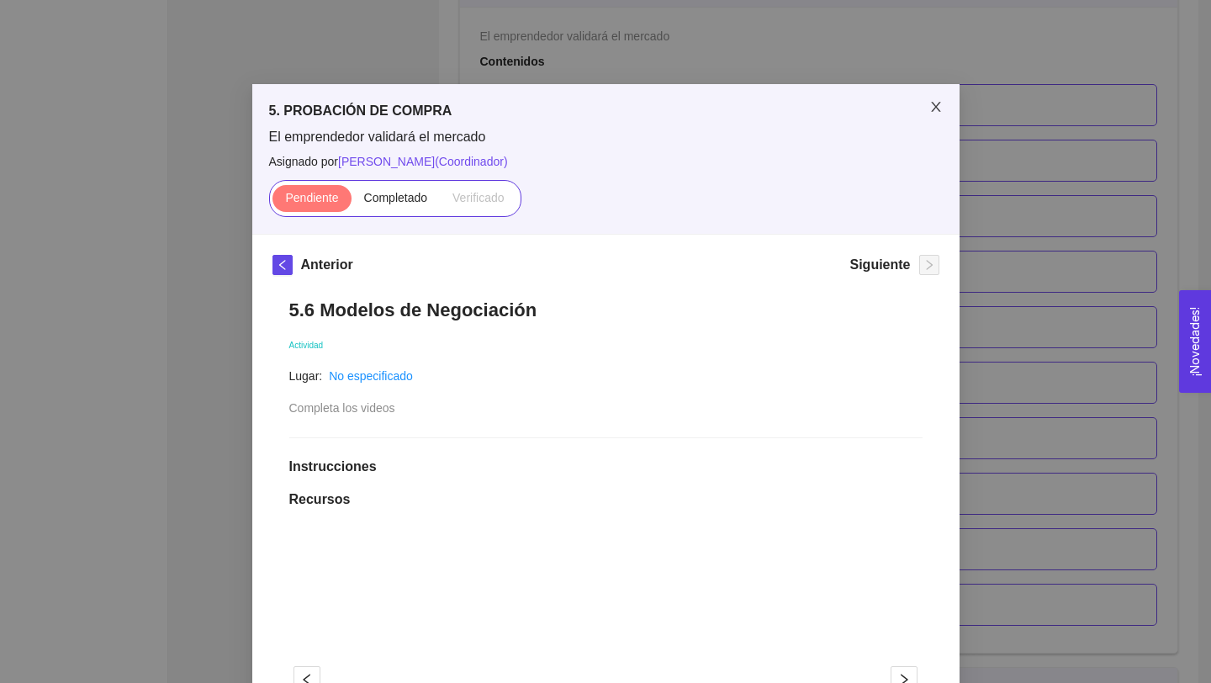
click at [940, 108] on icon "close" at bounding box center [935, 106] width 13 height 13
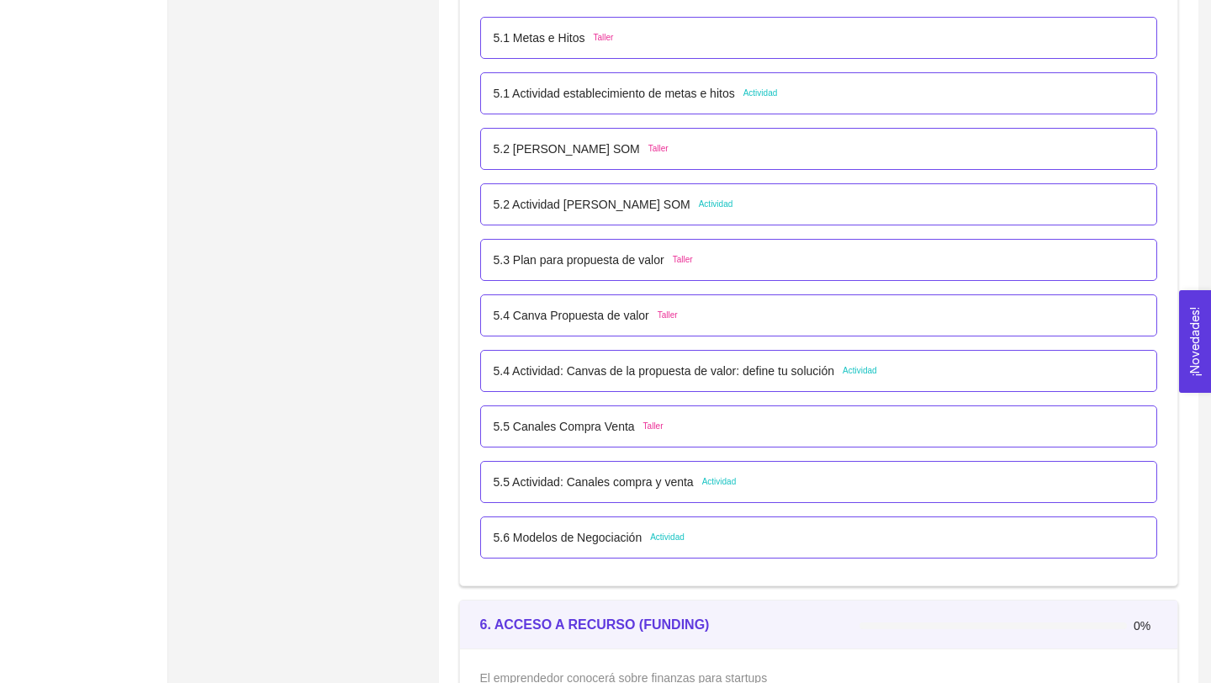
scroll to position [3389, 0]
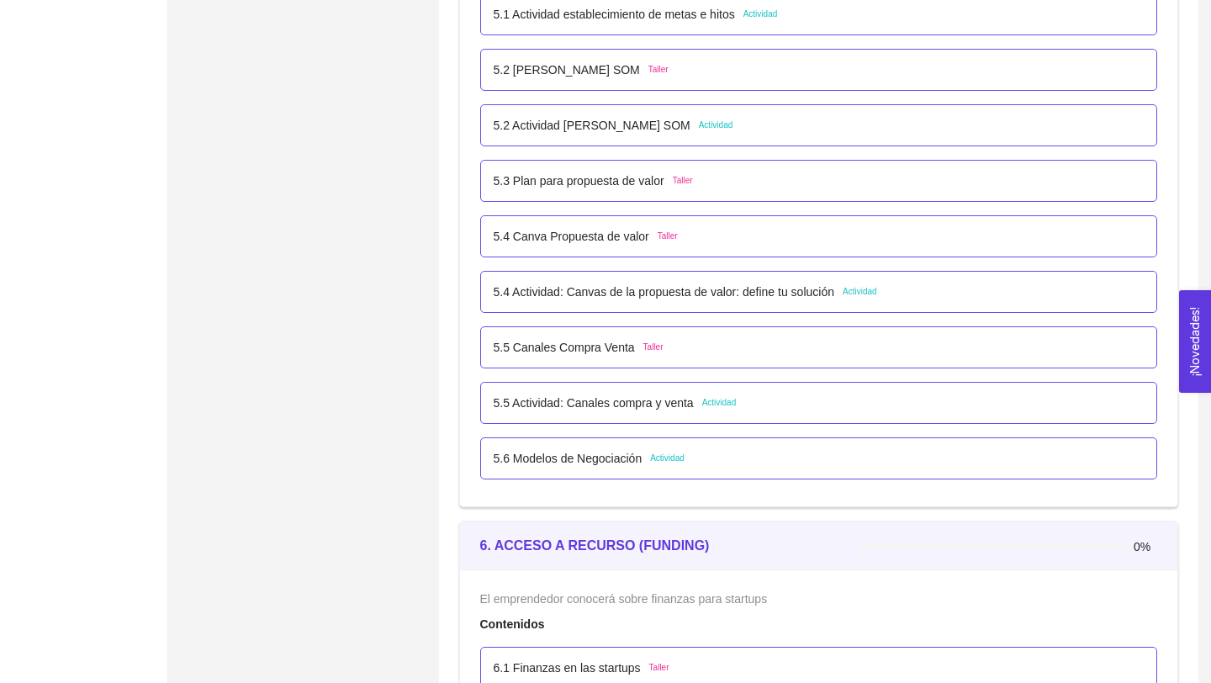
click at [591, 461] on p "5.6 Modelos de Negociación" at bounding box center [568, 458] width 149 height 18
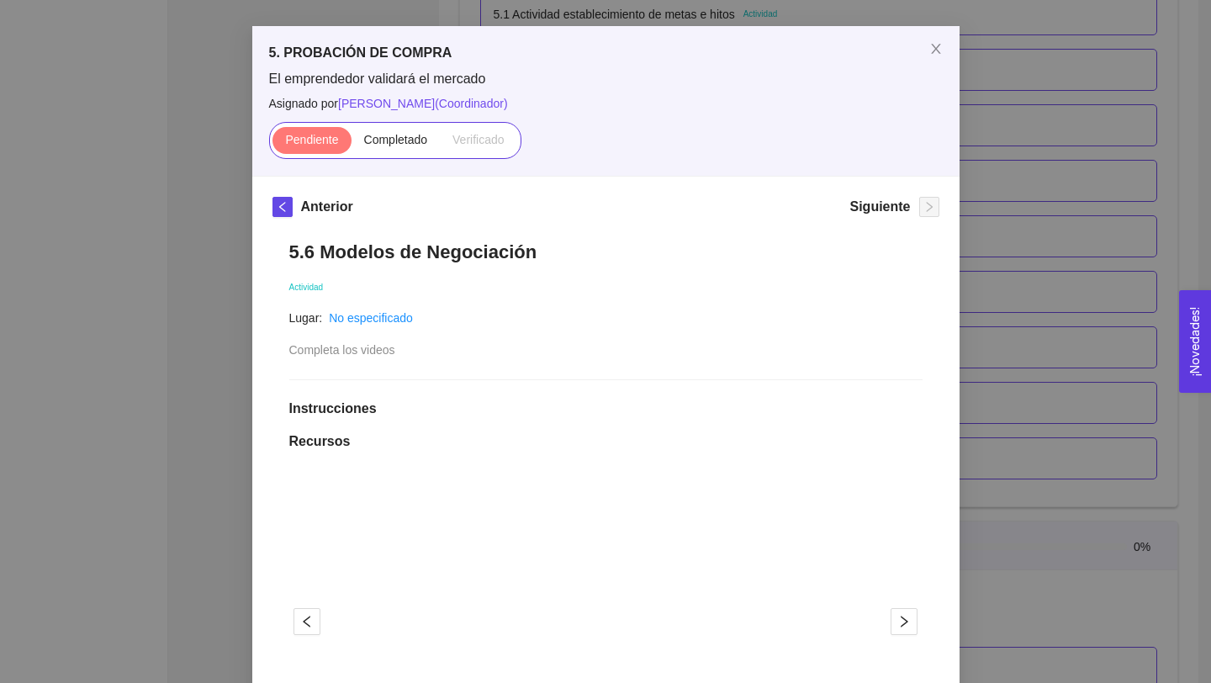
scroll to position [0, 0]
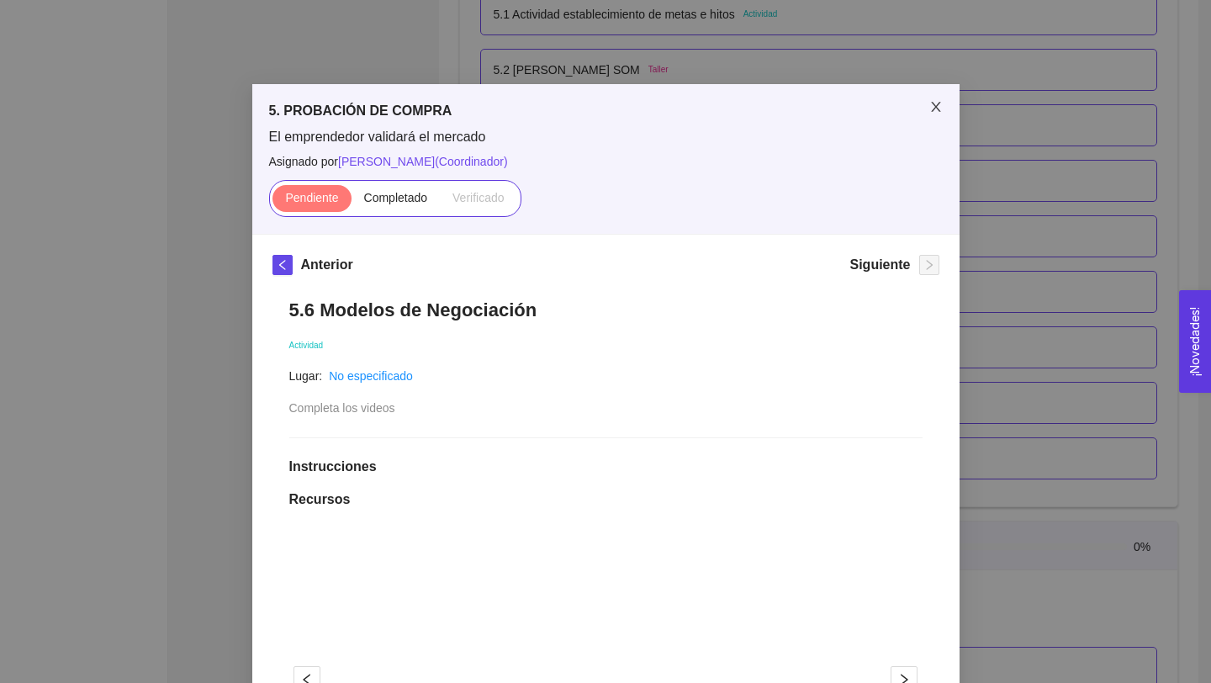
click at [933, 109] on icon "close" at bounding box center [935, 106] width 13 height 13
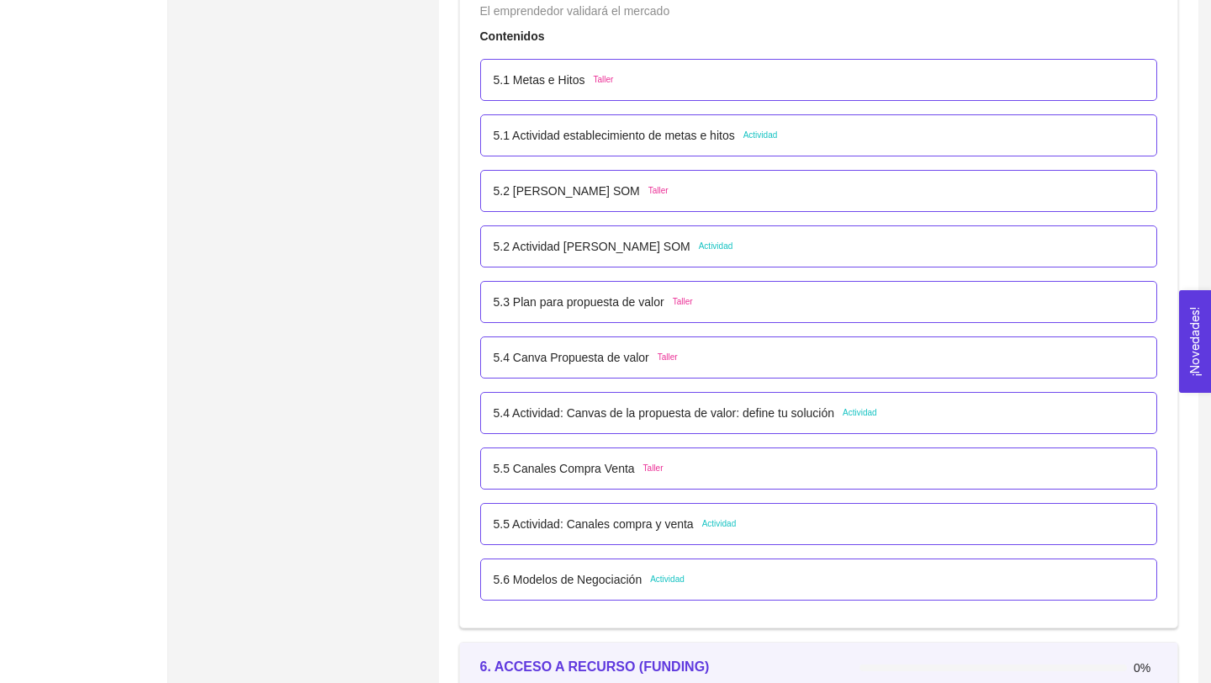
scroll to position [3244, 0]
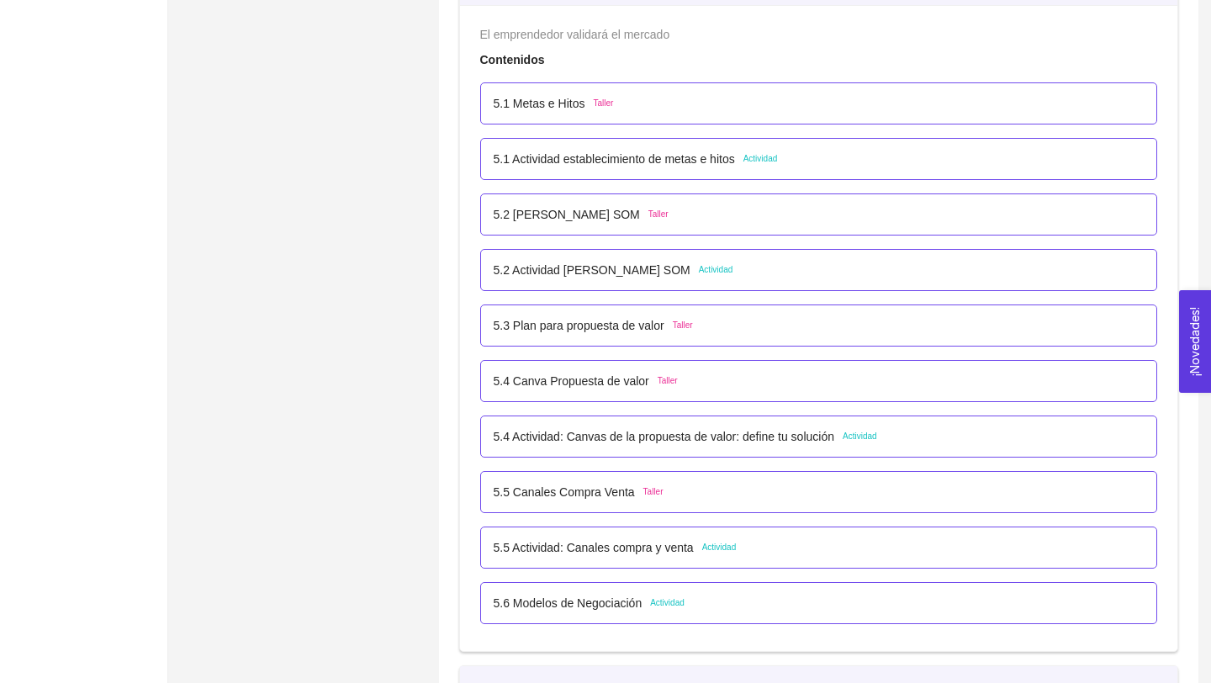
click at [669, 272] on p "5.2 Actividad [PERSON_NAME] SOM" at bounding box center [592, 270] width 197 height 18
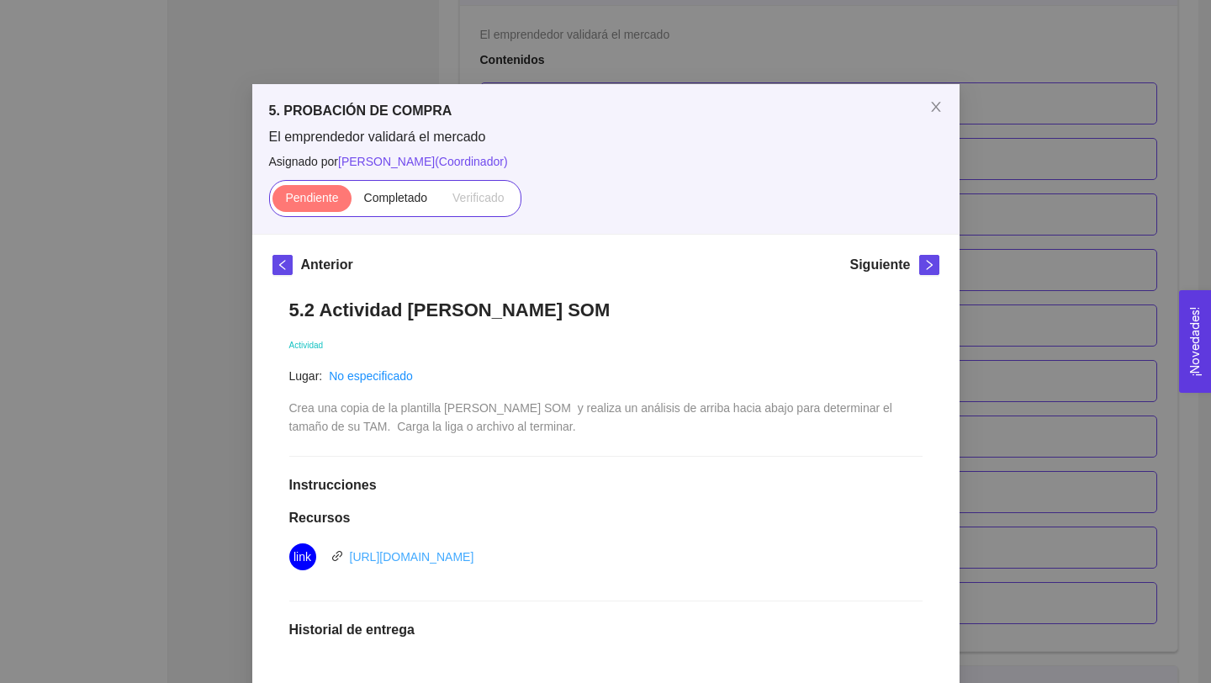
click at [474, 557] on link "[URL][DOMAIN_NAME]" at bounding box center [412, 556] width 124 height 13
